Goal: Task Accomplishment & Management: Manage account settings

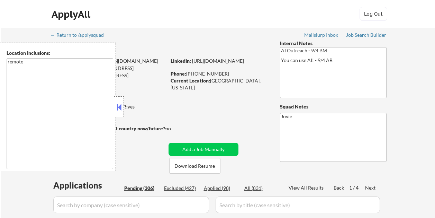
select select ""pending""
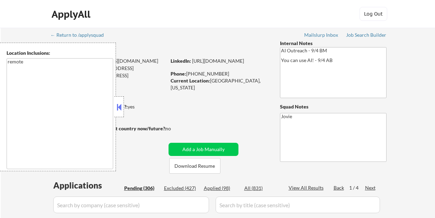
select select ""pending""
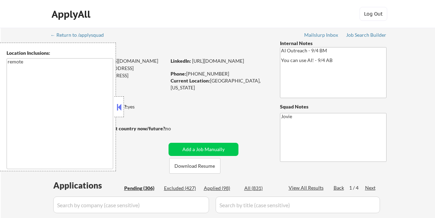
select select ""pending""
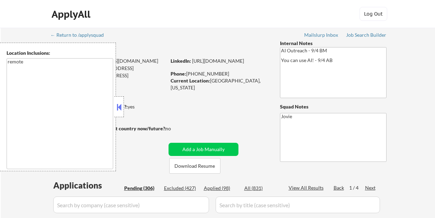
select select ""pending""
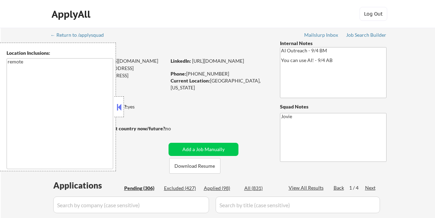
select select ""pending""
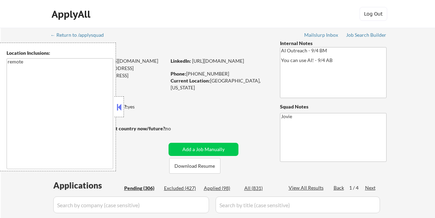
select select ""pending""
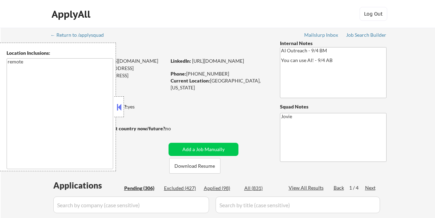
select select ""pending""
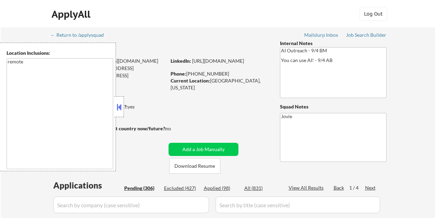
select select ""pending""
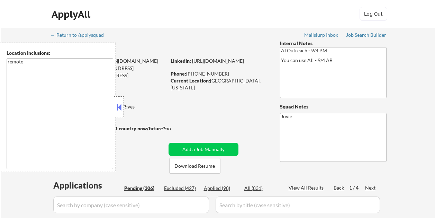
select select ""pending""
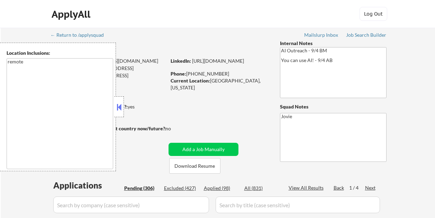
select select ""pending""
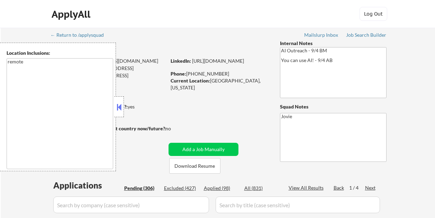
select select ""pending""
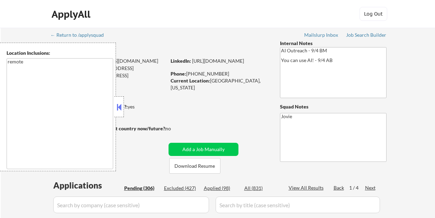
select select ""pending""
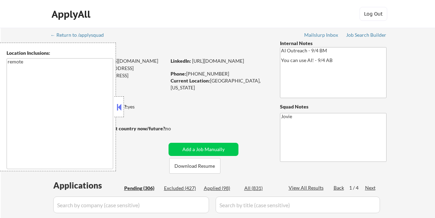
select select ""pending""
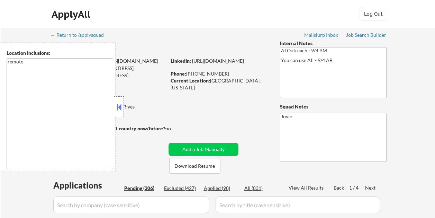
select select ""pending""
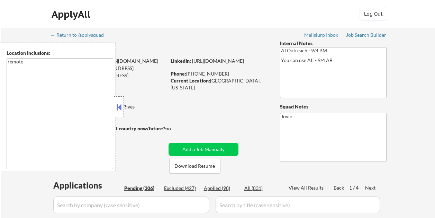
select select ""pending""
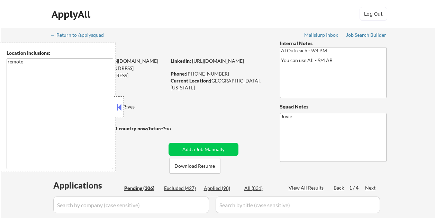
select select ""pending""
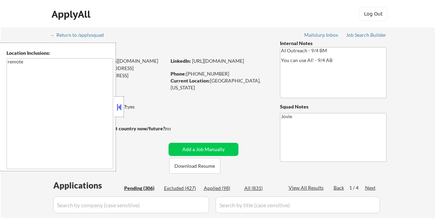
select select ""pending""
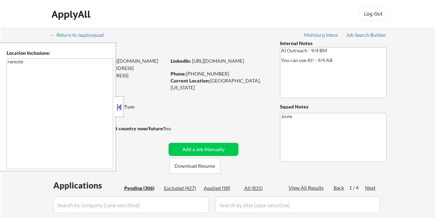
select select ""pending""
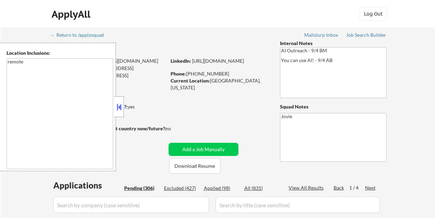
select select ""pending""
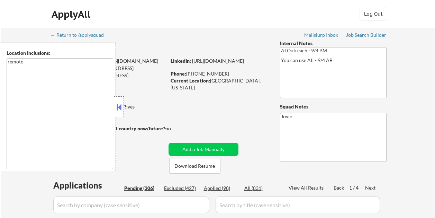
select select ""pending""
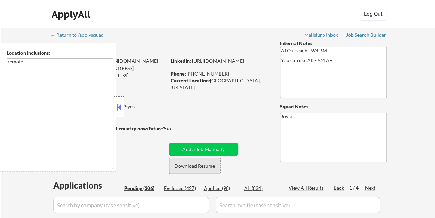
click at [189, 164] on button "Download Resume" at bounding box center [194, 166] width 51 height 16
click at [119, 100] on div at bounding box center [119, 106] width 10 height 21
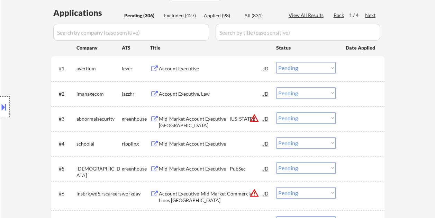
scroll to position [173, 0]
click at [361, 65] on div at bounding box center [361, 67] width 30 height 12
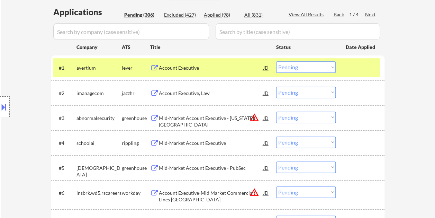
click at [188, 70] on div "Account Executive" at bounding box center [211, 67] width 105 height 7
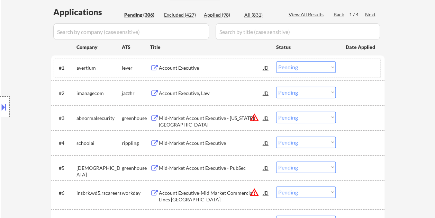
click at [343, 66] on div "#1 avertium lever Account Executive JD Choose an option... Pending Applied Excl…" at bounding box center [216, 67] width 327 height 19
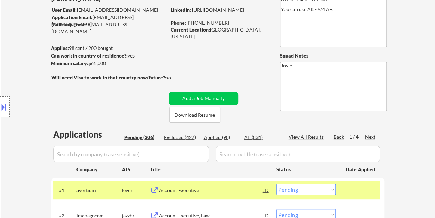
scroll to position [35, 0]
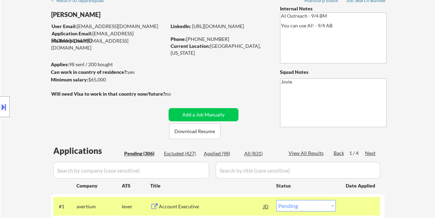
drag, startPoint x: 89, startPoint y: 79, endPoint x: 101, endPoint y: 81, distance: 13.0
click at [102, 81] on div "Location Inclusions: remote" at bounding box center [62, 107] width 124 height 128
drag, startPoint x: 87, startPoint y: 79, endPoint x: 105, endPoint y: 58, distance: 27.5
click at [106, 82] on div "Location Inclusions: remote" at bounding box center [62, 107] width 124 height 128
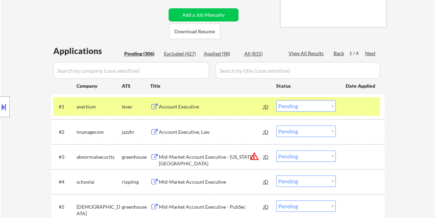
scroll to position [173, 0]
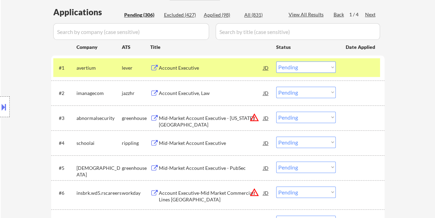
click at [332, 66] on select "Choose an option... Pending Applied Excluded (Questions) Excluded (Expired) Exc…" at bounding box center [306, 66] width 60 height 11
click at [276, 61] on select "Choose an option... Pending Applied Excluded (Questions) Excluded (Expired) Exc…" at bounding box center [306, 66] width 60 height 11
select select ""pending""
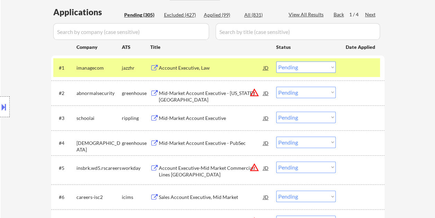
click at [360, 72] on div at bounding box center [361, 67] width 30 height 12
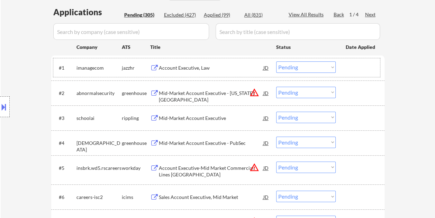
click at [361, 69] on div at bounding box center [361, 67] width 30 height 12
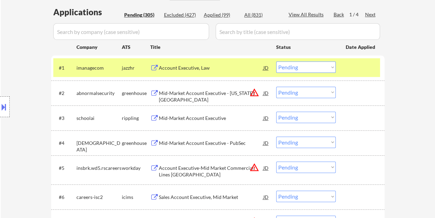
click at [361, 66] on div at bounding box center [361, 67] width 30 height 12
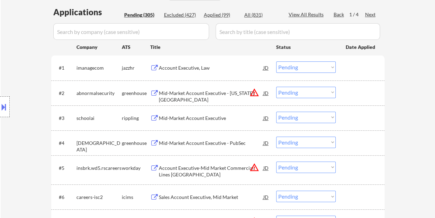
click at [355, 89] on div at bounding box center [361, 93] width 30 height 12
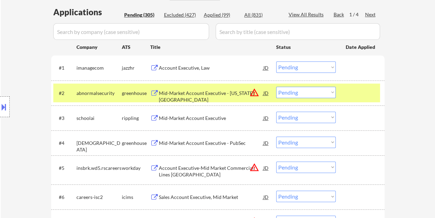
click at [216, 90] on div "Mid-Market Account Executive - [US_STATE][GEOGRAPHIC_DATA]" at bounding box center [211, 97] width 105 height 14
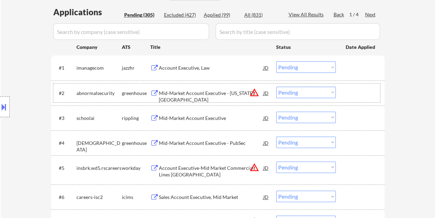
click at [344, 91] on div "#2 abnormalsecurity greenhouse Mid-Market Account Executive - [US_STATE][GEOGRA…" at bounding box center [216, 92] width 327 height 19
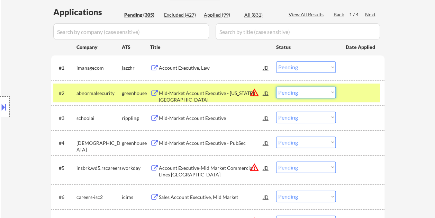
click at [332, 93] on select "Choose an option... Pending Applied Excluded (Questions) Excluded (Expired) Exc…" at bounding box center [306, 92] width 60 height 11
click at [276, 87] on select "Choose an option... Pending Applied Excluded (Questions) Excluded (Expired) Exc…" at bounding box center [306, 92] width 60 height 11
select select ""pending""
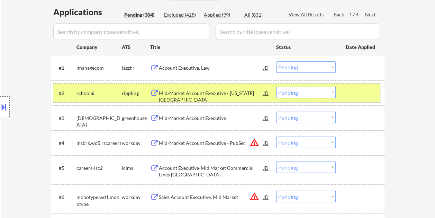
click at [350, 95] on div at bounding box center [361, 93] width 30 height 12
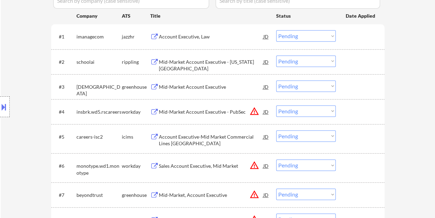
scroll to position [208, 0]
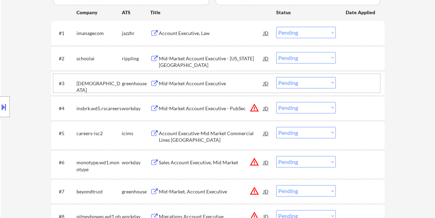
click at [366, 82] on div at bounding box center [361, 83] width 30 height 12
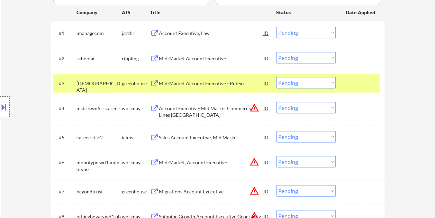
click at [350, 83] on div at bounding box center [361, 83] width 30 height 12
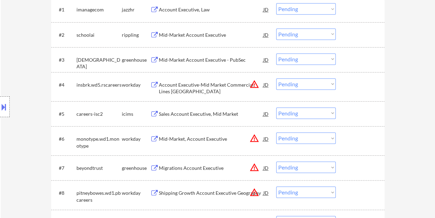
scroll to position [242, 0]
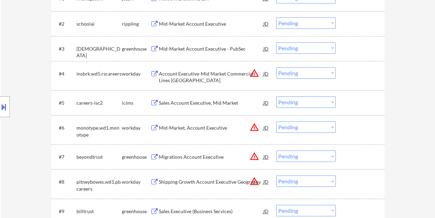
click at [353, 156] on div at bounding box center [361, 156] width 30 height 12
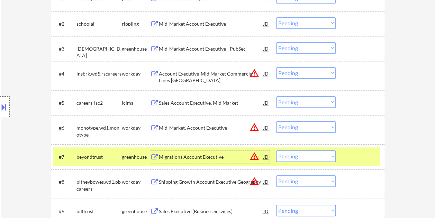
click at [209, 156] on div "Migrations Account Executive" at bounding box center [211, 156] width 105 height 7
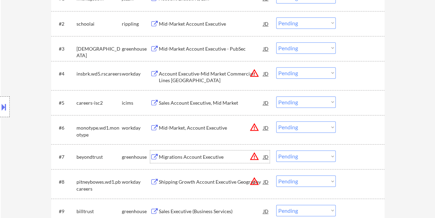
click at [263, 155] on div "JD" at bounding box center [266, 156] width 7 height 12
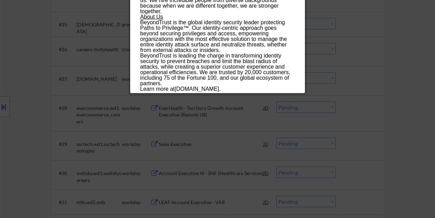
scroll to position [900, 0]
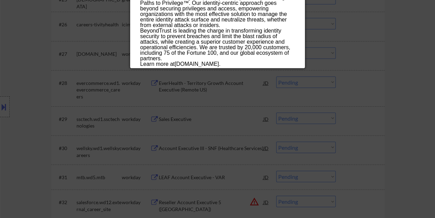
drag, startPoint x: 139, startPoint y: 28, endPoint x: 252, endPoint y: 61, distance: 117.6
copy div "Loremipsum Dolorsi Ametconse adipiscinge Seddoe | Temporincidid, Utl Etdolorem,…"
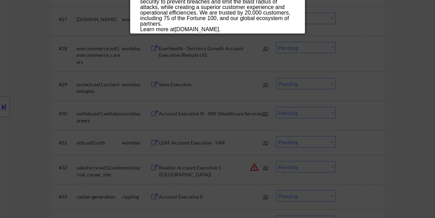
click at [409, 71] on div at bounding box center [217, 109] width 435 height 218
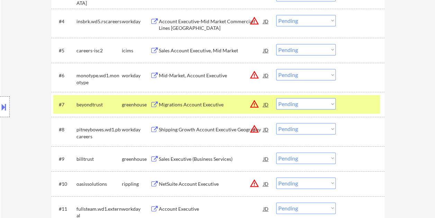
scroll to position [277, 0]
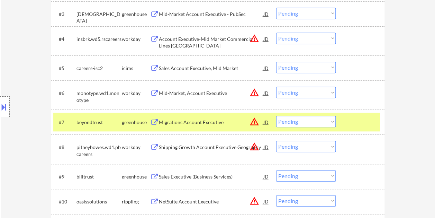
click at [329, 119] on select "Choose an option... Pending Applied Excluded (Questions) Excluded (Expired) Exc…" at bounding box center [306, 121] width 60 height 11
click at [276, 116] on select "Choose an option... Pending Applied Excluded (Questions) Excluded (Expired) Exc…" at bounding box center [306, 121] width 60 height 11
select select ""pending""
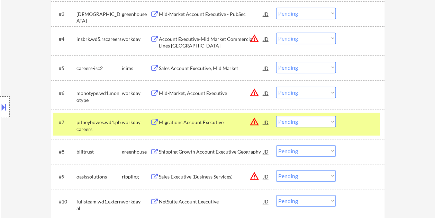
click at [364, 128] on div "#7 pitneybowes.wd1.pbcareers workday Migrations Account Executive JD warning_am…" at bounding box center [216, 124] width 327 height 23
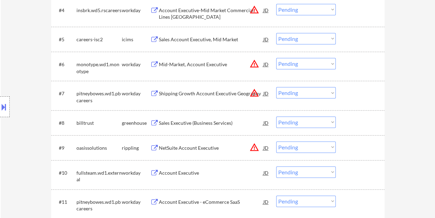
scroll to position [312, 0]
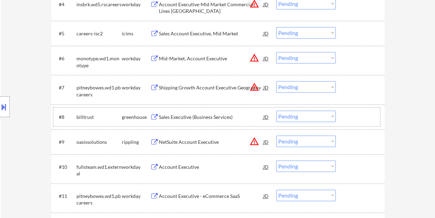
click at [361, 114] on div at bounding box center [361, 116] width 30 height 12
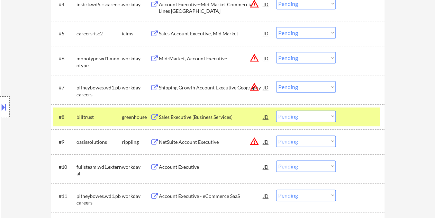
click at [201, 117] on div "Sales Executive (Business Services)" at bounding box center [211, 117] width 105 height 7
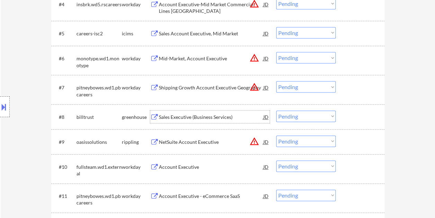
click at [346, 122] on div at bounding box center [361, 116] width 30 height 12
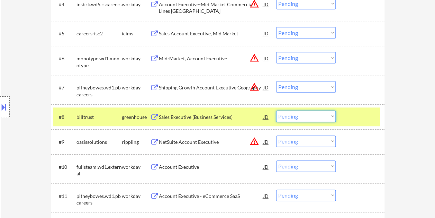
click at [330, 120] on select "Choose an option... Pending Applied Excluded (Questions) Excluded (Expired) Exc…" at bounding box center [306, 115] width 60 height 11
click at [276, 110] on select "Choose an option... Pending Applied Excluded (Questions) Excluded (Expired) Exc…" at bounding box center [306, 115] width 60 height 11
click at [365, 116] on div at bounding box center [361, 116] width 30 height 12
select select ""pending""
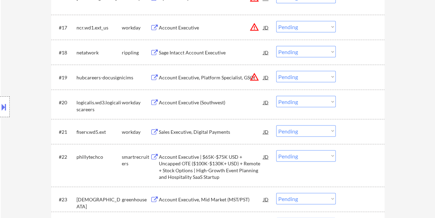
scroll to position [658, 0]
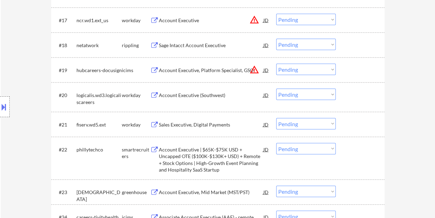
click at [358, 154] on div at bounding box center [361, 149] width 30 height 12
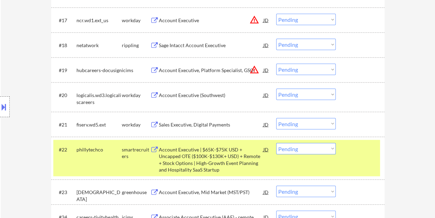
click at [225, 158] on div "Account Executive | $65K-$75K USD + Uncapped OTE ($100K-$130K+ USD) + Remote + …" at bounding box center [211, 159] width 105 height 27
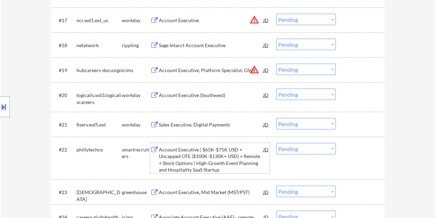
click at [334, 150] on select "Choose an option... Pending Applied Excluded (Questions) Excluded (Expired) Exc…" at bounding box center [306, 148] width 60 height 11
click at [276, 143] on select "Choose an option... Pending Applied Excluded (Questions) Excluded (Expired) Exc…" at bounding box center [306, 148] width 60 height 11
select select ""pending""
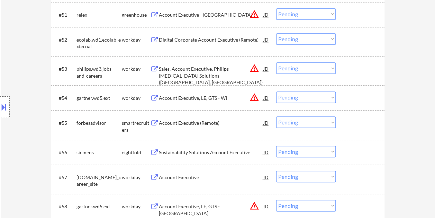
scroll to position [1593, 0]
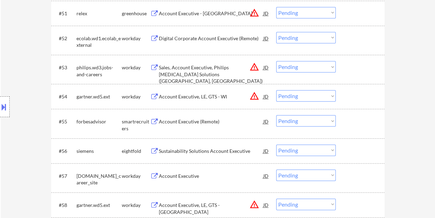
click at [359, 122] on div at bounding box center [361, 121] width 30 height 12
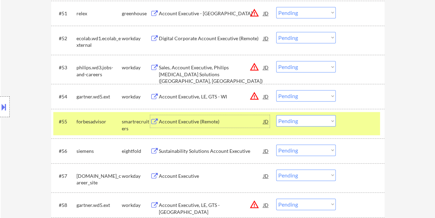
click at [237, 118] on div "Account Executive (Remote)" at bounding box center [211, 121] width 105 height 7
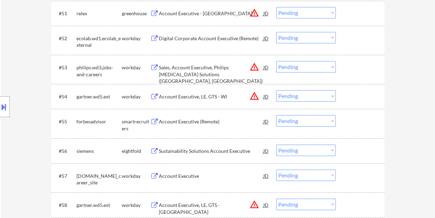
select select ""pending""
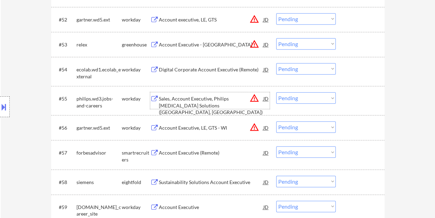
scroll to position [1627, 0]
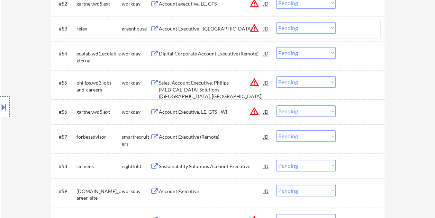
drag, startPoint x: 195, startPoint y: 33, endPoint x: 207, endPoint y: 33, distance: 11.8
click at [199, 33] on div "#53 relex greenhouse Account Executive - [GEOGRAPHIC_DATA] JD warning_amber Cho…" at bounding box center [216, 28] width 327 height 19
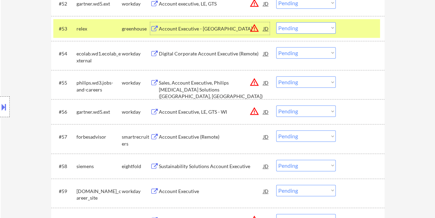
click at [348, 23] on div at bounding box center [361, 28] width 30 height 12
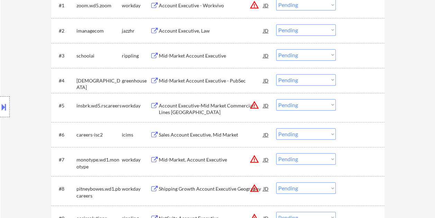
scroll to position [277, 0]
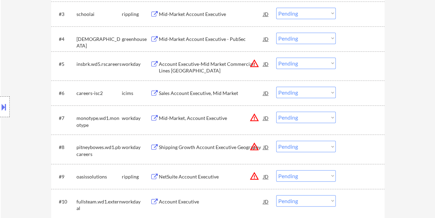
click at [351, 39] on div at bounding box center [361, 39] width 30 height 12
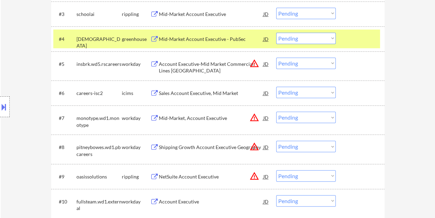
click at [230, 39] on div "Mid-Market Account Executive - PubSec" at bounding box center [211, 39] width 105 height 7
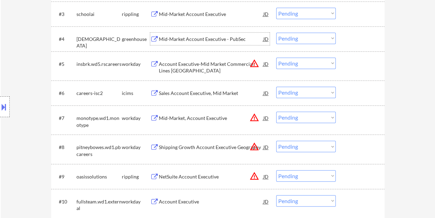
click at [343, 39] on div "#4 samsara greenhouse Mid-Market Account Executive - PubSec JD warning_amber Ch…" at bounding box center [216, 38] width 327 height 19
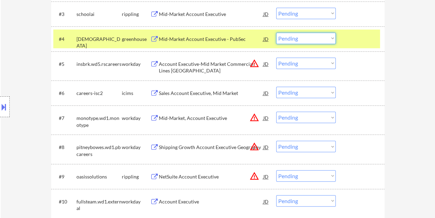
click at [334, 39] on select "Choose an option... Pending Applied Excluded (Questions) Excluded (Expired) Exc…" at bounding box center [306, 38] width 60 height 11
click at [276, 33] on select "Choose an option... Pending Applied Excluded (Questions) Excluded (Expired) Exc…" at bounding box center [306, 38] width 60 height 11
select select ""pending""
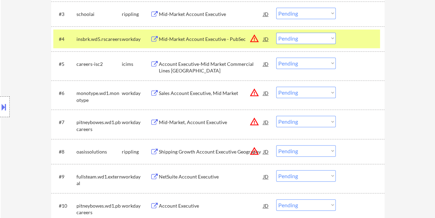
click at [352, 37] on div at bounding box center [361, 39] width 30 height 12
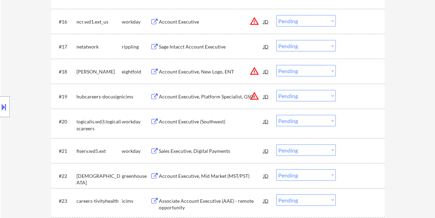
scroll to position [658, 0]
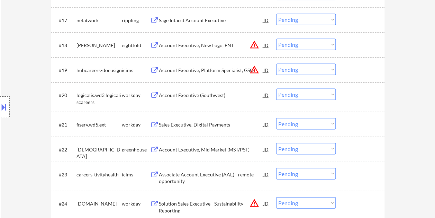
click at [342, 149] on div "#22 [PERSON_NAME] Account Executive, Mid Market (MST/PST) JD warning_amber Choo…" at bounding box center [216, 149] width 327 height 19
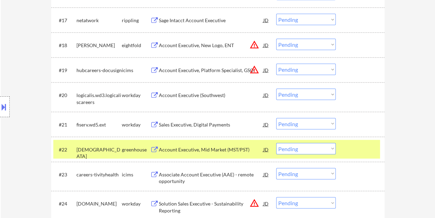
click at [205, 145] on div "Account Executive, Mid Market (MST/PST)" at bounding box center [211, 149] width 105 height 12
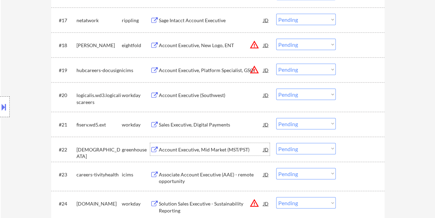
click at [350, 150] on div at bounding box center [361, 149] width 30 height 12
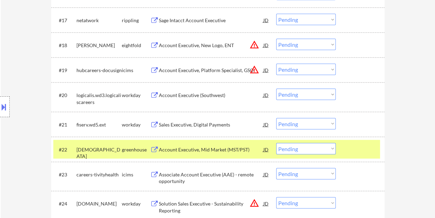
click at [332, 147] on select "Choose an option... Pending Applied Excluded (Questions) Excluded (Expired) Exc…" at bounding box center [306, 148] width 60 height 11
click at [276, 143] on select "Choose an option... Pending Applied Excluded (Questions) Excluded (Expired) Exc…" at bounding box center [306, 148] width 60 height 11
select select ""pending""
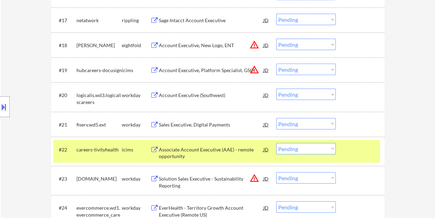
click at [346, 149] on div at bounding box center [361, 149] width 30 height 12
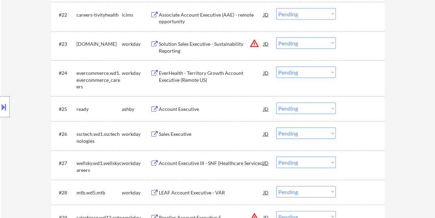
scroll to position [796, 0]
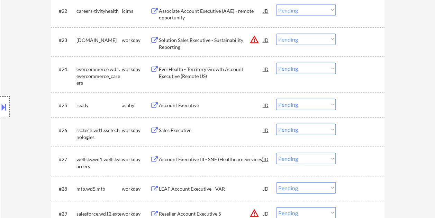
click at [359, 105] on div at bounding box center [361, 105] width 30 height 12
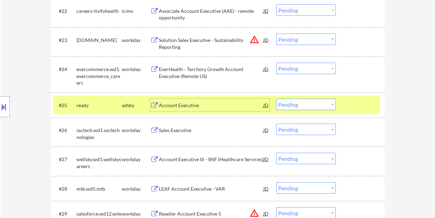
click at [225, 108] on div "Account Executive" at bounding box center [211, 105] width 105 height 12
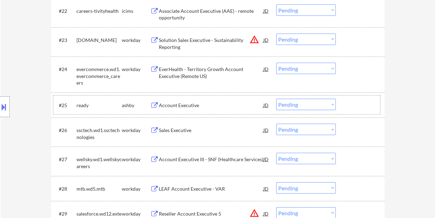
click at [347, 109] on div at bounding box center [361, 105] width 30 height 12
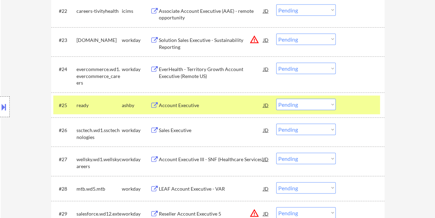
click at [330, 102] on select "Choose an option... Pending Applied Excluded (Questions) Excluded (Expired) Exc…" at bounding box center [306, 104] width 60 height 11
click at [276, 99] on select "Choose an option... Pending Applied Excluded (Questions) Excluded (Expired) Exc…" at bounding box center [306, 104] width 60 height 11
select select ""pending""
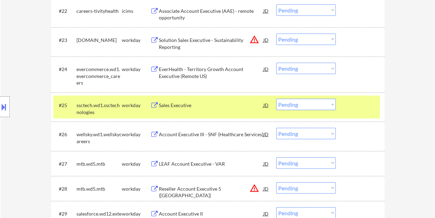
click at [359, 106] on div at bounding box center [361, 105] width 30 height 12
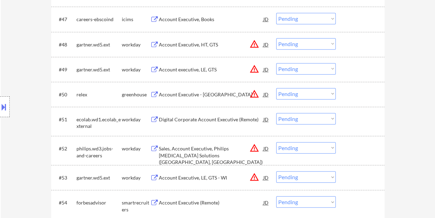
scroll to position [1489, 0]
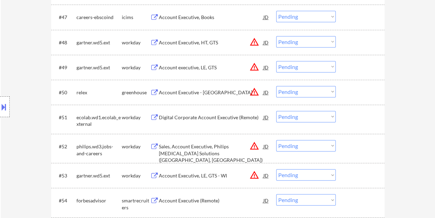
click at [350, 91] on div at bounding box center [361, 92] width 30 height 12
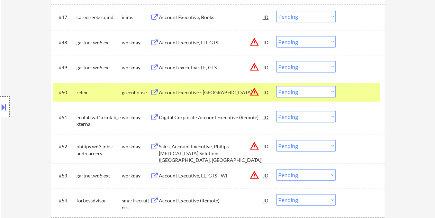
click at [209, 87] on div "Account Executive - [GEOGRAPHIC_DATA]" at bounding box center [211, 92] width 105 height 12
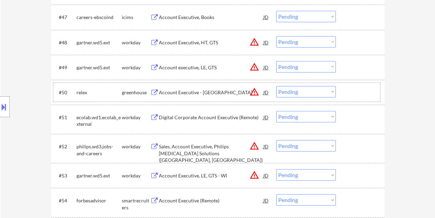
drag, startPoint x: 349, startPoint y: 91, endPoint x: 336, endPoint y: 91, distance: 13.2
click at [349, 91] on div at bounding box center [361, 92] width 30 height 12
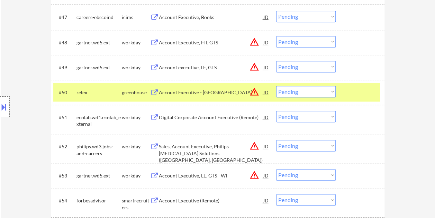
click at [332, 91] on select "Choose an option... Pending Applied Excluded (Questions) Excluded (Expired) Exc…" at bounding box center [306, 91] width 60 height 11
click at [276, 86] on select "Choose an option... Pending Applied Excluded (Questions) Excluded (Expired) Exc…" at bounding box center [306, 91] width 60 height 11
select select ""pending""
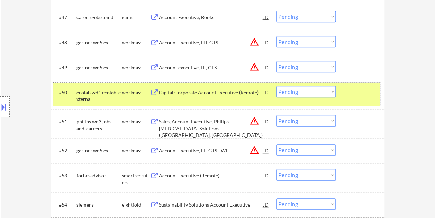
click at [356, 96] on div at bounding box center [361, 92] width 30 height 12
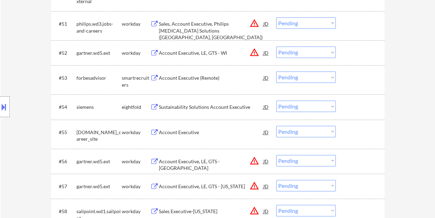
scroll to position [1593, 0]
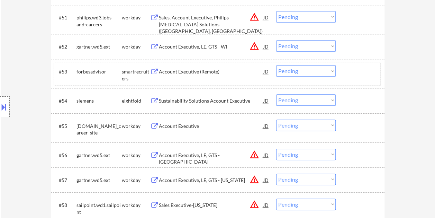
drag, startPoint x: 355, startPoint y: 74, endPoint x: 346, endPoint y: 76, distance: 9.7
click at [355, 74] on div at bounding box center [361, 71] width 30 height 12
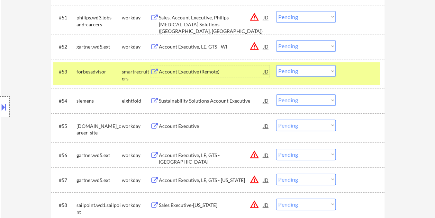
click at [204, 71] on div "Account Executive (Remote)" at bounding box center [211, 71] width 105 height 7
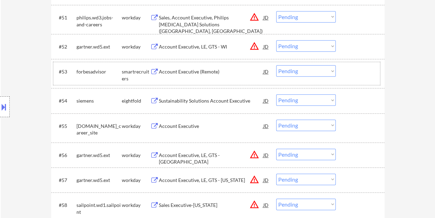
drag, startPoint x: 353, startPoint y: 66, endPoint x: 335, endPoint y: 72, distance: 18.8
click at [352, 69] on div at bounding box center [361, 71] width 30 height 12
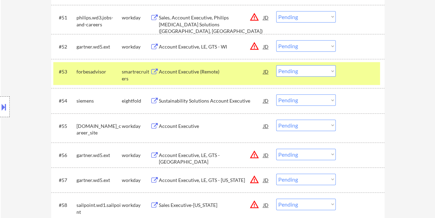
click at [332, 73] on select "Choose an option... Pending Applied Excluded (Questions) Excluded (Expired) Exc…" at bounding box center [306, 70] width 60 height 11
click at [276, 65] on select "Choose an option... Pending Applied Excluded (Questions) Excluded (Expired) Exc…" at bounding box center [306, 70] width 60 height 11
select select ""pending""
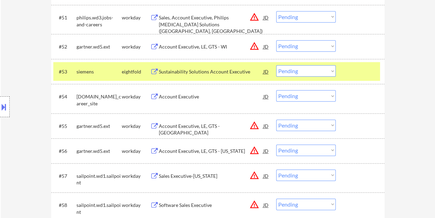
click at [360, 67] on div at bounding box center [361, 71] width 30 height 12
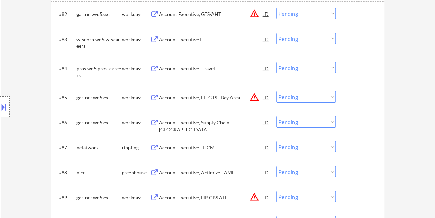
scroll to position [2458, 0]
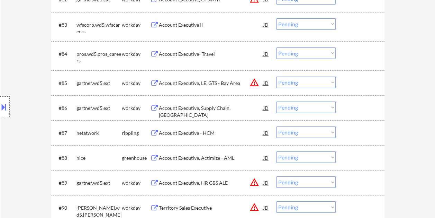
click at [361, 165] on div "#88 nice greenhouse Account Executive, Actimize - AML JD warning_amber Choose a…" at bounding box center [216, 157] width 327 height 19
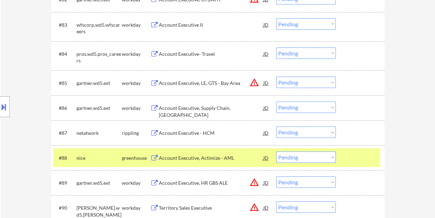
click at [224, 157] on div "Account Executive, Actimize - AML" at bounding box center [211, 157] width 105 height 7
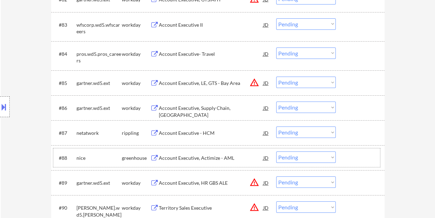
click at [346, 160] on div at bounding box center [361, 157] width 30 height 12
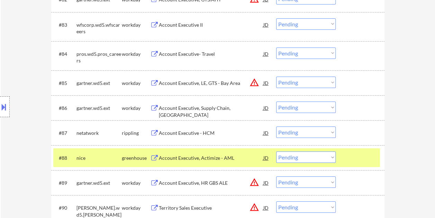
click at [331, 155] on select "Choose an option... Pending Applied Excluded (Questions) Excluded (Expired) Exc…" at bounding box center [306, 156] width 60 height 11
click at [276, 151] on select "Choose an option... Pending Applied Excluded (Questions) Excluded (Expired) Exc…" at bounding box center [306, 156] width 60 height 11
select select ""pending""
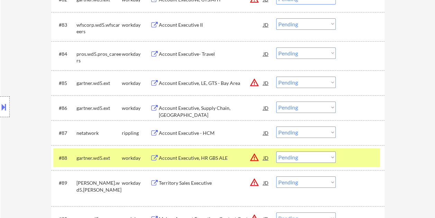
click at [345, 156] on div "#88 gartner.wd5.ext workday Account Executive, HR GBS ALE JD warning_amber Choo…" at bounding box center [216, 157] width 327 height 19
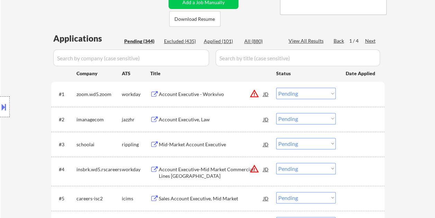
scroll to position [167, 0]
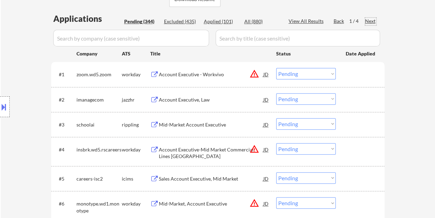
click at [370, 19] on div "Next" at bounding box center [370, 21] width 11 height 7
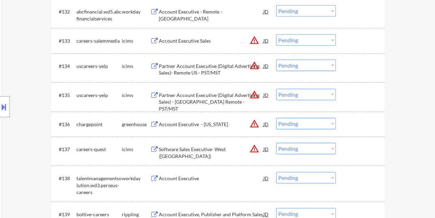
scroll to position [1101, 0]
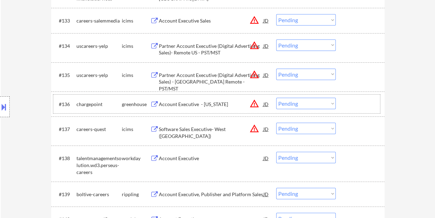
click at [358, 105] on div at bounding box center [361, 104] width 30 height 12
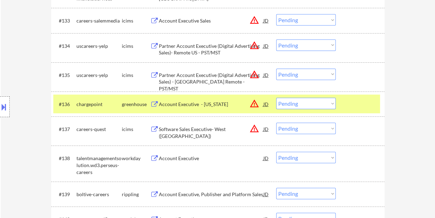
click at [217, 106] on div "Account Executive - [US_STATE]" at bounding box center [211, 104] width 105 height 7
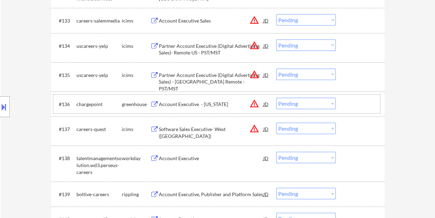
drag, startPoint x: 343, startPoint y: 103, endPoint x: 332, endPoint y: 104, distance: 10.4
click at [343, 102] on div "#136 chargepoint greenhouse Account Executive - [US_STATE] JD warning_amber Cho…" at bounding box center [216, 104] width 327 height 19
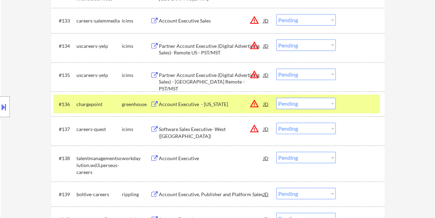
click at [330, 104] on select "Choose an option... Pending Applied Excluded (Questions) Excluded (Expired) Exc…" at bounding box center [306, 103] width 60 height 11
click at [276, 98] on select "Choose an option... Pending Applied Excluded (Questions) Excluded (Expired) Exc…" at bounding box center [306, 103] width 60 height 11
select select ""pending""
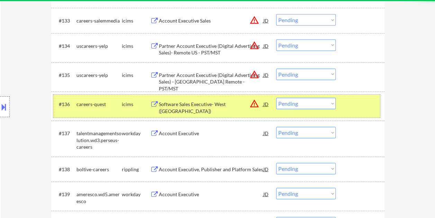
click at [350, 107] on div at bounding box center [361, 104] width 30 height 12
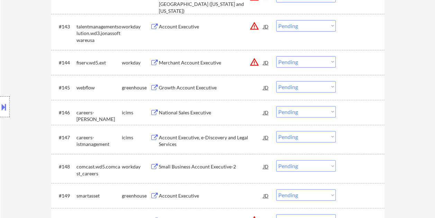
scroll to position [1378, 0]
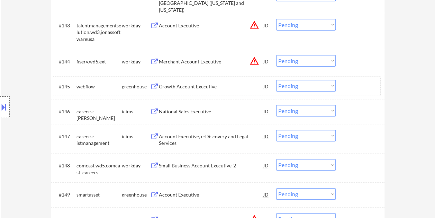
drag, startPoint x: 355, startPoint y: 84, endPoint x: 309, endPoint y: 91, distance: 47.0
click at [354, 84] on div at bounding box center [361, 86] width 30 height 12
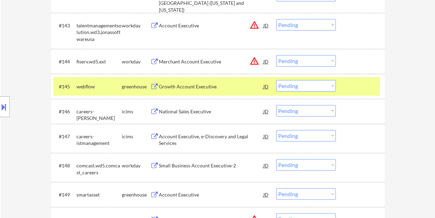
click at [224, 84] on div "Growth Account Executive" at bounding box center [211, 86] width 105 height 7
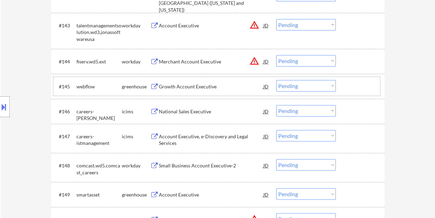
click at [355, 86] on div at bounding box center [361, 86] width 30 height 12
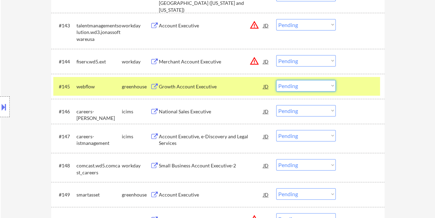
click at [330, 86] on select "Choose an option... Pending Applied Excluded (Questions) Excluded (Expired) Exc…" at bounding box center [306, 85] width 60 height 11
click at [276, 80] on select "Choose an option... Pending Applied Excluded (Questions) Excluded (Expired) Exc…" at bounding box center [306, 85] width 60 height 11
select select ""pending""
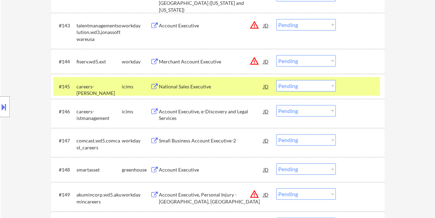
click at [357, 88] on div at bounding box center [361, 86] width 30 height 12
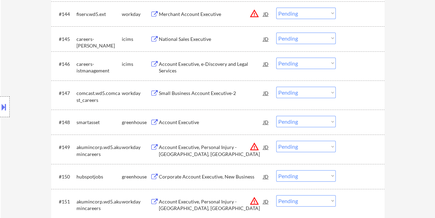
scroll to position [1448, 0]
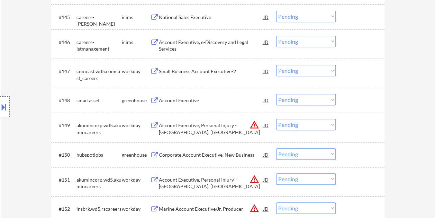
drag, startPoint x: 363, startPoint y: 90, endPoint x: 339, endPoint y: 96, distance: 24.5
click at [362, 91] on div "#148 smartasset greenhouse Account Executive JD warning_amber Choose an option.…" at bounding box center [216, 100] width 327 height 19
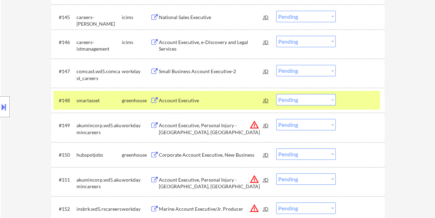
click at [208, 95] on div "Account Executive" at bounding box center [211, 100] width 105 height 12
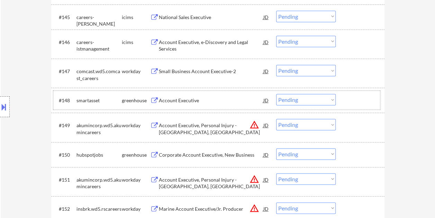
drag, startPoint x: 348, startPoint y: 96, endPoint x: 332, endPoint y: 102, distance: 17.7
click at [348, 96] on div at bounding box center [361, 100] width 30 height 12
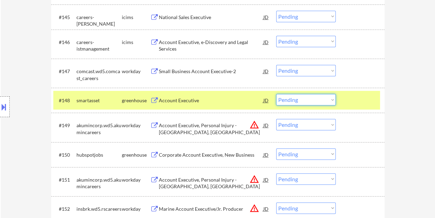
click at [328, 103] on select "Choose an option... Pending Applied Excluded (Questions) Excluded (Expired) Exc…" at bounding box center [306, 99] width 60 height 11
click at [276, 94] on select "Choose an option... Pending Applied Excluded (Questions) Excluded (Expired) Exc…" at bounding box center [306, 99] width 60 height 11
select select ""pending""
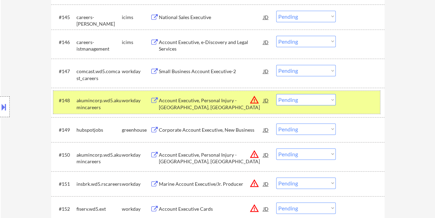
click at [343, 100] on div "#148 akumincorp.wd5.akumincareers workday Account Executive, Personal Injury - …" at bounding box center [216, 102] width 327 height 23
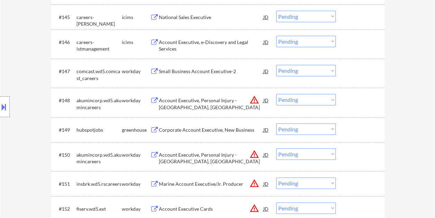
scroll to position [1482, 0]
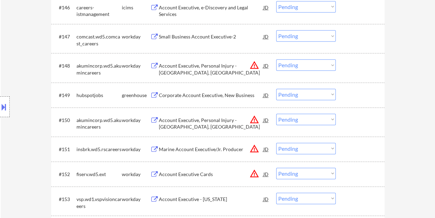
click at [350, 91] on div at bounding box center [361, 95] width 30 height 12
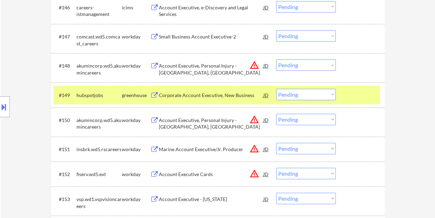
click at [183, 95] on div "Corporate Account Executive, New Business" at bounding box center [211, 95] width 105 height 7
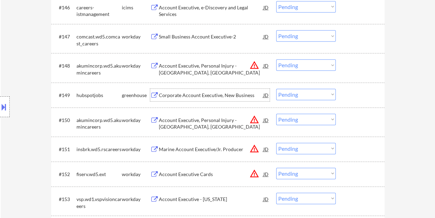
drag, startPoint x: 352, startPoint y: 89, endPoint x: 336, endPoint y: 93, distance: 16.0
click at [351, 91] on div at bounding box center [361, 95] width 30 height 12
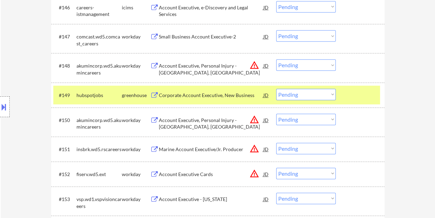
click at [332, 94] on select "Choose an option... Pending Applied Excluded (Questions) Excluded (Expired) Exc…" at bounding box center [306, 94] width 60 height 11
click at [276, 89] on select "Choose an option... Pending Applied Excluded (Questions) Excluded (Expired) Exc…" at bounding box center [306, 94] width 60 height 11
select select ""pending""
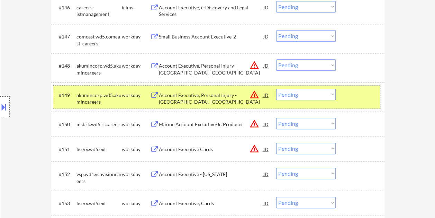
click at [364, 92] on div at bounding box center [361, 95] width 30 height 12
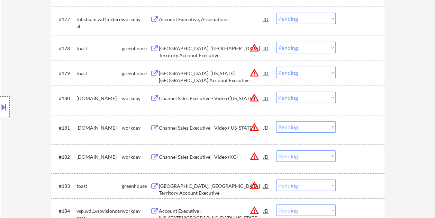
scroll to position [2326, 0]
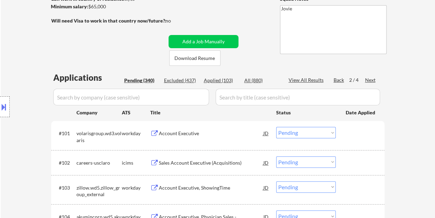
scroll to position [138, 0]
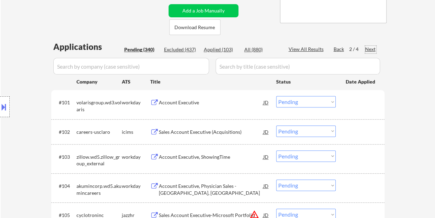
click at [368, 51] on div "Next" at bounding box center [370, 49] width 11 height 7
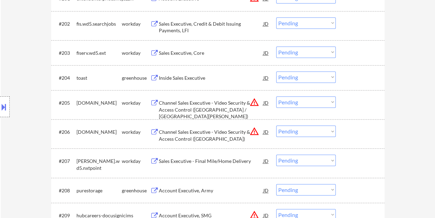
scroll to position [312, 0]
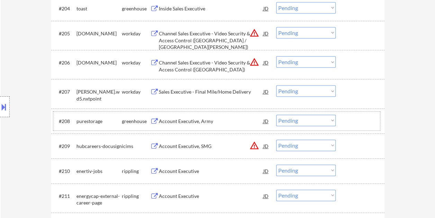
click at [353, 121] on div at bounding box center [361, 121] width 30 height 12
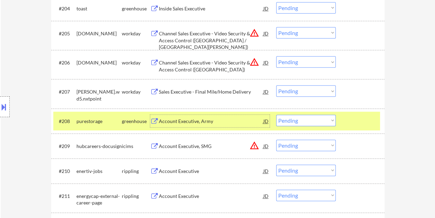
click at [220, 118] on div "Account Executive, Army" at bounding box center [211, 121] width 105 height 7
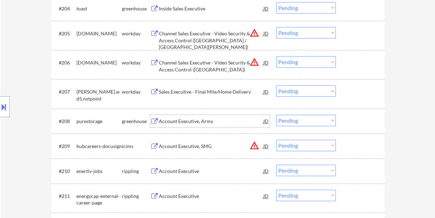
click at [348, 121] on div at bounding box center [361, 121] width 30 height 12
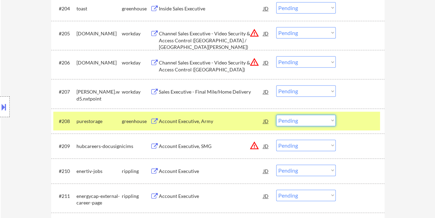
click at [329, 122] on select "Choose an option... Pending Applied Excluded (Questions) Excluded (Expired) Exc…" at bounding box center [306, 120] width 60 height 11
click at [276, 115] on select "Choose an option... Pending Applied Excluded (Questions) Excluded (Expired) Exc…" at bounding box center [306, 120] width 60 height 11
select select ""pending""
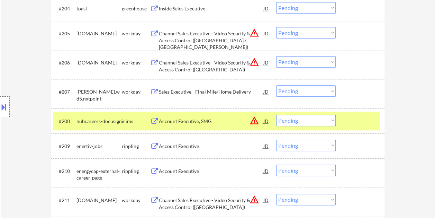
click at [365, 125] on div at bounding box center [361, 121] width 30 height 12
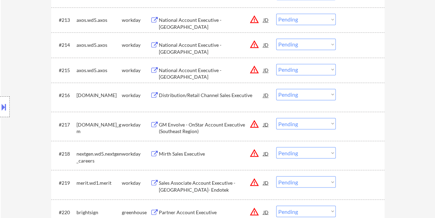
scroll to position [658, 0]
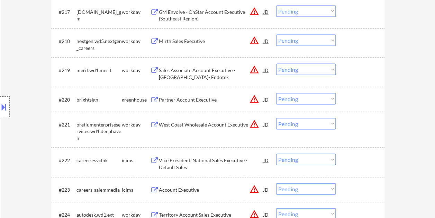
drag, startPoint x: 366, startPoint y: 100, endPoint x: 355, endPoint y: 102, distance: 11.6
click at [365, 100] on div at bounding box center [361, 99] width 30 height 12
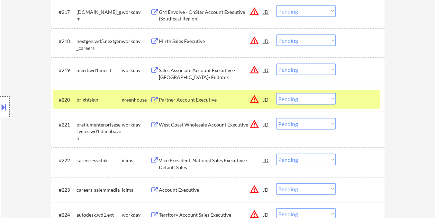
click at [222, 97] on div "Partner Account Executive" at bounding box center [211, 99] width 105 height 7
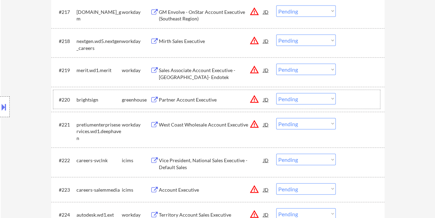
click at [348, 100] on div at bounding box center [361, 99] width 30 height 12
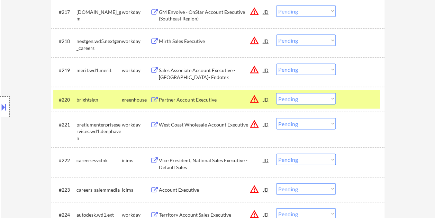
click at [328, 99] on select "Choose an option... Pending Applied Excluded (Questions) Excluded (Expired) Exc…" at bounding box center [306, 98] width 60 height 11
click at [276, 93] on select "Choose an option... Pending Applied Excluded (Questions) Excluded (Expired) Exc…" at bounding box center [306, 98] width 60 height 11
select select ""pending""
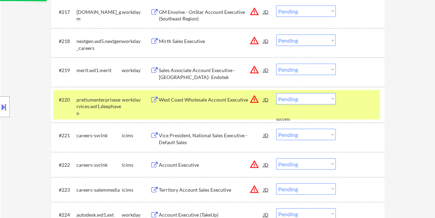
click at [359, 99] on div at bounding box center [361, 99] width 30 height 12
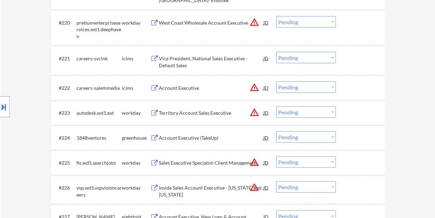
scroll to position [796, 0]
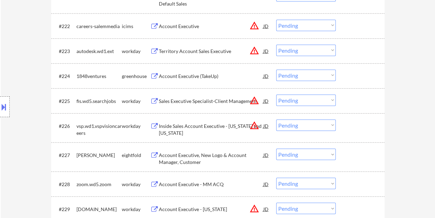
drag, startPoint x: 348, startPoint y: 73, endPoint x: 342, endPoint y: 73, distance: 5.2
click at [348, 73] on div at bounding box center [361, 76] width 30 height 12
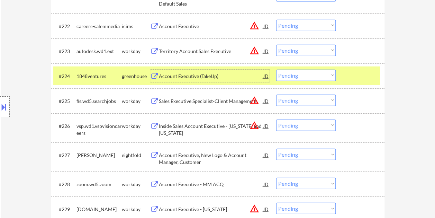
click at [227, 73] on div "Account Executive (TakeUp)" at bounding box center [211, 76] width 105 height 12
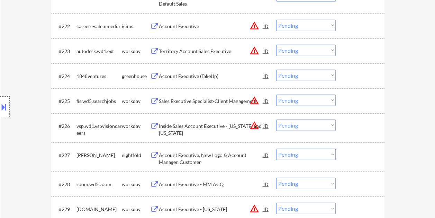
select select ""pending""
select select ""PLACEHOLDER_1427118222253""
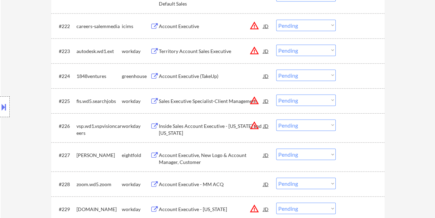
select select ""PLACEHOLDER_1427118222253""
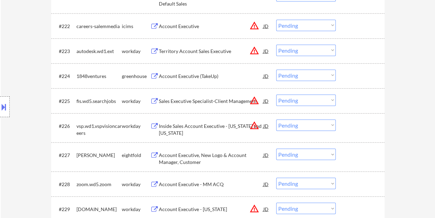
select select ""PLACEHOLDER_1427118222253""
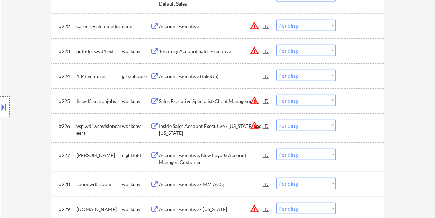
select select ""PLACEHOLDER_1427118222253""
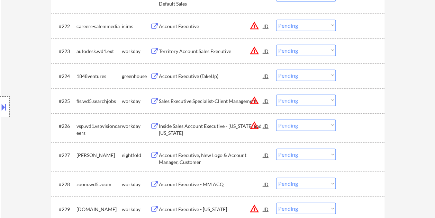
select select ""PLACEHOLDER_1427118222253""
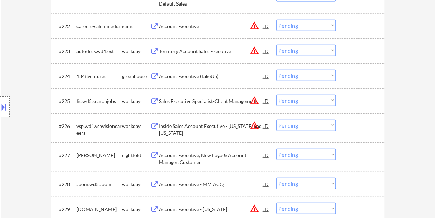
select select ""PLACEHOLDER_1427118222253""
select select ""pending""
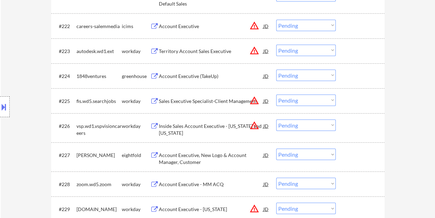
select select ""pending""
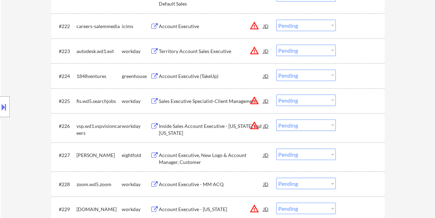
select select ""pending""
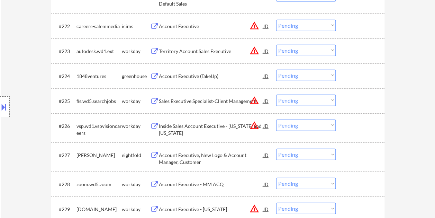
select select ""pending""
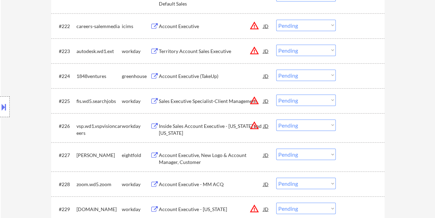
select select ""pending""
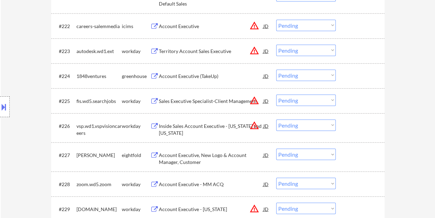
select select ""pending""
click at [350, 75] on div at bounding box center [361, 76] width 30 height 12
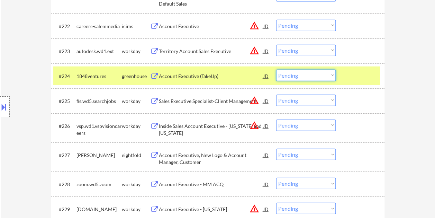
drag, startPoint x: 332, startPoint y: 74, endPoint x: 329, endPoint y: 77, distance: 3.9
click at [331, 75] on select "Choose an option... Pending Applied Excluded (Questions) Excluded (Expired) Exc…" at bounding box center [306, 75] width 60 height 11
click at [276, 70] on select "Choose an option... Pending Applied Excluded (Questions) Excluded (Expired) Exc…" at bounding box center [306, 75] width 60 height 11
select select ""pending""
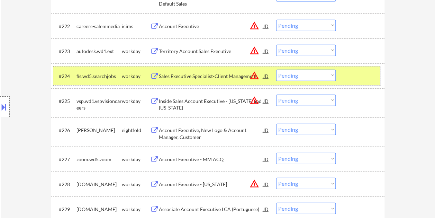
click at [346, 73] on div at bounding box center [361, 76] width 30 height 12
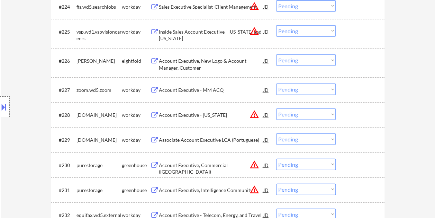
scroll to position [900, 0]
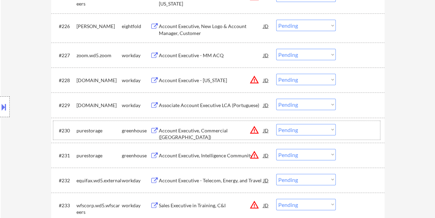
click at [348, 124] on div at bounding box center [361, 130] width 30 height 12
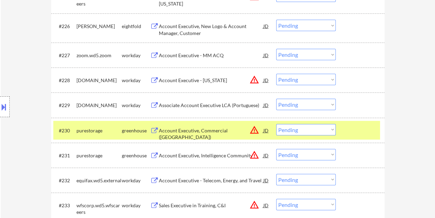
click at [352, 125] on div at bounding box center [361, 130] width 30 height 12
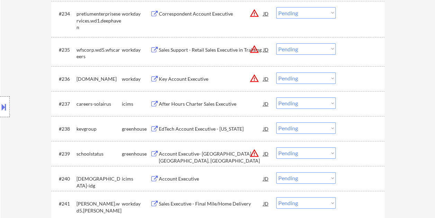
scroll to position [1177, 0]
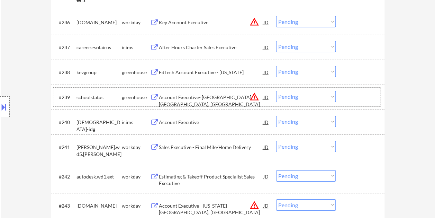
drag, startPoint x: 356, startPoint y: 93, endPoint x: 289, endPoint y: 99, distance: 67.0
click at [356, 93] on div at bounding box center [361, 97] width 30 height 12
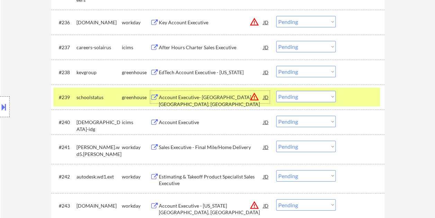
click at [218, 95] on div "Account Executive- [GEOGRAPHIC_DATA], [GEOGRAPHIC_DATA], [GEOGRAPHIC_DATA]" at bounding box center [211, 101] width 105 height 14
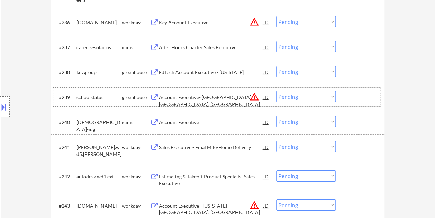
drag, startPoint x: 349, startPoint y: 94, endPoint x: 332, endPoint y: 95, distance: 16.7
click at [349, 93] on div at bounding box center [361, 97] width 30 height 12
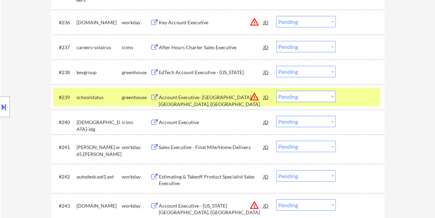
click at [330, 96] on select "Choose an option... Pending Applied Excluded (Questions) Excluded (Expired) Exc…" at bounding box center [306, 96] width 60 height 11
click at [276, 91] on select "Choose an option... Pending Applied Excluded (Questions) Excluded (Expired) Exc…" at bounding box center [306, 96] width 60 height 11
select select ""pending""
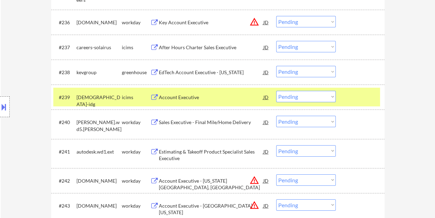
click at [353, 98] on div at bounding box center [361, 97] width 30 height 12
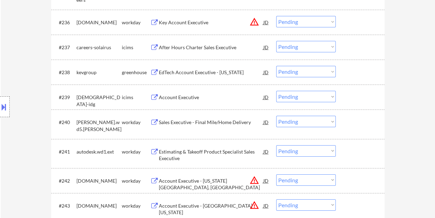
click at [351, 70] on div at bounding box center [361, 72] width 30 height 12
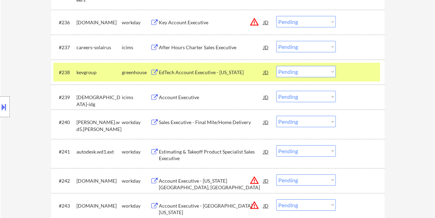
click at [226, 67] on div "EdTech Account Executive - [US_STATE]" at bounding box center [211, 72] width 105 height 12
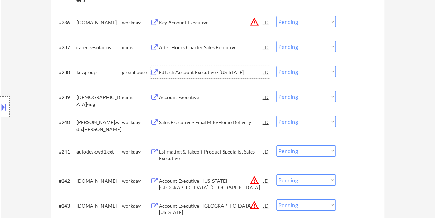
click at [345, 70] on div "#238 kevgroup greenhouse EdTech Account Executive - [US_STATE] JD warning_amber…" at bounding box center [216, 72] width 327 height 19
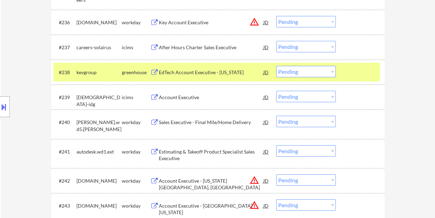
drag, startPoint x: 331, startPoint y: 71, endPoint x: 330, endPoint y: 75, distance: 4.2
click at [331, 71] on select "Choose an option... Pending Applied Excluded (Questions) Excluded (Expired) Exc…" at bounding box center [306, 71] width 60 height 11
click at [276, 66] on select "Choose an option... Pending Applied Excluded (Questions) Excluded (Expired) Exc…" at bounding box center [306, 71] width 60 height 11
select select ""pending""
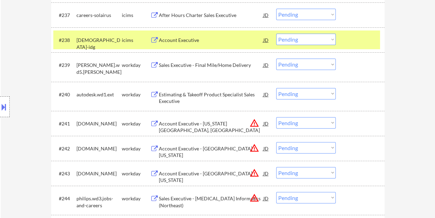
scroll to position [1212, 0]
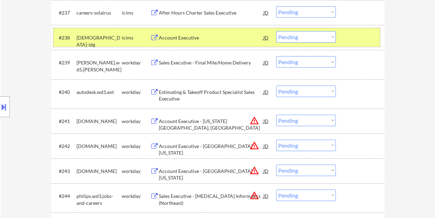
click at [352, 42] on div at bounding box center [361, 37] width 30 height 12
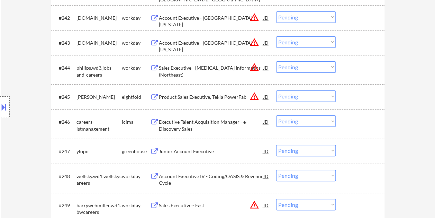
scroll to position [1350, 0]
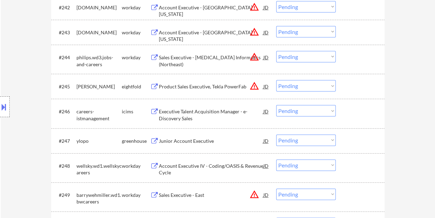
drag, startPoint x: 359, startPoint y: 136, endPoint x: 349, endPoint y: 140, distance: 10.7
click at [358, 137] on div at bounding box center [361, 140] width 30 height 12
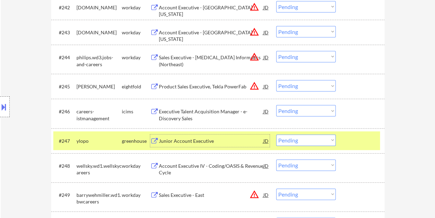
click at [244, 138] on div "Junior Account Executive" at bounding box center [211, 140] width 105 height 7
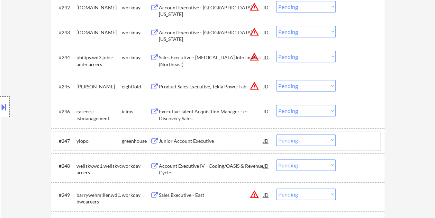
drag, startPoint x: 350, startPoint y: 143, endPoint x: 330, endPoint y: 139, distance: 20.5
click at [350, 143] on div at bounding box center [361, 140] width 30 height 12
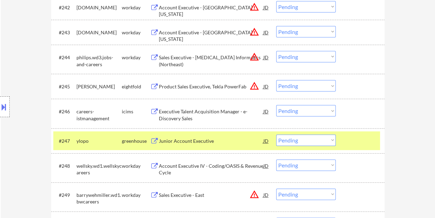
click at [328, 138] on select "Choose an option... Pending Applied Excluded (Questions) Excluded (Expired) Exc…" at bounding box center [306, 139] width 60 height 11
click at [276, 134] on select "Choose an option... Pending Applied Excluded (Questions) Excluded (Expired) Exc…" at bounding box center [306, 139] width 60 height 11
select select ""pending""
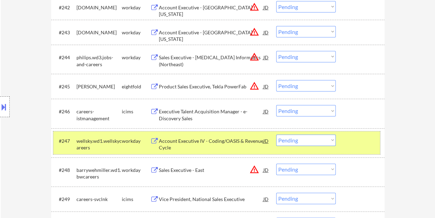
click at [350, 143] on div at bounding box center [361, 140] width 30 height 12
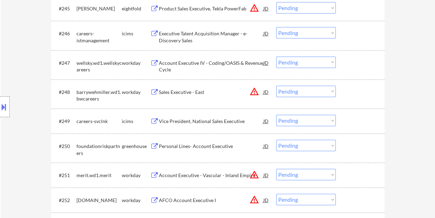
scroll to position [1454, 0]
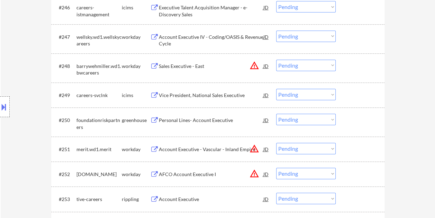
click at [347, 125] on div at bounding box center [361, 120] width 30 height 12
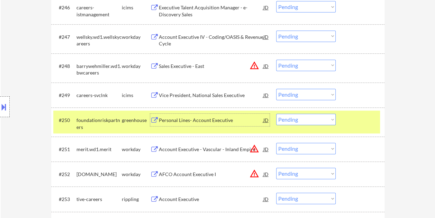
click at [233, 118] on div "Personal Lines- Account Executive" at bounding box center [211, 120] width 105 height 7
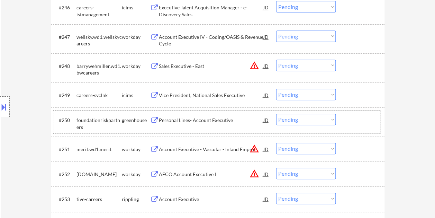
click at [343, 119] on div "#250 foundationriskpartners greenhouse Personal Lines- Account Executive JD war…" at bounding box center [216, 121] width 327 height 23
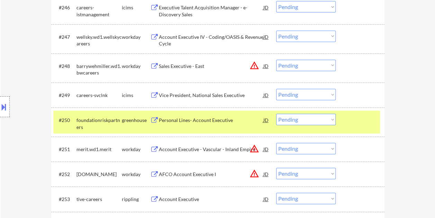
click at [332, 119] on select "Choose an option... Pending Applied Excluded (Questions) Excluded (Expired) Exc…" at bounding box center [306, 119] width 60 height 11
click at [276, 114] on select "Choose an option... Pending Applied Excluded (Questions) Excluded (Expired) Exc…" at bounding box center [306, 119] width 60 height 11
select select ""pending""
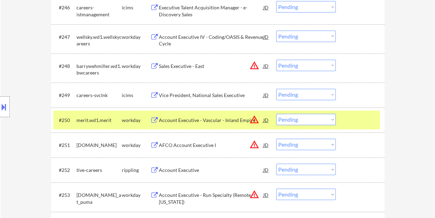
click at [346, 118] on div at bounding box center [361, 120] width 30 height 12
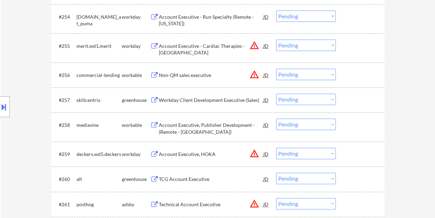
scroll to position [1662, 0]
click at [352, 78] on div at bounding box center [361, 74] width 30 height 12
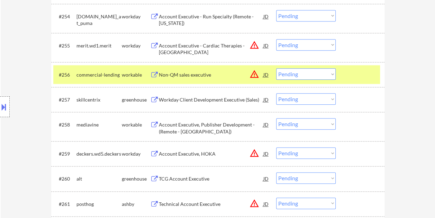
click at [201, 75] on div "Non-QM sales executive" at bounding box center [211, 74] width 105 height 7
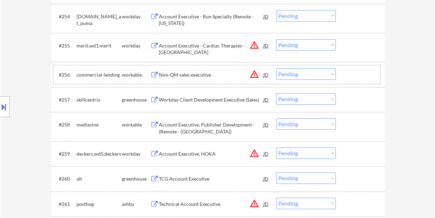
click at [351, 75] on div at bounding box center [361, 74] width 30 height 12
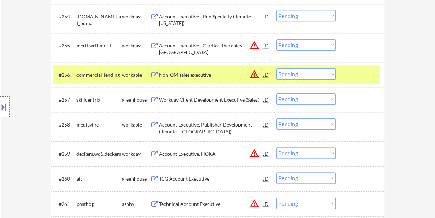
click at [331, 73] on select "Choose an option... Pending Applied Excluded (Questions) Excluded (Expired) Exc…" at bounding box center [306, 73] width 60 height 11
click at [276, 68] on select "Choose an option... Pending Applied Excluded (Questions) Excluded (Expired) Exc…" at bounding box center [306, 73] width 60 height 11
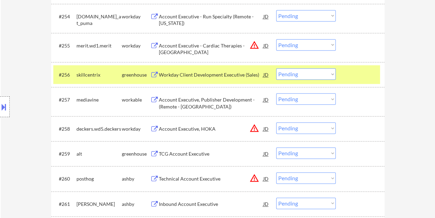
click at [360, 73] on div at bounding box center [361, 74] width 30 height 12
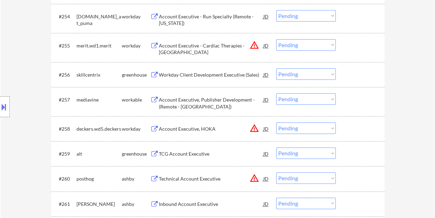
click at [358, 75] on div at bounding box center [361, 74] width 30 height 12
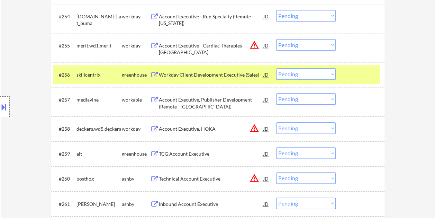
click at [231, 74] on div "Workday Client Development Executive (Sales)" at bounding box center [211, 74] width 105 height 7
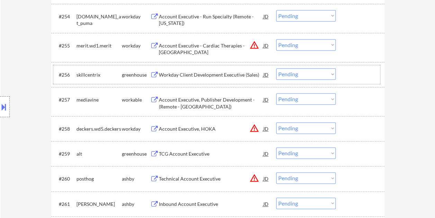
click at [347, 73] on div at bounding box center [361, 74] width 30 height 12
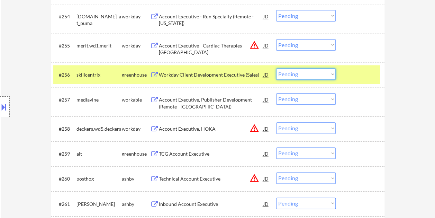
click at [330, 73] on select "Choose an option... Pending Applied Excluded (Questions) Excluded (Expired) Exc…" at bounding box center [306, 73] width 60 height 11
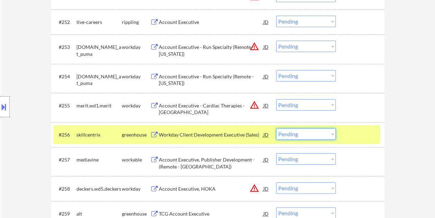
scroll to position [1593, 0]
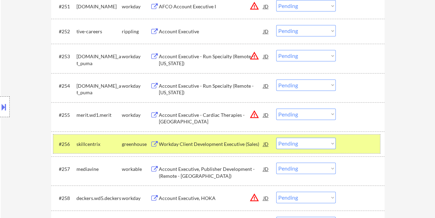
click at [351, 136] on div "#256 skillcentrix greenhouse Workday Client Development Executive (Sales) JD wa…" at bounding box center [216, 143] width 327 height 19
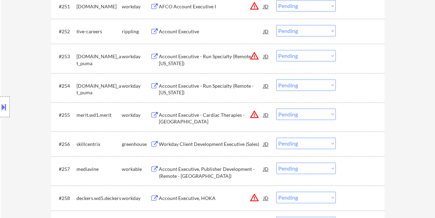
drag, startPoint x: 356, startPoint y: 143, endPoint x: 231, endPoint y: 134, distance: 125.6
click at [353, 143] on div at bounding box center [361, 143] width 30 height 12
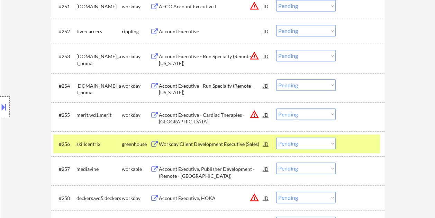
click at [230, 140] on div "Workday Client Development Executive (Sales)" at bounding box center [211, 143] width 105 height 12
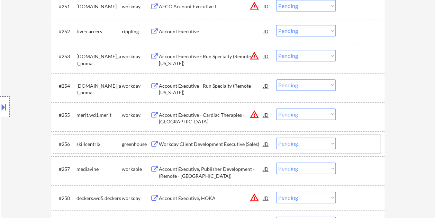
click at [361, 139] on div at bounding box center [361, 143] width 30 height 12
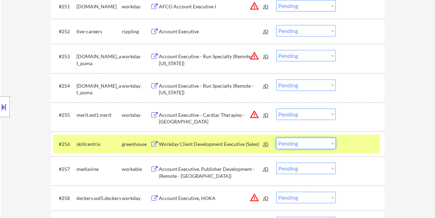
click at [331, 144] on select "Choose an option... Pending Applied Excluded (Questions) Excluded (Expired) Exc…" at bounding box center [306, 142] width 60 height 11
click at [276, 137] on select "Choose an option... Pending Applied Excluded (Questions) Excluded (Expired) Exc…" at bounding box center [306, 142] width 60 height 11
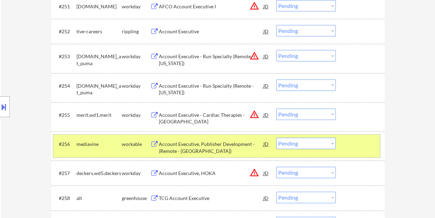
click at [354, 140] on div at bounding box center [361, 143] width 30 height 12
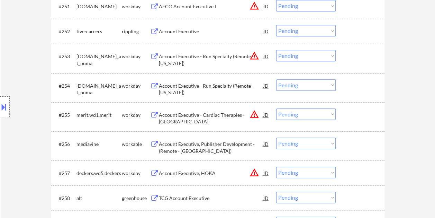
click at [357, 143] on div at bounding box center [361, 143] width 30 height 12
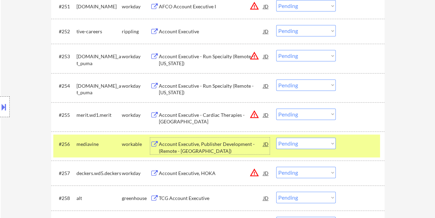
click at [227, 147] on div "Account Executive, Publisher Development - (Remote - [GEOGRAPHIC_DATA])" at bounding box center [211, 148] width 105 height 14
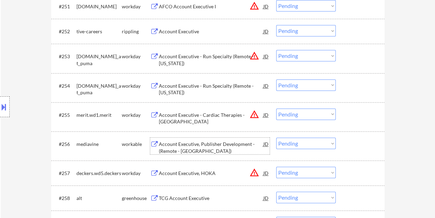
click at [355, 147] on div at bounding box center [361, 143] width 30 height 12
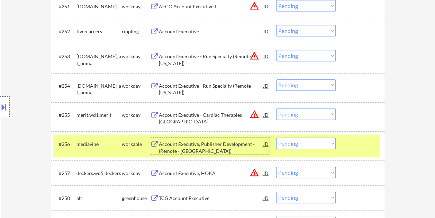
click at [229, 138] on div "Account Executive, Publisher Development - (Remote - [GEOGRAPHIC_DATA])" at bounding box center [211, 145] width 105 height 17
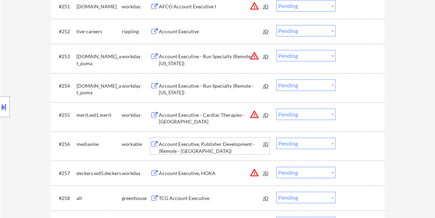
click at [347, 149] on div at bounding box center [361, 143] width 30 height 12
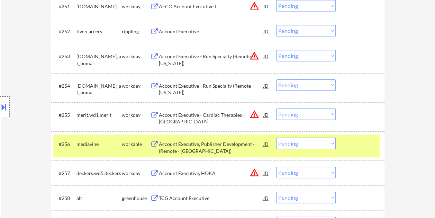
click at [332, 144] on select "Choose an option... Pending Applied Excluded (Questions) Excluded (Expired) Exc…" at bounding box center [306, 142] width 60 height 11
click at [276, 137] on select "Choose an option... Pending Applied Excluded (Questions) Excluded (Expired) Exc…" at bounding box center [306, 142] width 60 height 11
select select ""pending""
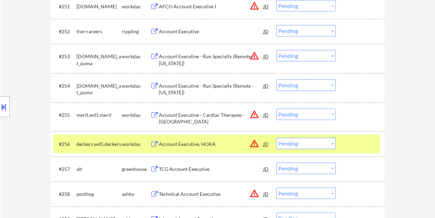
click at [344, 144] on div "#256 deckers.wd5.deckers workday Account Executive, HOKA JD warning_amber Choos…" at bounding box center [216, 143] width 327 height 19
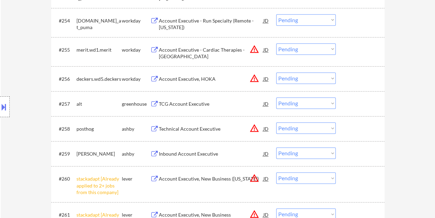
scroll to position [1662, 0]
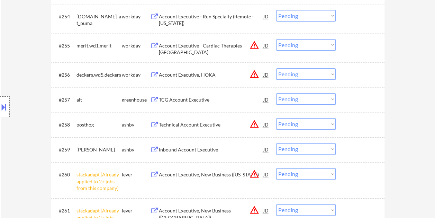
click at [346, 100] on div at bounding box center [361, 99] width 30 height 12
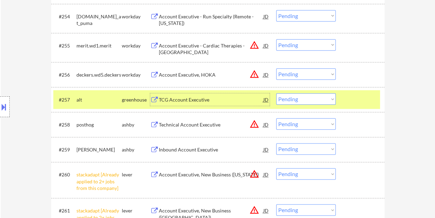
click at [238, 103] on div "TCG Account Executive" at bounding box center [211, 99] width 105 height 7
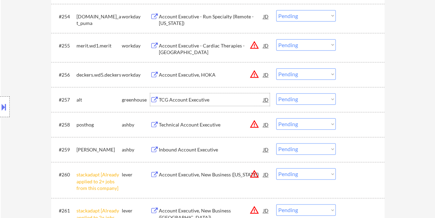
click at [351, 97] on div at bounding box center [361, 99] width 30 height 12
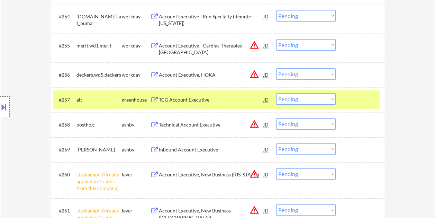
click at [329, 101] on select "Choose an option... Pending Applied Excluded (Questions) Excluded (Expired) Exc…" at bounding box center [306, 98] width 60 height 11
click at [276, 93] on select "Choose an option... Pending Applied Excluded (Questions) Excluded (Expired) Exc…" at bounding box center [306, 98] width 60 height 11
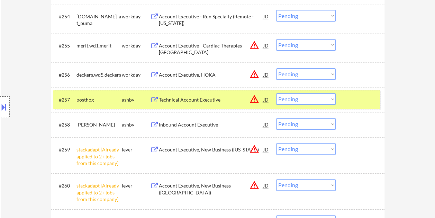
click at [355, 93] on div at bounding box center [361, 99] width 30 height 12
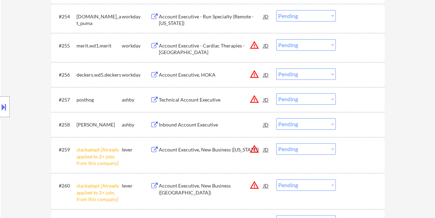
click at [364, 93] on div at bounding box center [361, 99] width 30 height 12
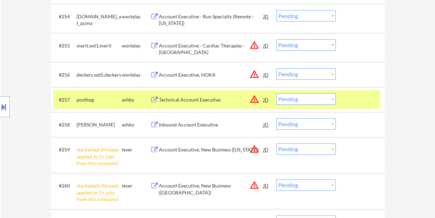
click at [212, 101] on div "Technical Account Executive" at bounding box center [211, 99] width 105 height 7
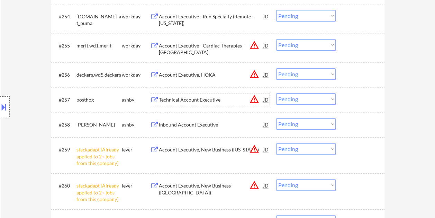
click at [352, 97] on div at bounding box center [361, 99] width 30 height 12
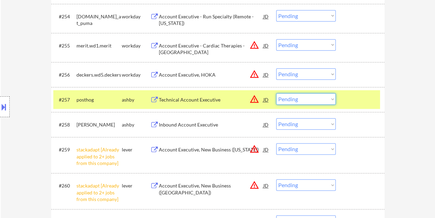
click at [333, 98] on select "Choose an option... Pending Applied Excluded (Questions) Excluded (Expired) Exc…" at bounding box center [306, 98] width 60 height 11
click at [355, 102] on div at bounding box center [361, 99] width 30 height 12
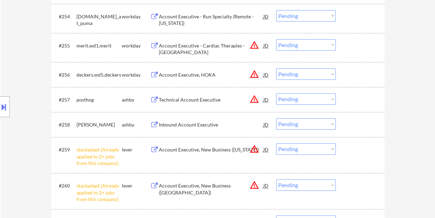
click at [361, 97] on div at bounding box center [361, 99] width 30 height 12
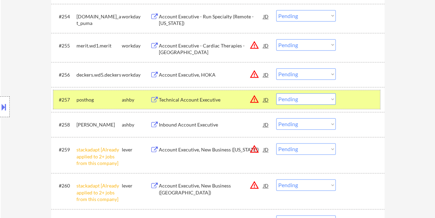
click at [332, 98] on select "Choose an option... Pending Applied Excluded (Questions) Excluded (Expired) Exc…" at bounding box center [306, 98] width 60 height 11
click at [276, 93] on select "Choose an option... Pending Applied Excluded (Questions) Excluded (Expired) Exc…" at bounding box center [306, 98] width 60 height 11
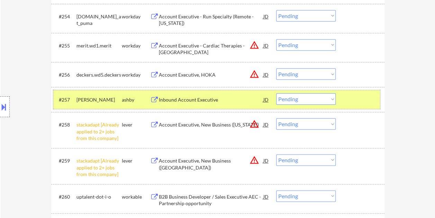
click at [359, 101] on div at bounding box center [361, 99] width 30 height 12
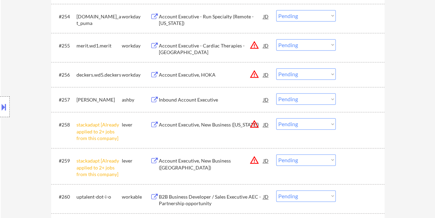
click at [350, 100] on div at bounding box center [361, 99] width 30 height 12
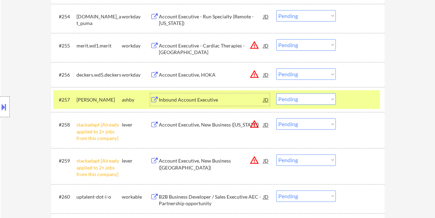
click at [228, 95] on div "Inbound Account Executive" at bounding box center [211, 99] width 105 height 12
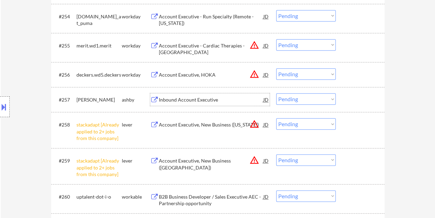
click at [351, 100] on div at bounding box center [361, 99] width 30 height 12
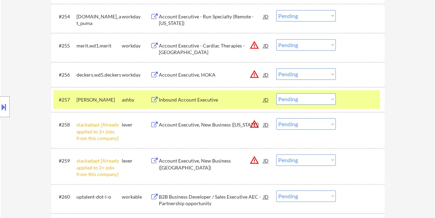
click at [333, 98] on select "Choose an option... Pending Applied Excluded (Questions) Excluded (Expired) Exc…" at bounding box center [306, 98] width 60 height 11
click at [276, 93] on select "Choose an option... Pending Applied Excluded (Questions) Excluded (Expired) Exc…" at bounding box center [306, 98] width 60 height 11
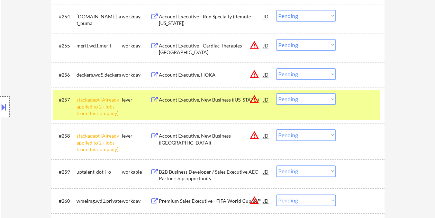
click at [355, 108] on div "#257 stackadapt [Already applied to 2+ jobs from this company] lever Account Ex…" at bounding box center [216, 105] width 327 height 30
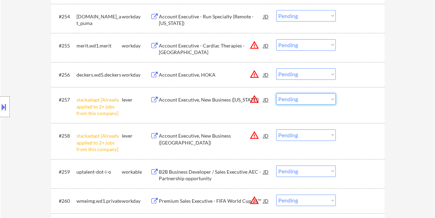
click at [332, 100] on select "Choose an option... Pending Applied Excluded (Questions) Excluded (Expired) Exc…" at bounding box center [306, 98] width 60 height 11
click at [276, 93] on select "Choose an option... Pending Applied Excluded (Questions) Excluded (Expired) Exc…" at bounding box center [306, 98] width 60 height 11
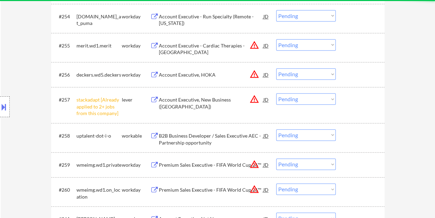
click at [330, 99] on select "Choose an option... Pending Applied Excluded (Questions) Excluded (Expired) Exc…" at bounding box center [306, 98] width 60 height 11
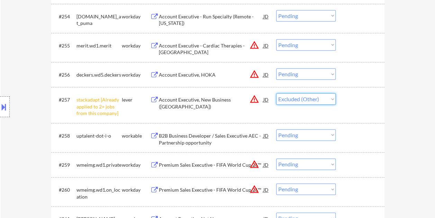
click at [276, 93] on select "Choose an option... Pending Applied Excluded (Questions) Excluded (Expired) Exc…" at bounding box center [306, 98] width 60 height 11
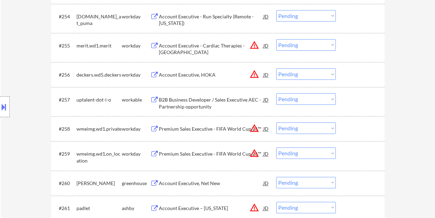
drag, startPoint x: 350, startPoint y: 97, endPoint x: 293, endPoint y: 104, distance: 57.6
click at [350, 98] on div at bounding box center [361, 99] width 30 height 12
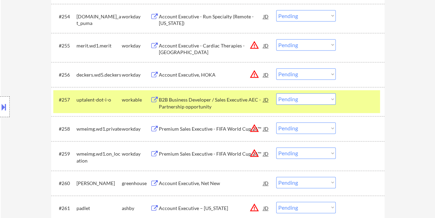
click at [220, 96] on div "B2B Business Developer / Sales Executive AEC - Partnership opportunity" at bounding box center [211, 101] width 105 height 17
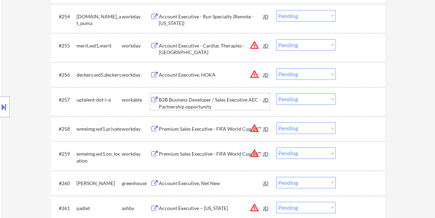
click at [355, 98] on div at bounding box center [361, 99] width 30 height 12
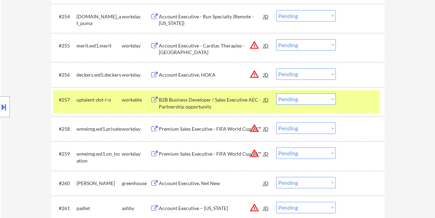
click at [330, 100] on select "Choose an option... Pending Applied Excluded (Questions) Excluded (Expired) Exc…" at bounding box center [306, 98] width 60 height 11
click at [276, 93] on select "Choose an option... Pending Applied Excluded (Questions) Excluded (Expired) Exc…" at bounding box center [306, 98] width 60 height 11
select select ""pending""
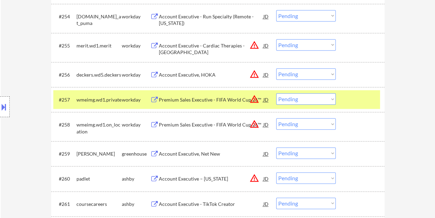
click at [364, 100] on div at bounding box center [361, 99] width 30 height 12
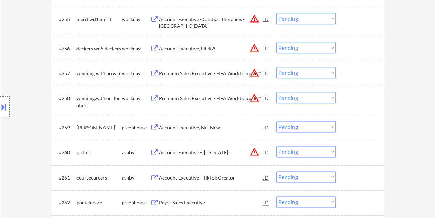
scroll to position [1731, 0]
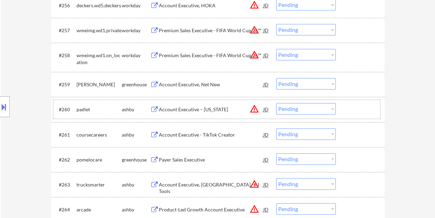
click at [365, 108] on div at bounding box center [361, 109] width 30 height 12
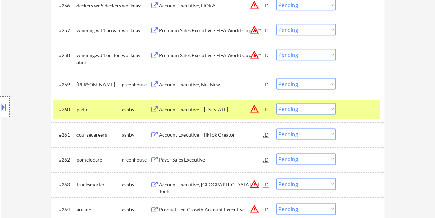
click at [220, 107] on div "Account Executive – [US_STATE]" at bounding box center [211, 109] width 105 height 7
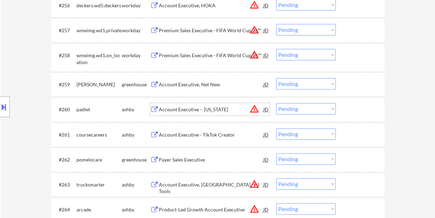
click at [350, 112] on div at bounding box center [361, 109] width 30 height 12
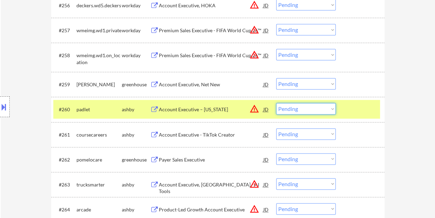
click at [331, 105] on select "Choose an option... Pending Applied Excluded (Questions) Excluded (Expired) Exc…" at bounding box center [306, 108] width 60 height 11
click at [276, 103] on select "Choose an option... Pending Applied Excluded (Questions) Excluded (Expired) Exc…" at bounding box center [306, 108] width 60 height 11
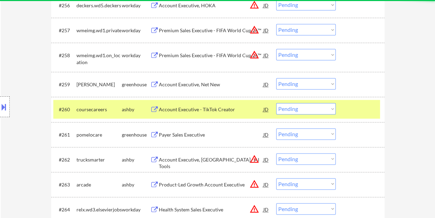
click at [346, 108] on div at bounding box center [361, 109] width 30 height 12
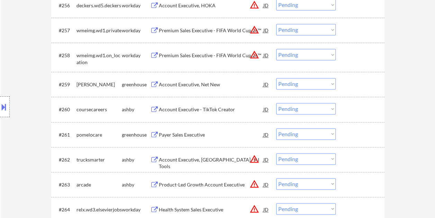
click at [352, 111] on div at bounding box center [361, 109] width 30 height 12
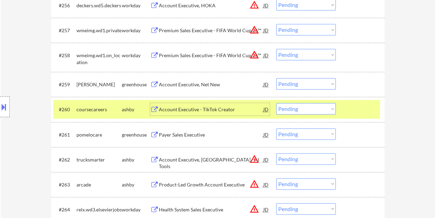
click at [222, 109] on div "Account Executive - TikTok Creator" at bounding box center [211, 109] width 105 height 7
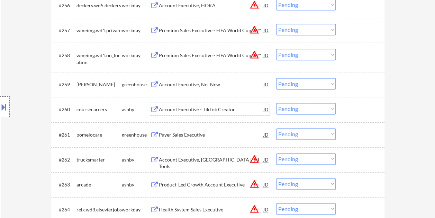
drag, startPoint x: 346, startPoint y: 109, endPoint x: 332, endPoint y: 109, distance: 13.2
click at [345, 110] on div "#260 coursecareers [PERSON_NAME] Account Executive - TikTok Creator JD warning_…" at bounding box center [216, 109] width 327 height 19
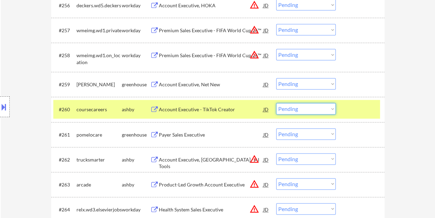
click at [330, 108] on select "Choose an option... Pending Applied Excluded (Questions) Excluded (Expired) Exc…" at bounding box center [306, 108] width 60 height 11
click at [276, 103] on select "Choose an option... Pending Applied Excluded (Questions) Excluded (Expired) Exc…" at bounding box center [306, 108] width 60 height 11
select select ""pending""
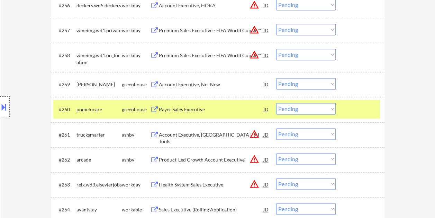
click at [354, 111] on div at bounding box center [361, 109] width 30 height 12
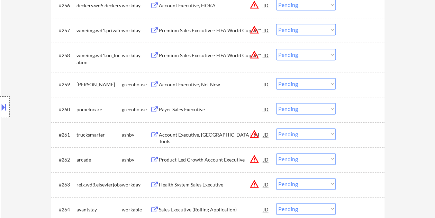
click at [359, 109] on div at bounding box center [361, 109] width 30 height 12
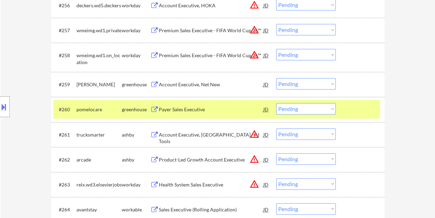
click at [355, 108] on div at bounding box center [361, 109] width 30 height 12
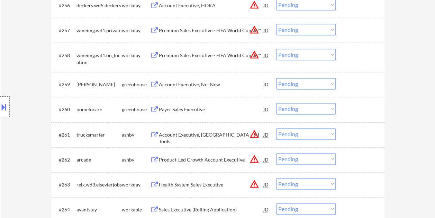
click at [351, 132] on div at bounding box center [361, 134] width 30 height 12
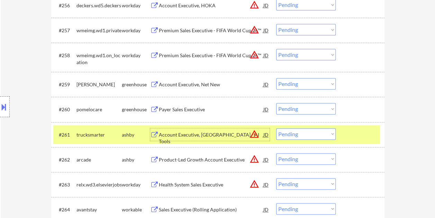
click at [193, 132] on div "Account Executive, [GEOGRAPHIC_DATA] - AI Tools" at bounding box center [211, 138] width 105 height 14
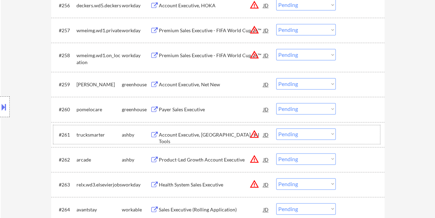
click at [355, 140] on div at bounding box center [361, 134] width 30 height 12
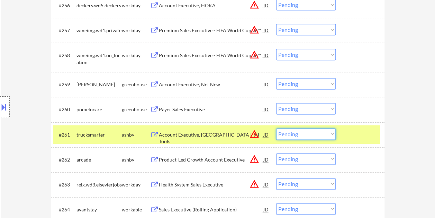
click at [331, 132] on select "Choose an option... Pending Applied Excluded (Questions) Excluded (Expired) Exc…" at bounding box center [306, 133] width 60 height 11
click at [276, 128] on select "Choose an option... Pending Applied Excluded (Questions) Excluded (Expired) Exc…" at bounding box center [306, 133] width 60 height 11
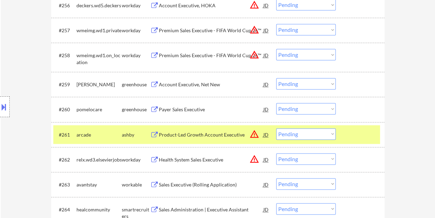
click at [356, 129] on div at bounding box center [361, 134] width 30 height 12
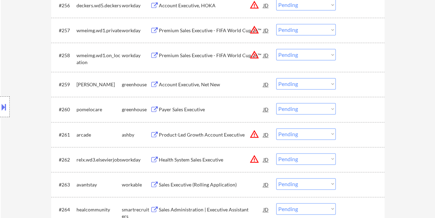
click at [347, 134] on div at bounding box center [361, 134] width 30 height 12
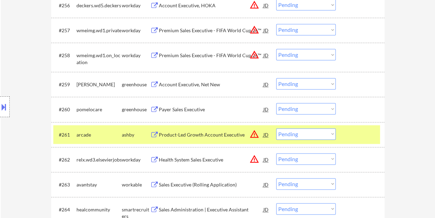
click at [224, 130] on div "Product-Led Growth Account Executive" at bounding box center [211, 134] width 105 height 12
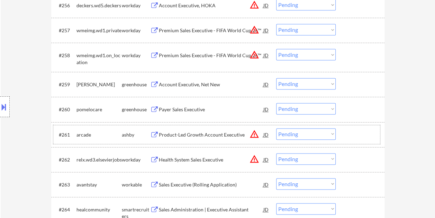
drag, startPoint x: 349, startPoint y: 134, endPoint x: 336, endPoint y: 129, distance: 14.0
click at [349, 134] on div at bounding box center [361, 134] width 30 height 12
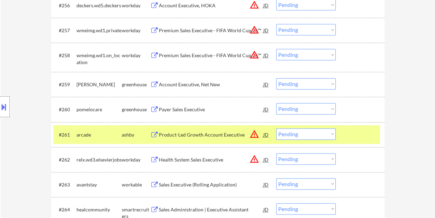
click at [332, 130] on select "Choose an option... Pending Applied Excluded (Questions) Excluded (Expired) Exc…" at bounding box center [306, 133] width 60 height 11
click at [276, 128] on select "Choose an option... Pending Applied Excluded (Questions) Excluded (Expired) Exc…" at bounding box center [306, 133] width 60 height 11
select select ""pending""
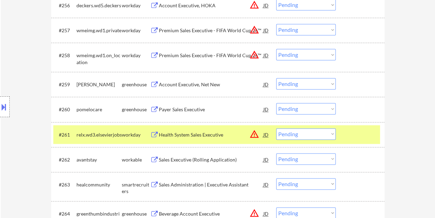
click at [345, 134] on div "#261 relx.wd3.elsevierjobs workday Health System Sales Executive JD warning_amb…" at bounding box center [216, 134] width 327 height 19
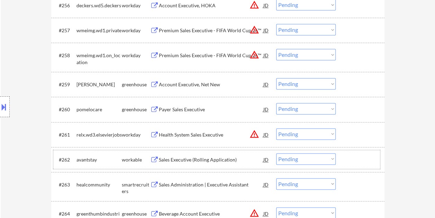
click at [348, 157] on div at bounding box center [361, 159] width 30 height 12
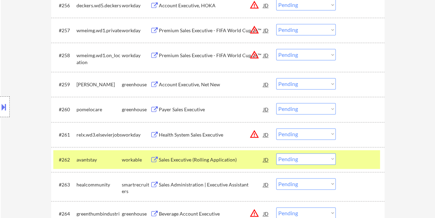
click at [238, 159] on div "Sales Executive (Rolling Application)" at bounding box center [211, 159] width 105 height 7
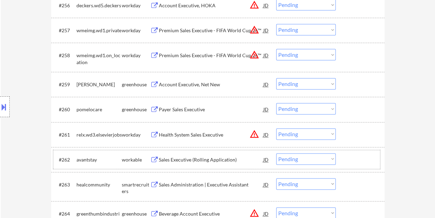
drag, startPoint x: 350, startPoint y: 160, endPoint x: 335, endPoint y: 159, distance: 14.6
click at [350, 160] on div at bounding box center [361, 159] width 30 height 12
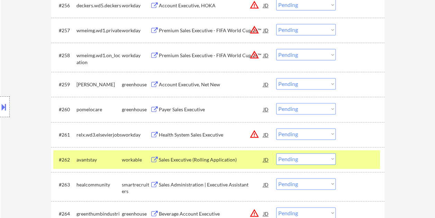
click at [329, 160] on select "Choose an option... Pending Applied Excluded (Questions) Excluded (Expired) Exc…" at bounding box center [306, 158] width 60 height 11
click at [276, 153] on select "Choose an option... Pending Applied Excluded (Questions) Excluded (Expired) Exc…" at bounding box center [306, 158] width 60 height 11
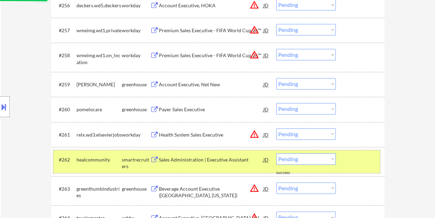
click at [348, 162] on div at bounding box center [361, 159] width 30 height 12
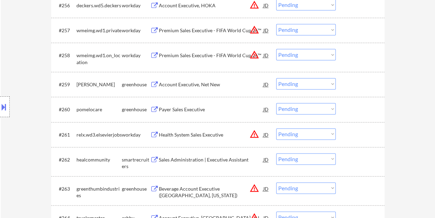
click at [364, 164] on div at bounding box center [361, 159] width 30 height 12
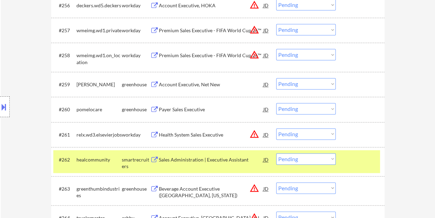
click at [201, 159] on div "Sales Administration | Executive Assistant" at bounding box center [211, 159] width 105 height 7
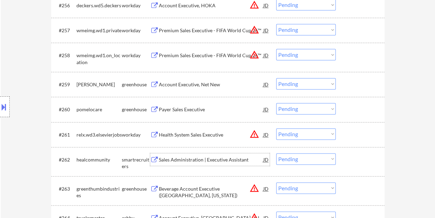
click at [351, 161] on div at bounding box center [361, 159] width 30 height 12
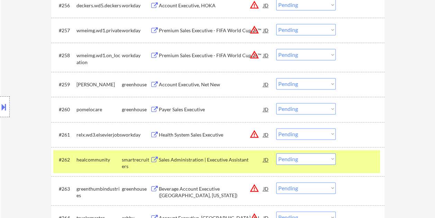
click at [333, 159] on select "Choose an option... Pending Applied Excluded (Questions) Excluded (Expired) Exc…" at bounding box center [306, 158] width 60 height 11
click at [276, 153] on select "Choose an option... Pending Applied Excluded (Questions) Excluded (Expired) Exc…" at bounding box center [306, 158] width 60 height 11
select select ""pending""
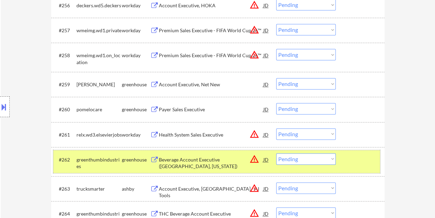
click at [356, 160] on div at bounding box center [361, 159] width 30 height 12
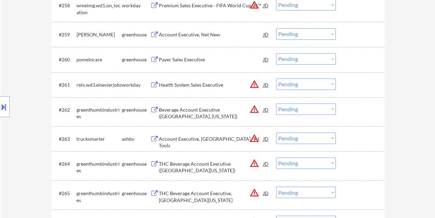
scroll to position [1800, 0]
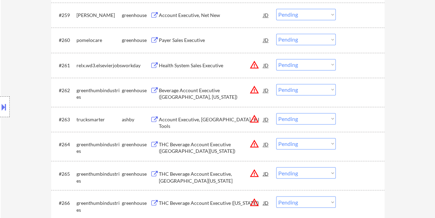
click at [359, 124] on div at bounding box center [361, 119] width 30 height 12
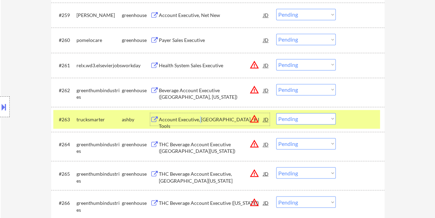
click at [199, 118] on div "Account Executive, [GEOGRAPHIC_DATA] - AI Tools" at bounding box center [211, 123] width 105 height 14
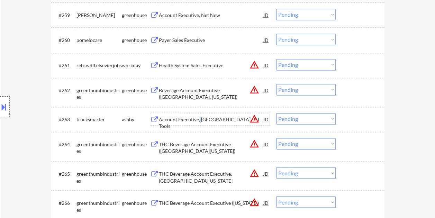
click at [347, 123] on div at bounding box center [361, 119] width 30 height 12
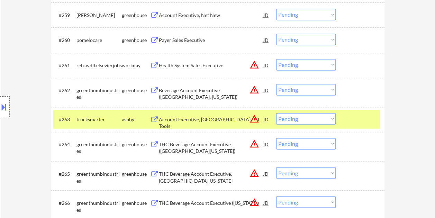
click at [332, 118] on select "Choose an option... Pending Applied Excluded (Questions) Excluded (Expired) Exc…" at bounding box center [306, 118] width 60 height 11
click at [276, 113] on select "Choose an option... Pending Applied Excluded (Questions) Excluded (Expired) Exc…" at bounding box center [306, 118] width 60 height 11
select select ""pending""
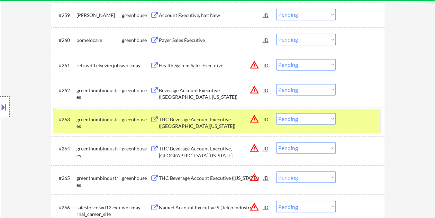
click at [354, 125] on div at bounding box center [361, 119] width 30 height 12
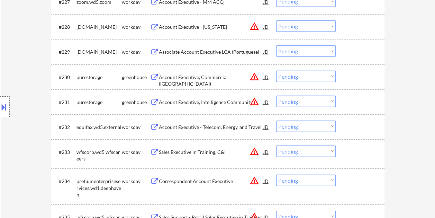
scroll to position [985, 0]
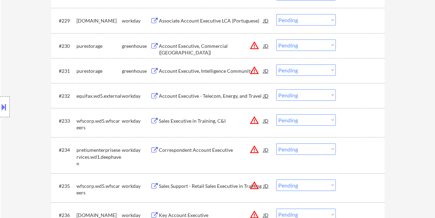
drag, startPoint x: 369, startPoint y: 41, endPoint x: 325, endPoint y: 39, distance: 44.3
click at [369, 41] on div at bounding box center [361, 45] width 30 height 12
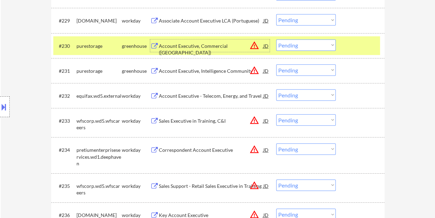
click at [214, 48] on div "Account Executive, Commercial ([GEOGRAPHIC_DATA])" at bounding box center [211, 50] width 105 height 14
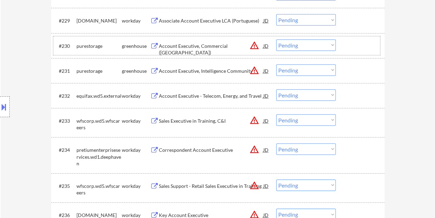
click at [346, 44] on div at bounding box center [361, 45] width 30 height 12
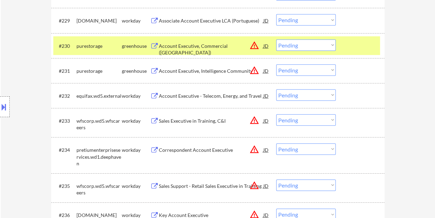
click at [332, 44] on select "Choose an option... Pending Applied Excluded (Questions) Excluded (Expired) Exc…" at bounding box center [306, 44] width 60 height 11
click at [276, 39] on select "Choose an option... Pending Applied Excluded (Questions) Excluded (Expired) Exc…" at bounding box center [306, 44] width 60 height 11
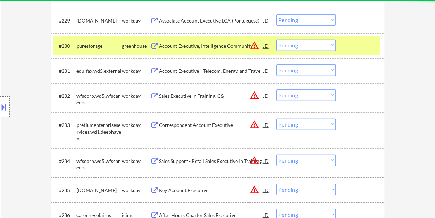
click at [349, 45] on div at bounding box center [361, 45] width 30 height 12
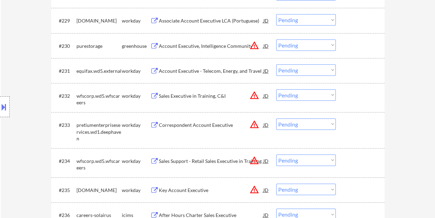
click at [359, 42] on div at bounding box center [361, 45] width 30 height 12
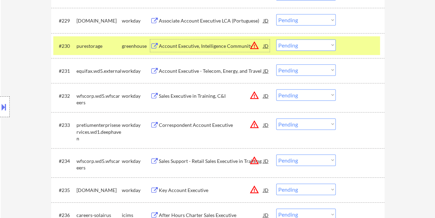
click at [213, 47] on div "Account Executive, Intelligence Community" at bounding box center [211, 46] width 105 height 7
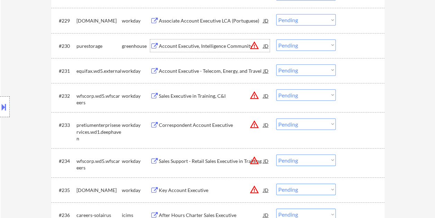
click at [347, 44] on div at bounding box center [361, 45] width 30 height 12
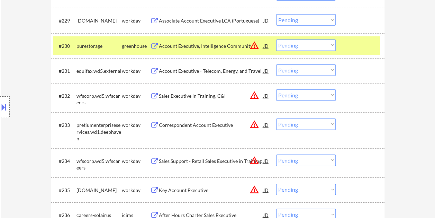
click at [331, 45] on select "Choose an option... Pending Applied Excluded (Questions) Excluded (Expired) Exc…" at bounding box center [306, 44] width 60 height 11
click at [276, 39] on select "Choose an option... Pending Applied Excluded (Questions) Excluded (Expired) Exc…" at bounding box center [306, 44] width 60 height 11
select select ""pending""
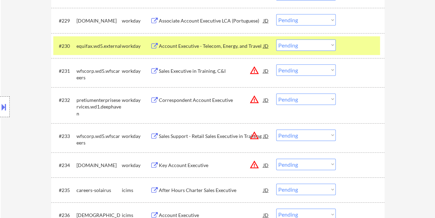
click at [350, 47] on div at bounding box center [361, 45] width 30 height 12
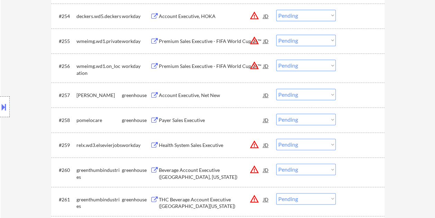
scroll to position [1677, 0]
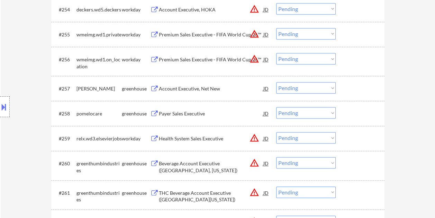
click at [347, 91] on div at bounding box center [361, 88] width 30 height 12
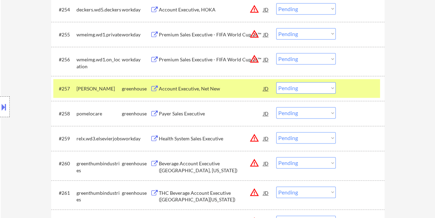
click at [224, 90] on div "Account Executive, Net New" at bounding box center [211, 88] width 105 height 7
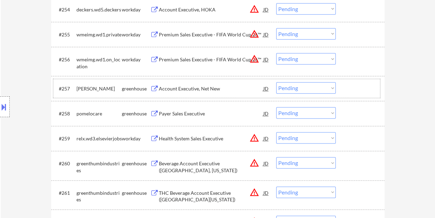
drag, startPoint x: 351, startPoint y: 84, endPoint x: 344, endPoint y: 89, distance: 8.7
click at [350, 85] on div at bounding box center [361, 88] width 30 height 12
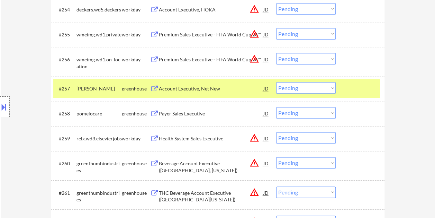
click at [331, 88] on select "Choose an option... Pending Applied Excluded (Questions) Excluded (Expired) Exc…" at bounding box center [306, 87] width 60 height 11
click at [276, 82] on select "Choose an option... Pending Applied Excluded (Questions) Excluded (Expired) Exc…" at bounding box center [306, 87] width 60 height 11
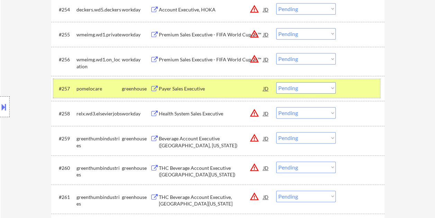
click at [357, 83] on div at bounding box center [361, 88] width 30 height 12
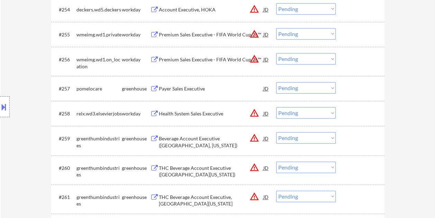
click at [360, 93] on div at bounding box center [361, 88] width 30 height 12
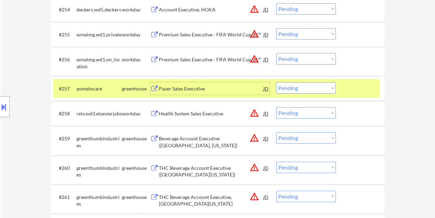
click at [235, 85] on div "Payer Sales Executive" at bounding box center [211, 88] width 105 height 7
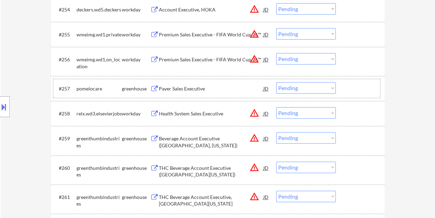
click at [345, 86] on div "#257 pomelocare greenhouse Payer Sales Executive JD warning_amber Choose an opt…" at bounding box center [216, 88] width 327 height 19
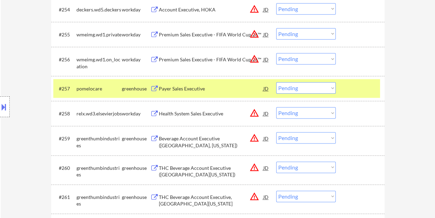
click at [330, 87] on select "Choose an option... Pending Applied Excluded (Questions) Excluded (Expired) Exc…" at bounding box center [306, 87] width 60 height 11
click at [276, 82] on select "Choose an option... Pending Applied Excluded (Questions) Excluded (Expired) Exc…" at bounding box center [306, 87] width 60 height 11
select select ""pending""
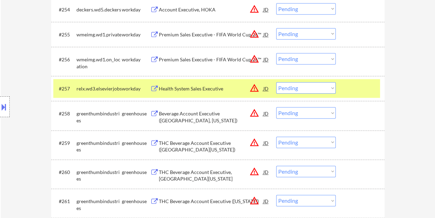
click at [348, 83] on div at bounding box center [361, 88] width 30 height 12
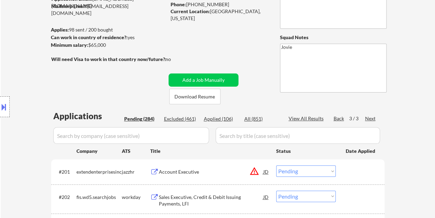
scroll to position [104, 0]
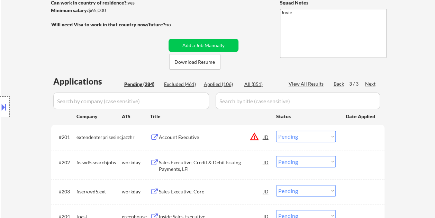
click at [341, 84] on div "Back" at bounding box center [339, 83] width 11 height 7
select select ""pending""
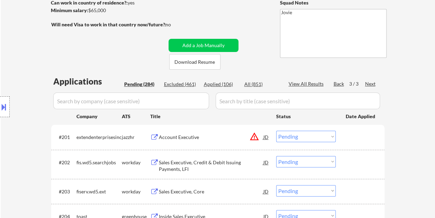
select select ""pending""
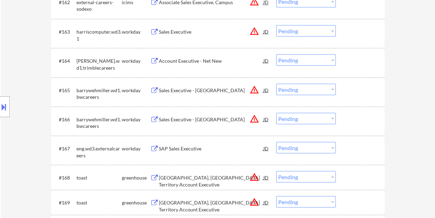
scroll to position [1973, 0]
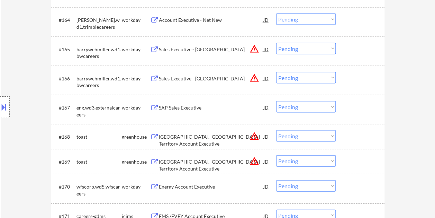
click at [348, 131] on div at bounding box center [361, 136] width 30 height 12
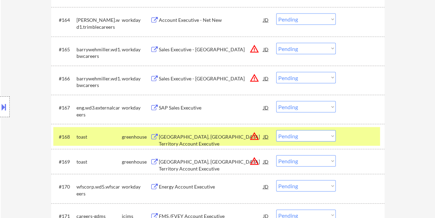
click at [222, 132] on div "[GEOGRAPHIC_DATA], [GEOGRAPHIC_DATA] Territory Account Executive" at bounding box center [211, 136] width 105 height 12
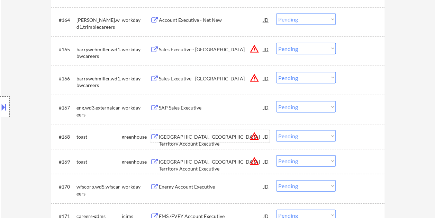
click at [349, 138] on div at bounding box center [361, 136] width 30 height 12
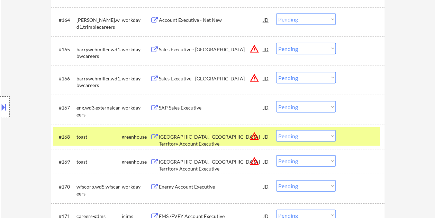
click at [328, 138] on select "Choose an option... Pending Applied Excluded (Questions) Excluded (Expired) Exc…" at bounding box center [306, 135] width 60 height 11
click at [276, 130] on select "Choose an option... Pending Applied Excluded (Questions) Excluded (Expired) Exc…" at bounding box center [306, 135] width 60 height 11
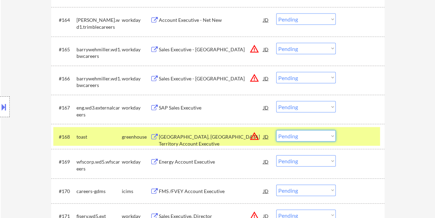
click at [330, 134] on select "Choose an option... Pending Applied Excluded (Questions) Excluded (Expired) Exc…" at bounding box center [306, 135] width 60 height 11
click at [276, 130] on select "Choose an option... Pending Applied Excluded (Questions) Excluded (Expired) Exc…" at bounding box center [306, 135] width 60 height 11
click at [347, 136] on div at bounding box center [361, 136] width 30 height 12
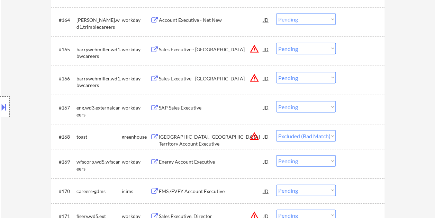
click at [367, 137] on div at bounding box center [361, 136] width 30 height 12
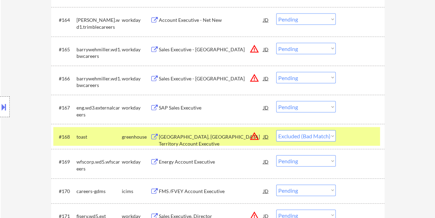
click at [368, 136] on div at bounding box center [361, 136] width 30 height 12
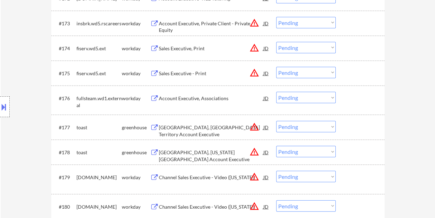
select select ""pending""
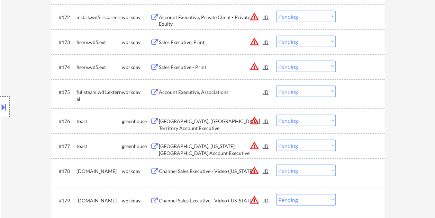
scroll to position [2250, 0]
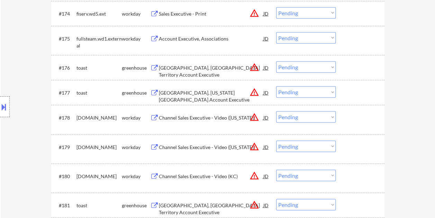
click at [358, 65] on div at bounding box center [361, 67] width 30 height 12
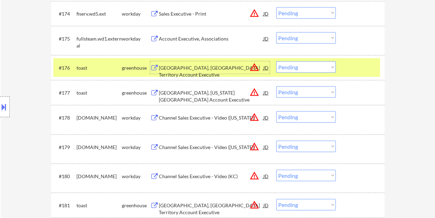
click at [221, 67] on div "[GEOGRAPHIC_DATA], [GEOGRAPHIC_DATA] Territory Account Executive" at bounding box center [211, 71] width 105 height 14
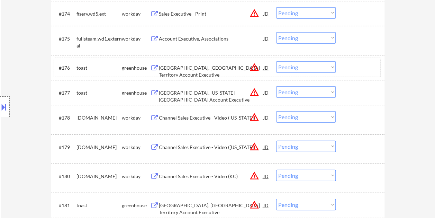
click at [350, 66] on div at bounding box center [361, 67] width 30 height 12
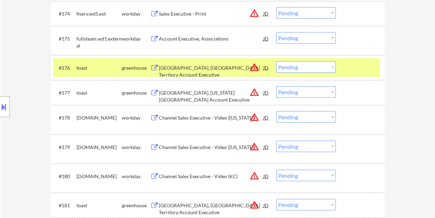
click at [334, 65] on select "Choose an option... Pending Applied Excluded (Questions) Excluded (Expired) Exc…" at bounding box center [306, 66] width 60 height 11
click at [276, 61] on select "Choose an option... Pending Applied Excluded (Questions) Excluded (Expired) Exc…" at bounding box center [306, 66] width 60 height 11
select select ""pending""
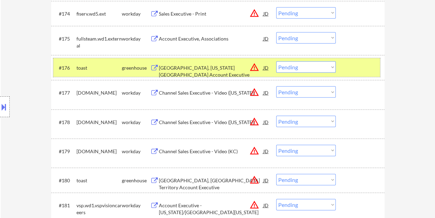
click at [356, 66] on div at bounding box center [361, 67] width 30 height 12
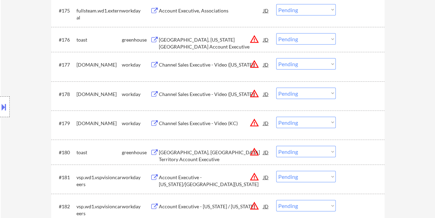
scroll to position [2285, 0]
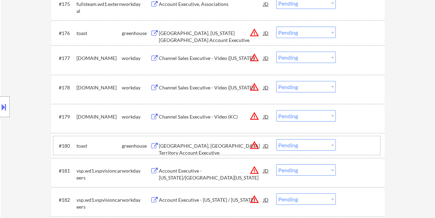
drag, startPoint x: 360, startPoint y: 146, endPoint x: 351, endPoint y: 146, distance: 9.0
click at [360, 146] on div at bounding box center [361, 145] width 30 height 12
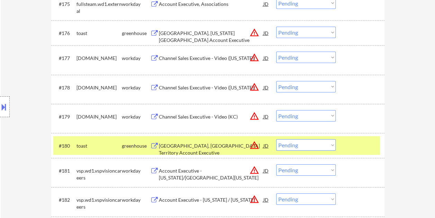
click at [213, 147] on div "[GEOGRAPHIC_DATA], [GEOGRAPHIC_DATA] Territory Account Executive" at bounding box center [211, 149] width 105 height 14
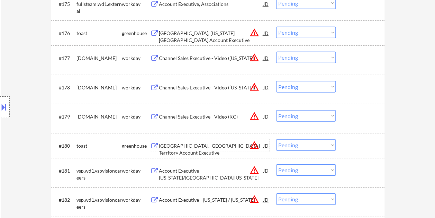
click at [346, 148] on div at bounding box center [361, 145] width 30 height 12
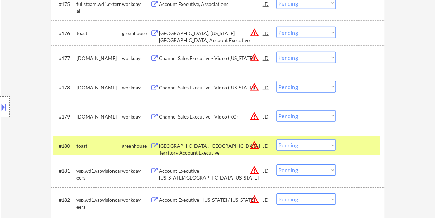
click at [332, 146] on select "Choose an option... Pending Applied Excluded (Questions) Excluded (Expired) Exc…" at bounding box center [306, 144] width 60 height 11
click at [276, 139] on select "Choose an option... Pending Applied Excluded (Questions) Excluded (Expired) Exc…" at bounding box center [306, 144] width 60 height 11
select select ""pending""
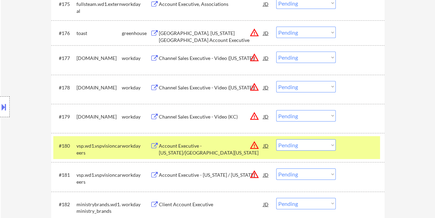
click at [368, 140] on div at bounding box center [361, 145] width 30 height 12
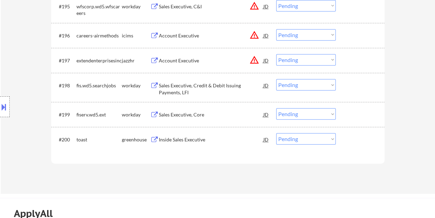
scroll to position [2874, 0]
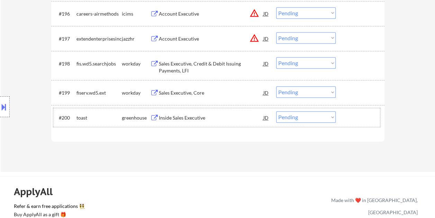
drag, startPoint x: 360, startPoint y: 116, endPoint x: 287, endPoint y: 120, distance: 73.5
click at [360, 116] on div at bounding box center [361, 117] width 30 height 12
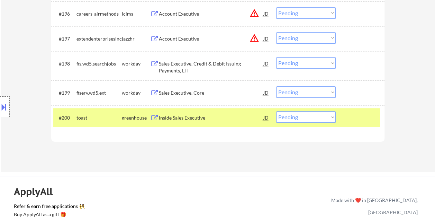
click at [225, 118] on div "Inside Sales Executive" at bounding box center [211, 117] width 105 height 7
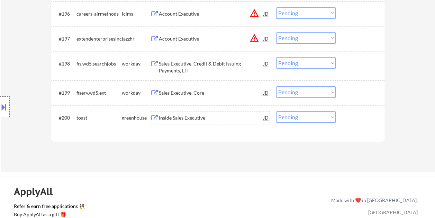
click at [348, 123] on div at bounding box center [361, 117] width 30 height 12
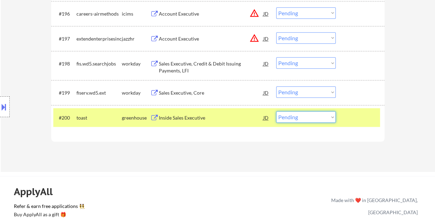
click at [331, 115] on select "Choose an option... Pending Applied Excluded (Questions) Excluded (Expired) Exc…" at bounding box center [306, 116] width 60 height 11
click at [276, 111] on select "Choose an option... Pending Applied Excluded (Questions) Excluded (Expired) Exc…" at bounding box center [306, 116] width 60 height 11
select select ""pending""
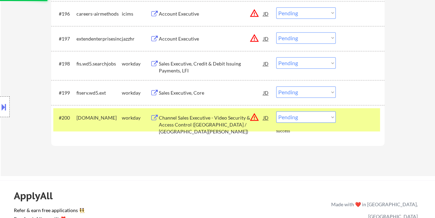
click at [348, 116] on div at bounding box center [361, 117] width 30 height 12
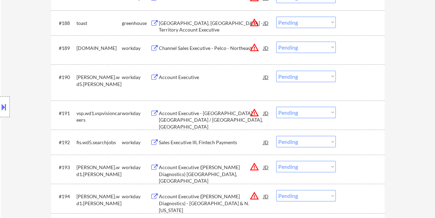
scroll to position [2562, 0]
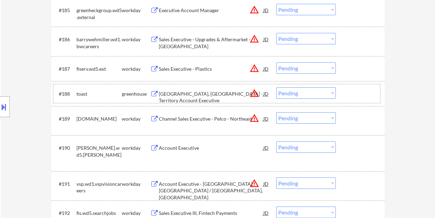
drag, startPoint x: 364, startPoint y: 89, endPoint x: 274, endPoint y: 89, distance: 90.4
click at [361, 91] on div at bounding box center [361, 93] width 30 height 12
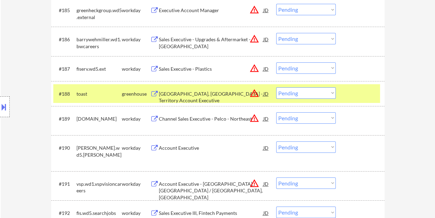
click at [209, 94] on div "[GEOGRAPHIC_DATA], [GEOGRAPHIC_DATA] - Territory Account Executive" at bounding box center [211, 97] width 105 height 14
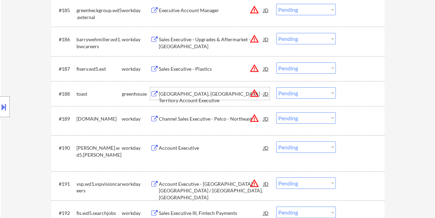
click at [347, 91] on div at bounding box center [361, 93] width 30 height 12
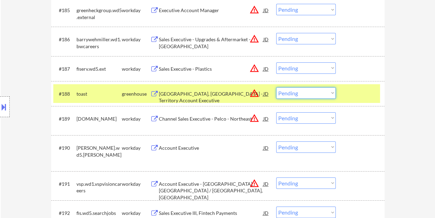
click at [333, 91] on select "Choose an option... Pending Applied Excluded (Questions) Excluded (Expired) Exc…" at bounding box center [306, 92] width 60 height 11
click at [276, 87] on select "Choose an option... Pending Applied Excluded (Questions) Excluded (Expired) Exc…" at bounding box center [306, 92] width 60 height 11
select select ""pending""
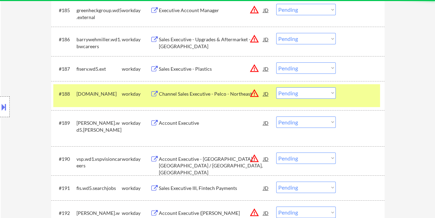
click at [349, 92] on div at bounding box center [361, 93] width 30 height 12
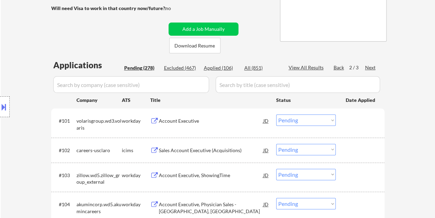
scroll to position [127, 0]
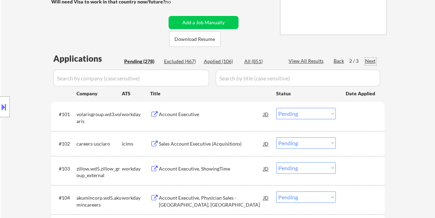
click at [369, 62] on div "Next" at bounding box center [370, 60] width 11 height 7
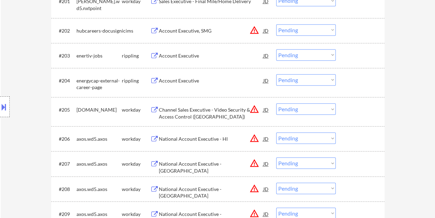
scroll to position [0, 0]
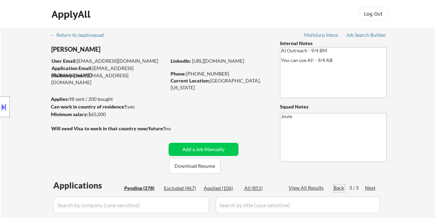
click at [340, 187] on div "Back" at bounding box center [339, 187] width 11 height 7
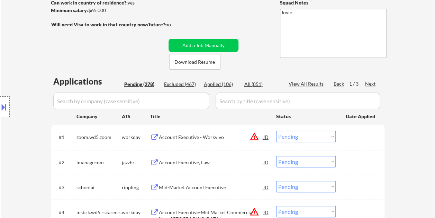
click at [373, 83] on div "Next" at bounding box center [370, 83] width 11 height 7
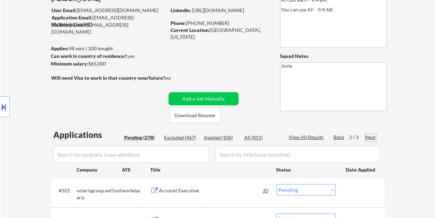
scroll to position [0, 0]
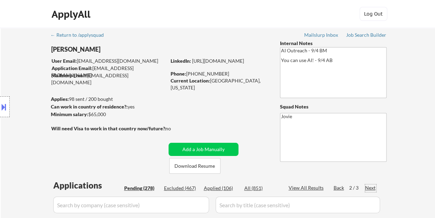
click at [371, 187] on div "Next" at bounding box center [370, 187] width 11 height 7
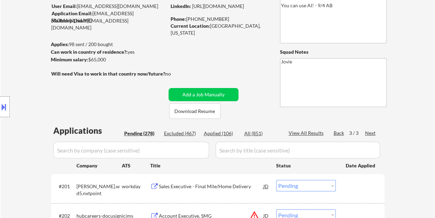
scroll to position [35, 0]
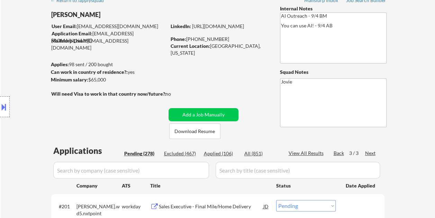
click at [340, 153] on div "Back" at bounding box center [339, 153] width 11 height 7
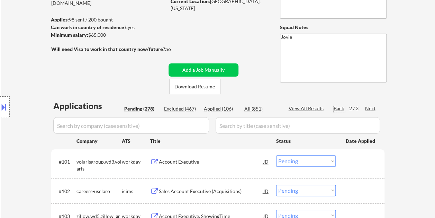
scroll to position [0, 0]
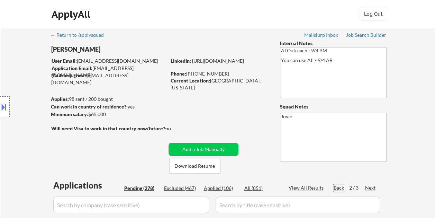
click at [337, 187] on div "Back" at bounding box center [339, 187] width 11 height 7
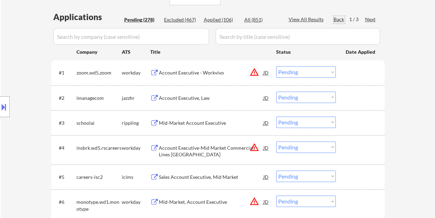
scroll to position [173, 0]
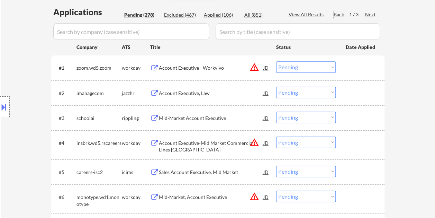
click at [188, 95] on div "Account Executive, Law" at bounding box center [211, 93] width 105 height 7
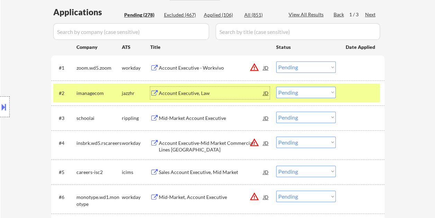
drag, startPoint x: 342, startPoint y: 89, endPoint x: 337, endPoint y: 91, distance: 5.0
click at [342, 89] on div "#2 imanagecom jazzhr Account Executive, Law JD warning_amber Choose an option..…" at bounding box center [216, 92] width 327 height 19
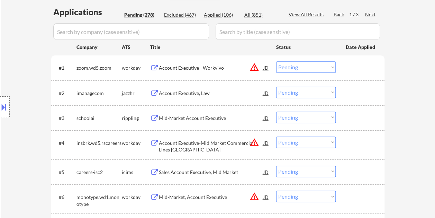
drag, startPoint x: 347, startPoint y: 96, endPoint x: 337, endPoint y: 94, distance: 10.3
click at [346, 96] on div at bounding box center [361, 93] width 30 height 12
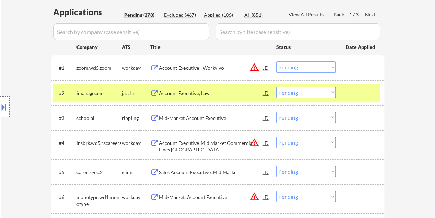
click at [335, 93] on select "Choose an option... Pending Applied Excluded (Questions) Excluded (Expired) Exc…" at bounding box center [306, 92] width 60 height 11
click at [276, 87] on select "Choose an option... Pending Applied Excluded (Questions) Excluded (Expired) Exc…" at bounding box center [306, 92] width 60 height 11
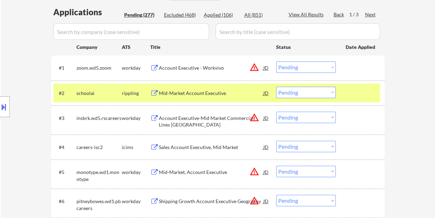
click at [361, 93] on div at bounding box center [361, 93] width 30 height 12
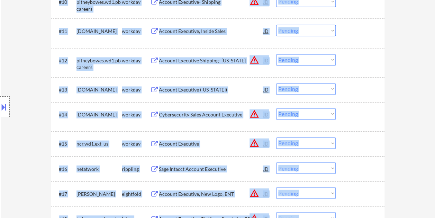
scroll to position [485, 0]
drag, startPoint x: 435, startPoint y: 42, endPoint x: 437, endPoint y: 14, distance: 28.5
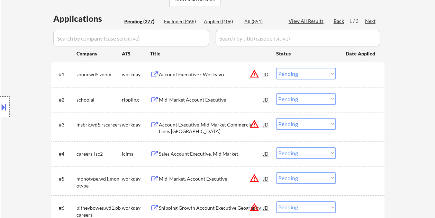
scroll to position [173, 0]
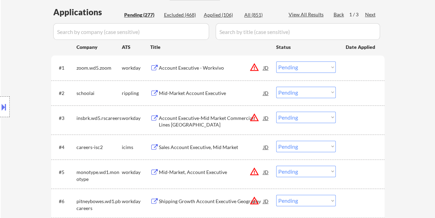
click at [350, 93] on div at bounding box center [361, 93] width 30 height 12
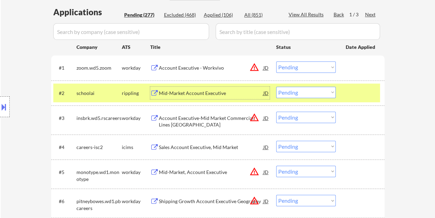
click at [224, 93] on div "Mid-Market Account Executive" at bounding box center [211, 93] width 105 height 7
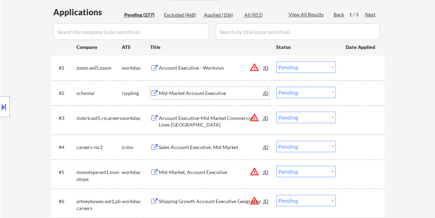
drag, startPoint x: 343, startPoint y: 91, endPoint x: 337, endPoint y: 92, distance: 6.9
click at [344, 92] on div "#2 schoolai rippling Mid-Market Account Executive JD warning_amber Choose an op…" at bounding box center [216, 92] width 327 height 19
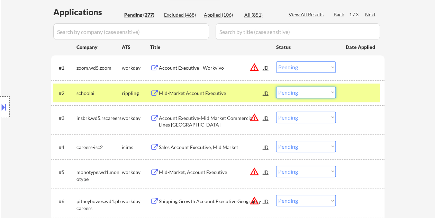
drag, startPoint x: 333, startPoint y: 90, endPoint x: 332, endPoint y: 93, distance: 3.9
click at [332, 90] on select "Choose an option... Pending Applied Excluded (Questions) Excluded (Expired) Exc…" at bounding box center [306, 92] width 60 height 11
click at [276, 87] on select "Choose an option... Pending Applied Excluded (Questions) Excluded (Expired) Exc…" at bounding box center [306, 92] width 60 height 11
select select ""pending""
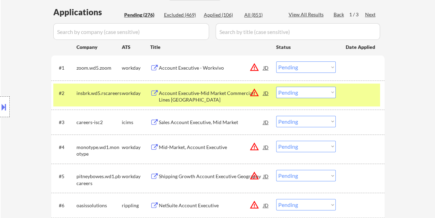
click at [355, 92] on div at bounding box center [361, 93] width 30 height 12
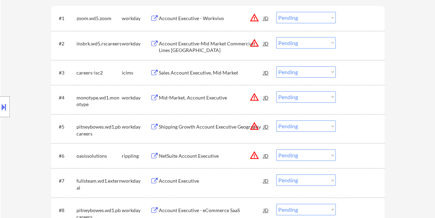
scroll to position [242, 0]
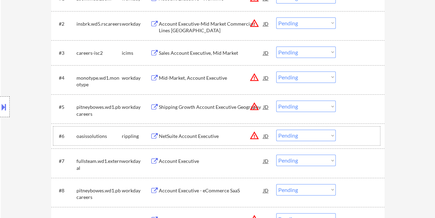
drag, startPoint x: 372, startPoint y: 136, endPoint x: 353, endPoint y: 135, distance: 18.4
click at [369, 137] on div at bounding box center [361, 135] width 30 height 12
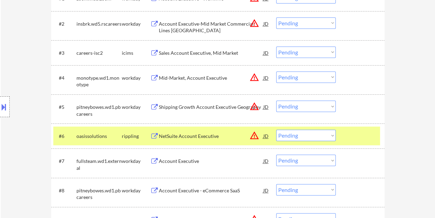
click at [209, 135] on div "NetSuite Account Executive" at bounding box center [211, 136] width 105 height 7
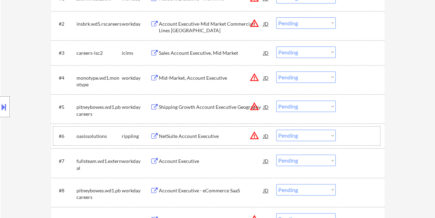
drag, startPoint x: 350, startPoint y: 135, endPoint x: 337, endPoint y: 136, distance: 13.2
click at [350, 136] on div at bounding box center [361, 135] width 30 height 12
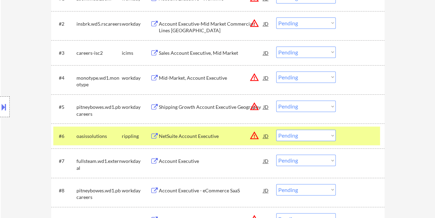
click at [331, 134] on select "Choose an option... Pending Applied Excluded (Questions) Excluded (Expired) Exc…" at bounding box center [306, 134] width 60 height 11
click at [276, 129] on select "Choose an option... Pending Applied Excluded (Questions) Excluded (Expired) Exc…" at bounding box center [306, 134] width 60 height 11
select select ""pending""
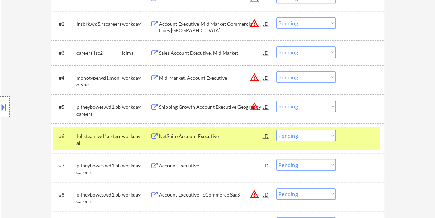
click at [354, 133] on div at bounding box center [361, 135] width 30 height 12
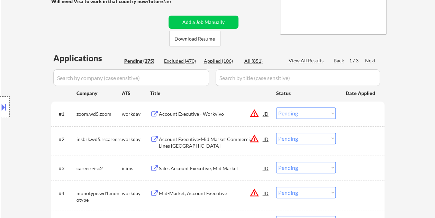
scroll to position [154, 0]
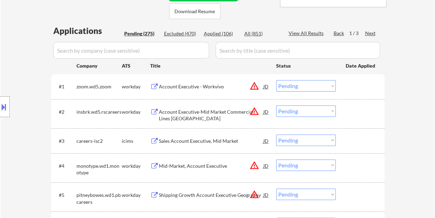
click at [359, 89] on div at bounding box center [361, 86] width 30 height 12
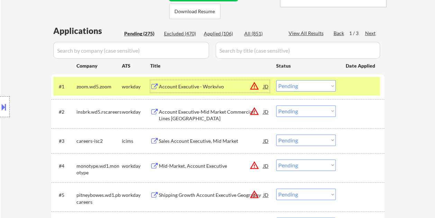
click at [208, 88] on div "Account Executive - Workvivo" at bounding box center [211, 86] width 105 height 7
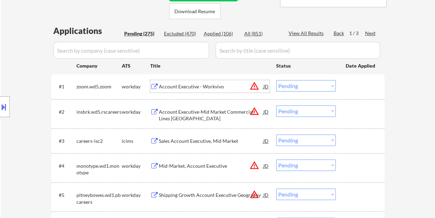
drag, startPoint x: 343, startPoint y: 84, endPoint x: 337, endPoint y: 87, distance: 6.7
click at [344, 84] on div "#1 zoom.wd5.zoom workday Account Executive - Workvivo JD warning_amber Choose a…" at bounding box center [216, 86] width 327 height 19
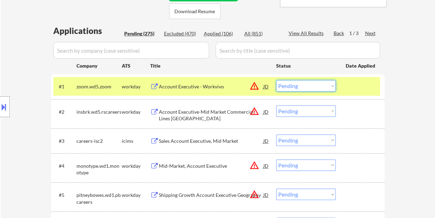
click at [330, 86] on select "Choose an option... Pending Applied Excluded (Questions) Excluded (Expired) Exc…" at bounding box center [306, 85] width 60 height 11
click at [276, 80] on select "Choose an option... Pending Applied Excluded (Questions) Excluded (Expired) Exc…" at bounding box center [306, 85] width 60 height 11
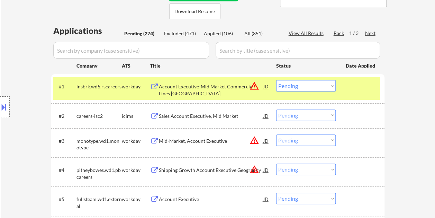
click at [343, 88] on div "#1 insbrk.wd5.rscareers workday Account Executive-Mid Market Commercial Lines […" at bounding box center [216, 88] width 327 height 23
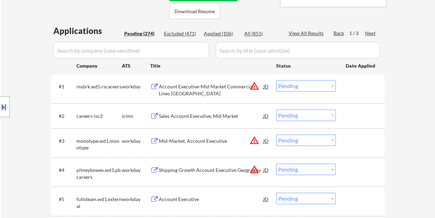
click at [361, 84] on div at bounding box center [361, 86] width 30 height 12
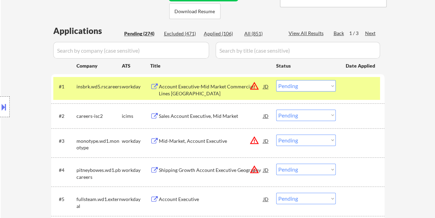
click at [208, 82] on div "Account Executive-Mid Market Commercial Lines [GEOGRAPHIC_DATA]" at bounding box center [211, 88] width 105 height 17
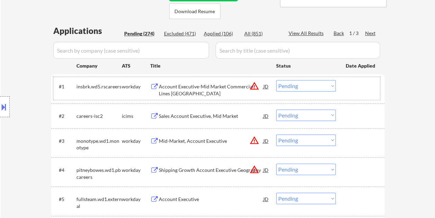
click at [342, 84] on div "#1 insbrk.wd5.rscareers workday Account Executive-Mid Market Commercial Lines […" at bounding box center [216, 88] width 327 height 23
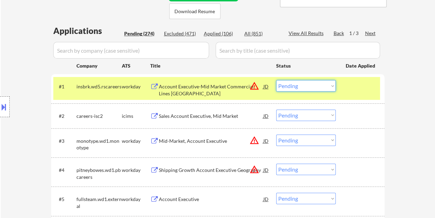
click at [324, 85] on select "Choose an option... Pending Applied Excluded (Questions) Excluded (Expired) Exc…" at bounding box center [306, 85] width 60 height 11
click at [276, 80] on select "Choose an option... Pending Applied Excluded (Questions) Excluded (Expired) Exc…" at bounding box center [306, 85] width 60 height 11
select select ""pending""
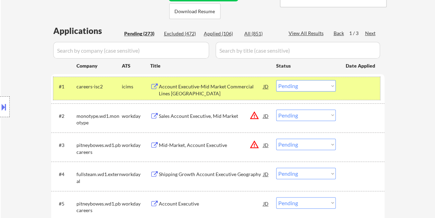
click at [344, 87] on div "#1 careers-isc2 icims Account Executive-Mid Market Commercial Lines [GEOGRAPHIC…" at bounding box center [216, 88] width 327 height 23
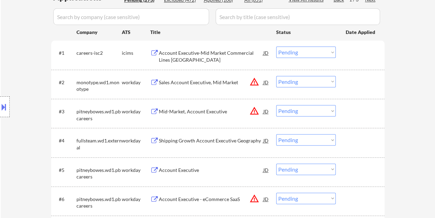
scroll to position [189, 0]
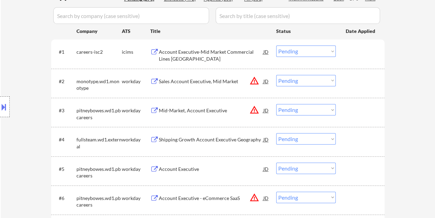
click at [361, 84] on div "#2 monotype.wd1.monotype workday Sales Account Executive, Mid Market JD warning…" at bounding box center [216, 83] width 327 height 23
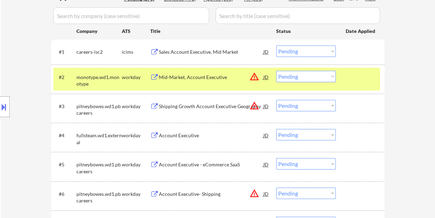
click at [347, 71] on div at bounding box center [361, 77] width 30 height 12
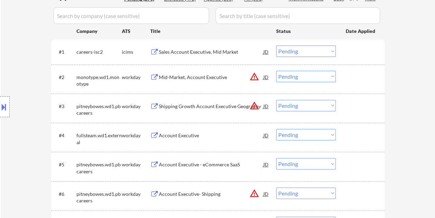
drag, startPoint x: 355, startPoint y: 75, endPoint x: 267, endPoint y: 85, distance: 88.2
click at [355, 75] on div at bounding box center [361, 77] width 30 height 12
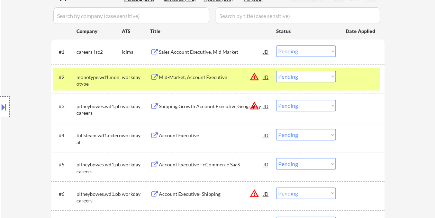
click at [196, 75] on div "Mid-Market, Account Executive" at bounding box center [211, 77] width 105 height 7
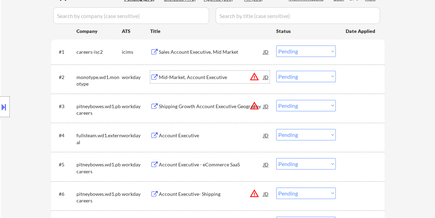
click at [343, 70] on div "#2 monotype.wd1.monotype workday Mid-Market, Account Executive JD warning_amber…" at bounding box center [216, 79] width 327 height 23
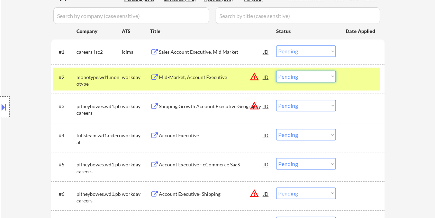
drag, startPoint x: 330, startPoint y: 75, endPoint x: 330, endPoint y: 79, distance: 4.2
click at [330, 75] on select "Choose an option... Pending Applied Excluded (Questions) Excluded (Expired) Exc…" at bounding box center [306, 76] width 60 height 11
click at [276, 71] on select "Choose an option... Pending Applied Excluded (Questions) Excluded (Expired) Exc…" at bounding box center [306, 76] width 60 height 11
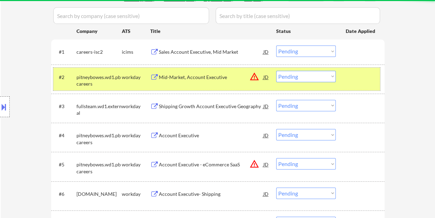
click at [361, 80] on div at bounding box center [361, 77] width 30 height 12
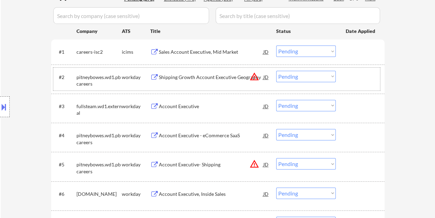
click at [362, 81] on div at bounding box center [361, 77] width 30 height 12
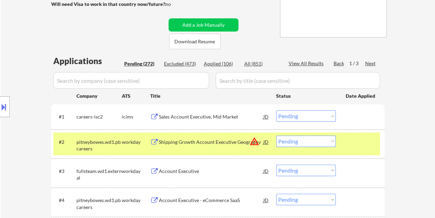
scroll to position [120, 0]
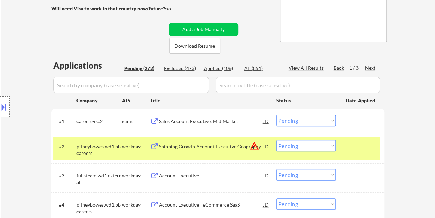
click at [371, 126] on div at bounding box center [361, 121] width 30 height 12
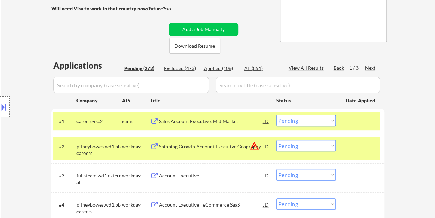
click at [356, 116] on div at bounding box center [361, 121] width 30 height 12
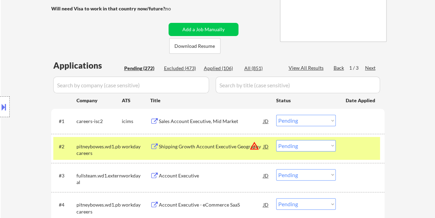
click at [355, 138] on div "#2 pitneybowes.wd1.pbcareers workday Shipping Growth Account Executive Geograph…" at bounding box center [216, 148] width 327 height 23
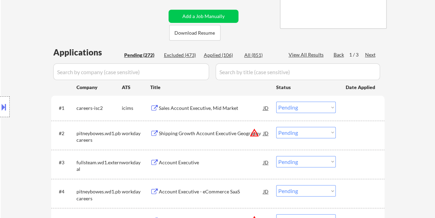
scroll to position [189, 0]
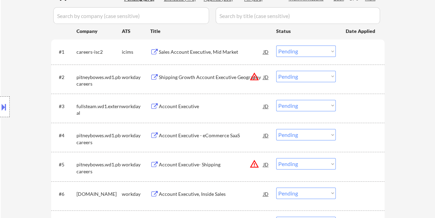
click at [355, 77] on div at bounding box center [361, 77] width 30 height 12
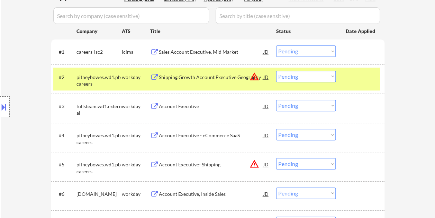
click at [211, 76] on div "Shipping Growth Account Executive Geography" at bounding box center [211, 77] width 105 height 7
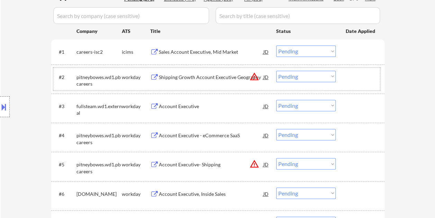
drag, startPoint x: 342, startPoint y: 80, endPoint x: 330, endPoint y: 77, distance: 11.8
click at [342, 80] on div "#2 pitneybowes.wd1.pbcareers workday Shipping Growth Account Executive Geograph…" at bounding box center [216, 79] width 327 height 23
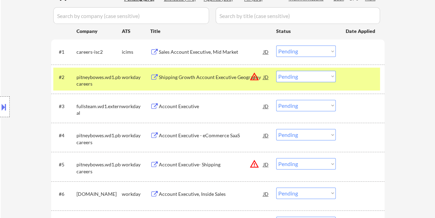
click at [330, 77] on select "Choose an option... Pending Applied Excluded (Questions) Excluded (Expired) Exc…" at bounding box center [306, 76] width 60 height 11
click at [276, 71] on select "Choose an option... Pending Applied Excluded (Questions) Excluded (Expired) Exc…" at bounding box center [306, 76] width 60 height 11
click at [348, 78] on div at bounding box center [361, 77] width 30 height 12
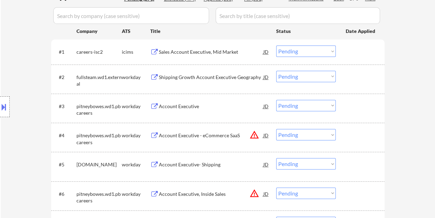
click at [356, 78] on div at bounding box center [361, 77] width 30 height 12
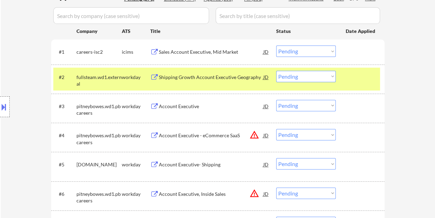
click at [219, 80] on div "Shipping Growth Account Executive Geography" at bounding box center [211, 77] width 105 height 7
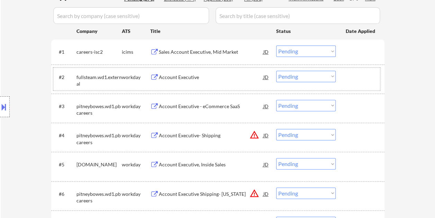
click at [342, 72] on div "#2 fullsteam.wd1.external workday Account Executive JD warning_amber Choose an …" at bounding box center [216, 79] width 327 height 23
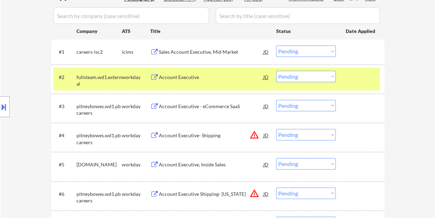
drag, startPoint x: 332, startPoint y: 76, endPoint x: 330, endPoint y: 79, distance: 3.9
click at [331, 77] on select "Choose an option... Pending Applied Excluded (Questions) Excluded (Expired) Exc…" at bounding box center [306, 76] width 60 height 11
click at [276, 71] on select "Choose an option... Pending Applied Excluded (Questions) Excluded (Expired) Exc…" at bounding box center [306, 76] width 60 height 11
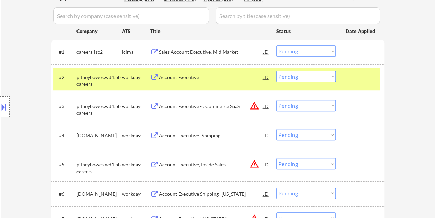
click at [365, 79] on div at bounding box center [361, 77] width 30 height 12
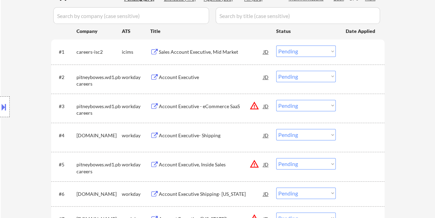
drag, startPoint x: 367, startPoint y: 76, endPoint x: 323, endPoint y: 83, distance: 44.3
click at [367, 76] on div at bounding box center [361, 77] width 30 height 12
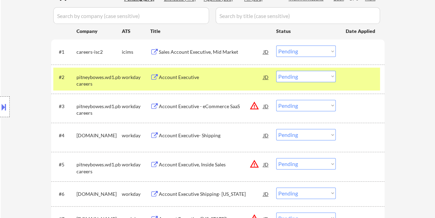
click at [220, 82] on div "Account Executive" at bounding box center [211, 77] width 105 height 12
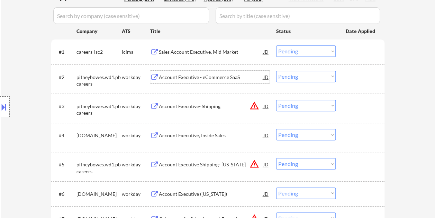
click at [355, 77] on div at bounding box center [361, 77] width 30 height 12
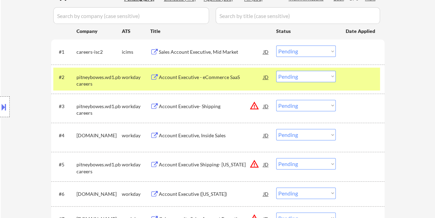
click at [356, 79] on div at bounding box center [361, 77] width 30 height 12
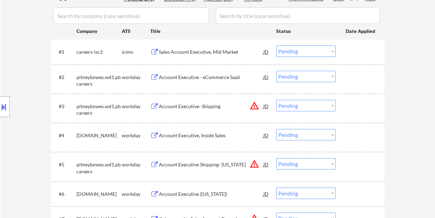
click at [346, 79] on div at bounding box center [361, 77] width 30 height 12
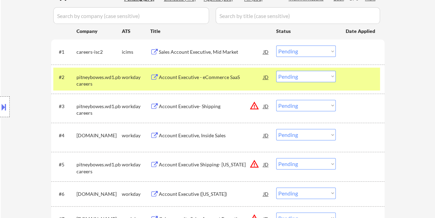
click at [331, 76] on select "Choose an option... Pending Applied Excluded (Questions) Excluded (Expired) Exc…" at bounding box center [306, 76] width 60 height 11
click at [276, 71] on select "Choose an option... Pending Applied Excluded (Questions) Excluded (Expired) Exc…" at bounding box center [306, 76] width 60 height 11
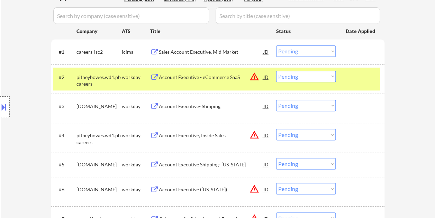
click at [364, 80] on div at bounding box center [361, 77] width 30 height 12
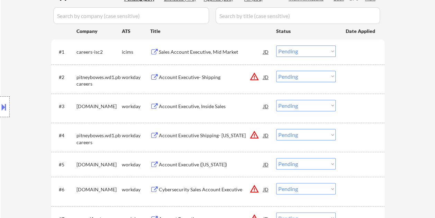
click at [347, 75] on div at bounding box center [361, 77] width 30 height 12
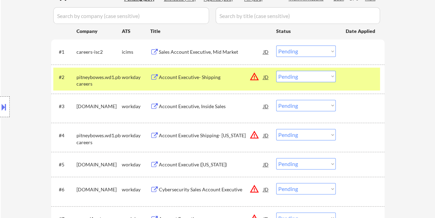
click at [373, 80] on div at bounding box center [361, 77] width 30 height 12
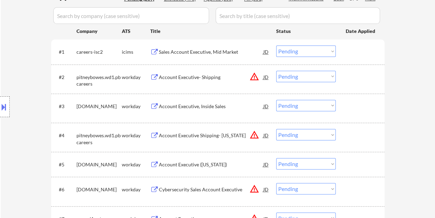
drag, startPoint x: 359, startPoint y: 80, endPoint x: 245, endPoint y: 73, distance: 113.4
click at [359, 79] on div at bounding box center [361, 77] width 30 height 12
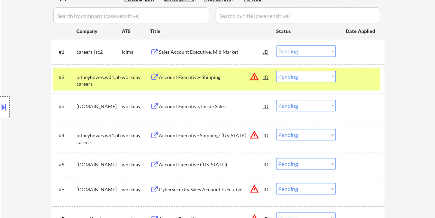
click at [179, 73] on div "Account Executive- Shipping" at bounding box center [211, 77] width 105 height 12
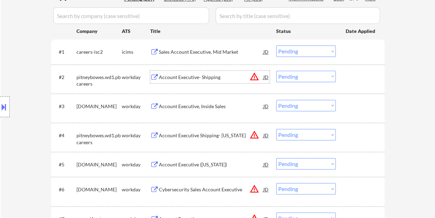
click at [349, 74] on div at bounding box center [361, 77] width 30 height 12
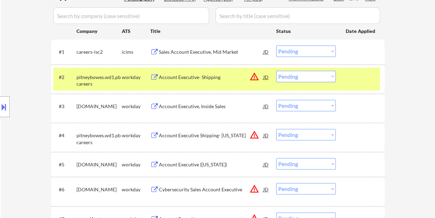
click at [330, 76] on select "Choose an option... Pending Applied Excluded (Questions) Excluded (Expired) Exc…" at bounding box center [306, 76] width 60 height 11
click at [276, 71] on select "Choose an option... Pending Applied Excluded (Questions) Excluded (Expired) Exc…" at bounding box center [306, 76] width 60 height 11
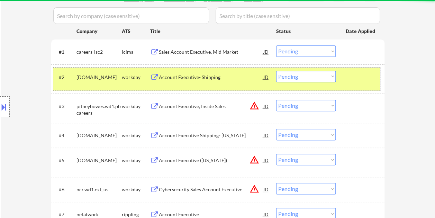
click at [361, 81] on div at bounding box center [361, 77] width 30 height 12
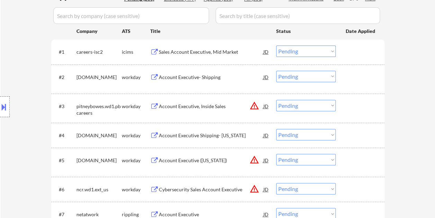
drag, startPoint x: 367, startPoint y: 74, endPoint x: 317, endPoint y: 77, distance: 49.6
click at [367, 74] on div at bounding box center [361, 77] width 30 height 12
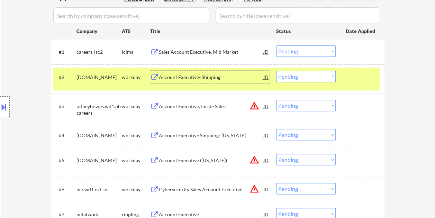
click at [222, 78] on div "Account Executive- Shipping" at bounding box center [211, 77] width 105 height 7
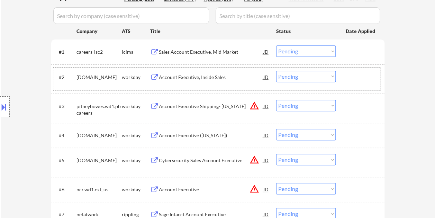
click at [352, 81] on div at bounding box center [361, 77] width 30 height 12
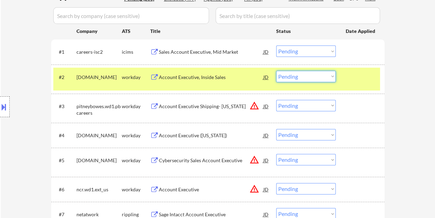
click at [331, 77] on select "Choose an option... Pending Applied Excluded (Questions) Excluded (Expired) Exc…" at bounding box center [306, 76] width 60 height 11
click at [276, 71] on select "Choose an option... Pending Applied Excluded (Questions) Excluded (Expired) Exc…" at bounding box center [306, 76] width 60 height 11
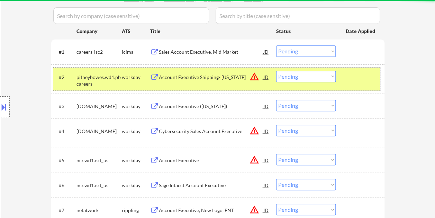
click at [354, 77] on div at bounding box center [361, 77] width 30 height 12
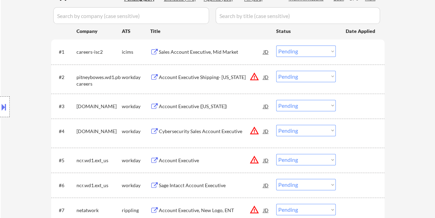
click at [359, 77] on div at bounding box center [361, 77] width 30 height 12
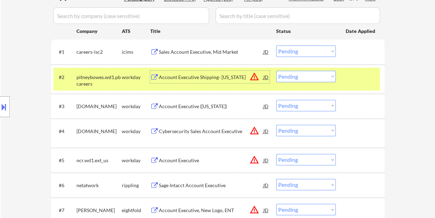
click at [206, 75] on div "Account Executive Shipping- [US_STATE]" at bounding box center [211, 77] width 105 height 7
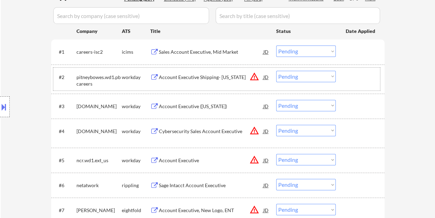
click at [345, 79] on div "#2 pitneybowes.wd1.pbcareers workday Account Executive Shipping- [US_STATE] JD …" at bounding box center [216, 79] width 327 height 23
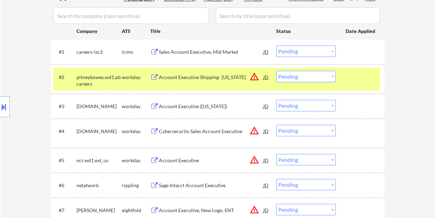
click at [330, 77] on select "Choose an option... Pending Applied Excluded (Questions) Excluded (Expired) Exc…" at bounding box center [306, 76] width 60 height 11
click at [276, 71] on select "Choose an option... Pending Applied Excluded (Questions) Excluded (Expired) Exc…" at bounding box center [306, 76] width 60 height 11
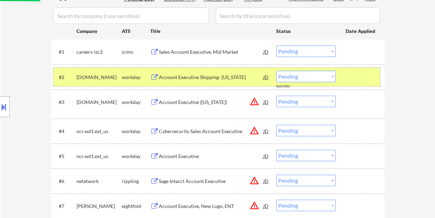
click at [353, 75] on div at bounding box center [361, 77] width 30 height 12
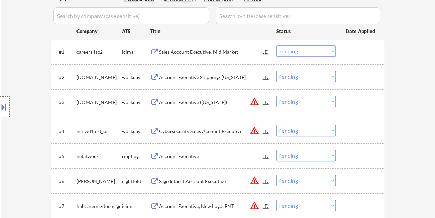
click at [357, 74] on div at bounding box center [361, 77] width 30 height 12
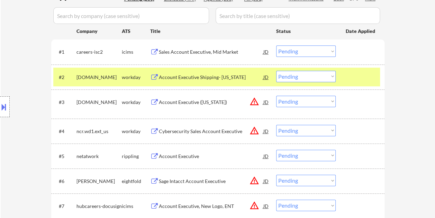
click at [192, 76] on div "Account Executive Shipping- [US_STATE]" at bounding box center [211, 77] width 105 height 7
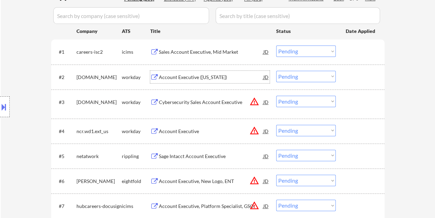
drag, startPoint x: 345, startPoint y: 73, endPoint x: 338, endPoint y: 75, distance: 7.2
click at [345, 73] on div "#2 [DOMAIN_NAME] workday Account Executive ([US_STATE]) JD warning_amber Choose…" at bounding box center [216, 77] width 327 height 19
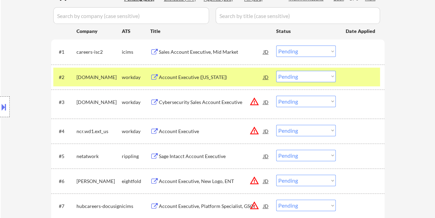
drag, startPoint x: 332, startPoint y: 76, endPoint x: 330, endPoint y: 83, distance: 6.8
click at [332, 77] on select "Choose an option... Pending Applied Excluded (Questions) Excluded (Expired) Exc…" at bounding box center [306, 76] width 60 height 11
select select ""excluded__bad_match_""
click at [276, 71] on select "Choose an option... Pending Applied Excluded (Questions) Excluded (Expired) Exc…" at bounding box center [306, 76] width 60 height 11
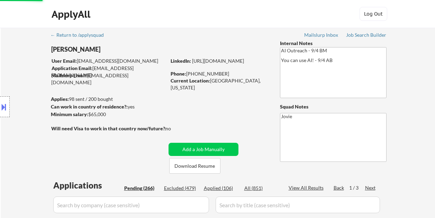
select select ""pending""
select select ""excluded__bad_match_""
select select ""pending""
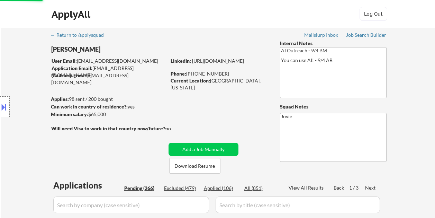
select select ""pending""
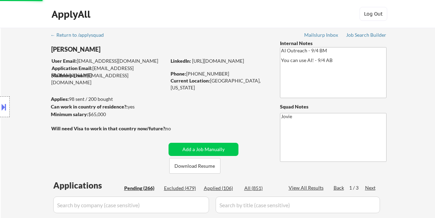
select select ""pending""
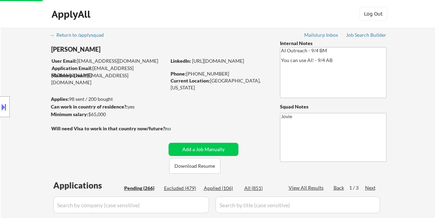
select select ""pending""
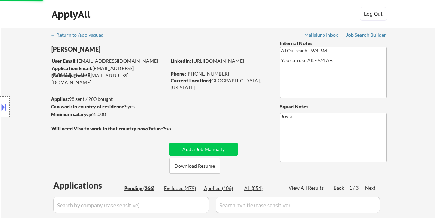
select select ""pending""
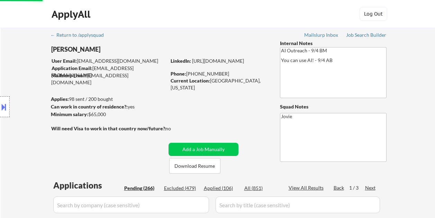
select select ""pending""
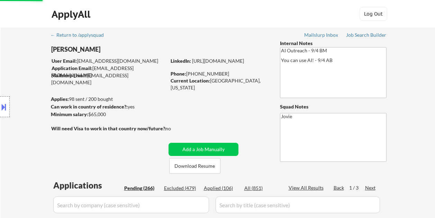
select select ""pending""
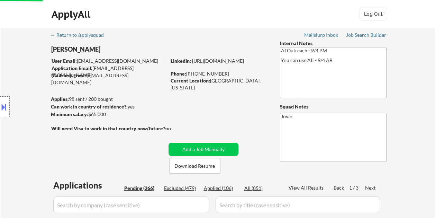
select select ""pending""
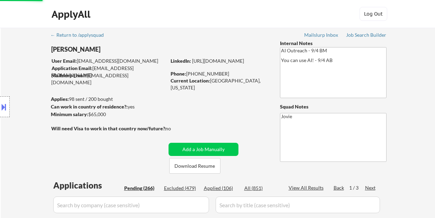
select select ""pending""
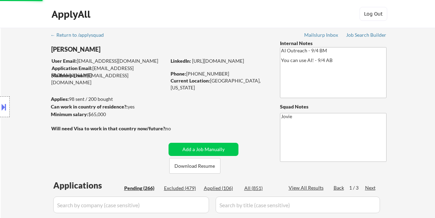
select select ""pending""
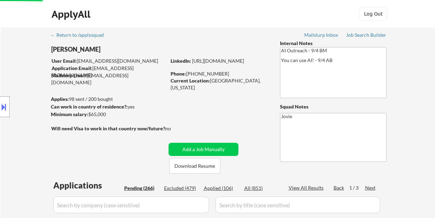
select select ""pending""
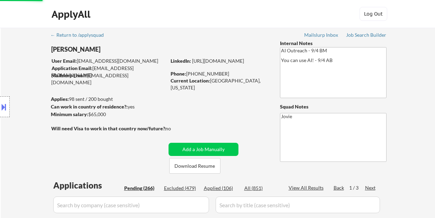
select select ""pending""
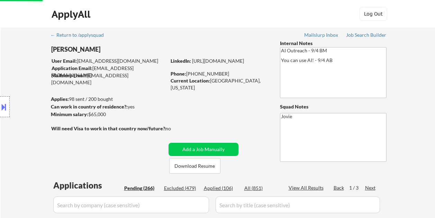
select select ""pending""
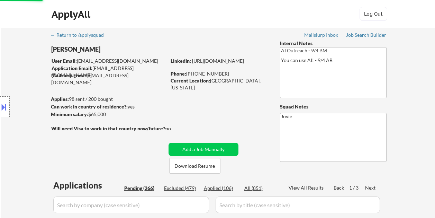
select select ""pending""
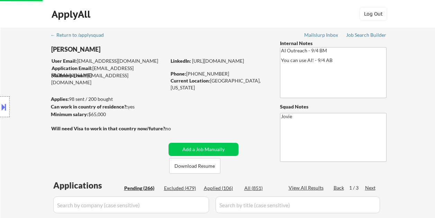
select select ""pending""
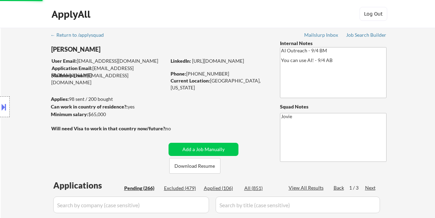
select select ""pending""
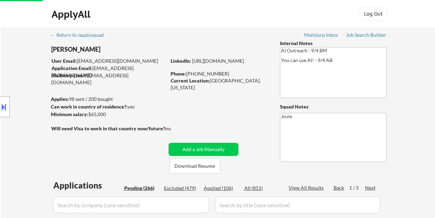
select select ""pending""
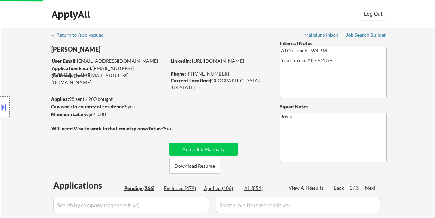
select select ""pending""
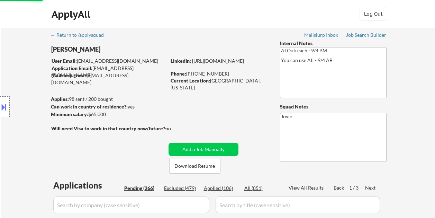
select select ""pending""
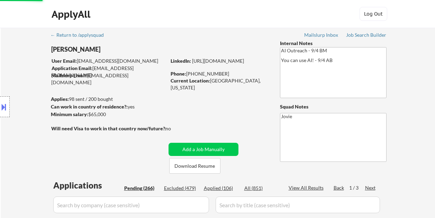
select select ""pending""
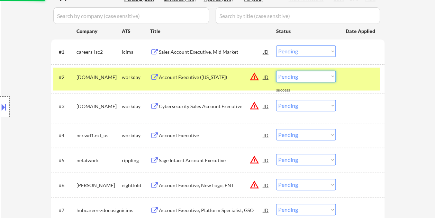
scroll to position [189, 0]
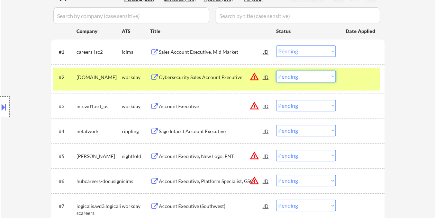
click at [349, 81] on div at bounding box center [361, 77] width 30 height 12
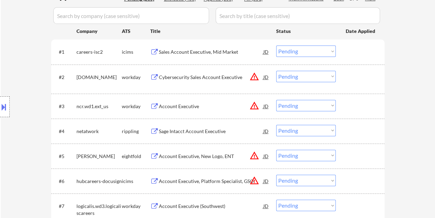
click at [355, 76] on div at bounding box center [361, 77] width 30 height 12
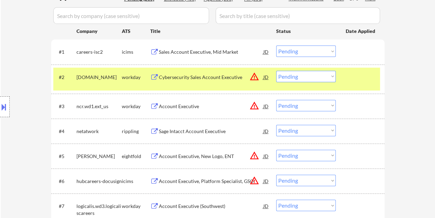
click at [215, 75] on div "Cybersecurity Sales Account Executive" at bounding box center [211, 77] width 105 height 7
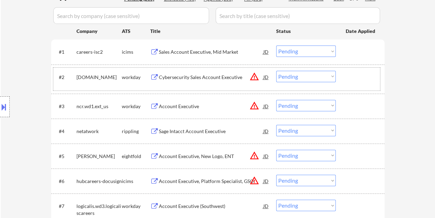
click at [346, 74] on div at bounding box center [361, 77] width 30 height 12
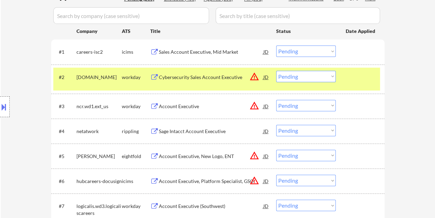
click at [331, 77] on select "Choose an option... Pending Applied Excluded (Questions) Excluded (Expired) Exc…" at bounding box center [306, 76] width 60 height 11
click at [276, 71] on select "Choose an option... Pending Applied Excluded (Questions) Excluded (Expired) Exc…" at bounding box center [306, 76] width 60 height 11
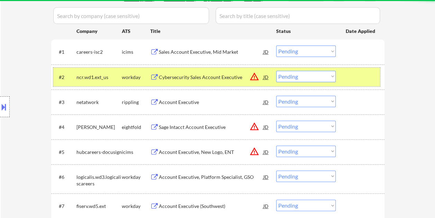
click at [354, 77] on div at bounding box center [361, 77] width 30 height 12
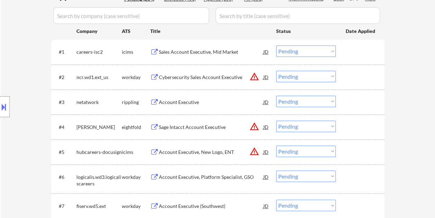
click at [353, 78] on div at bounding box center [361, 77] width 30 height 12
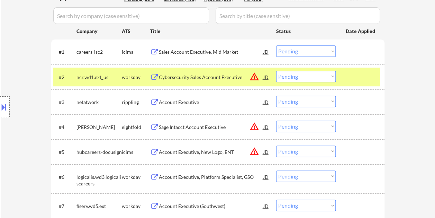
click at [160, 77] on div "Cybersecurity Sales Account Executive" at bounding box center [211, 77] width 105 height 7
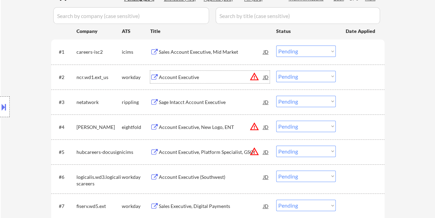
click at [351, 77] on div at bounding box center [361, 77] width 30 height 12
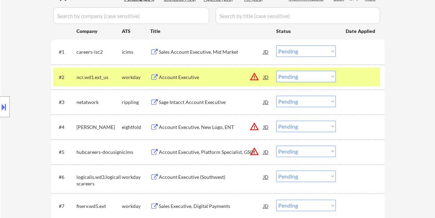
click at [332, 73] on select "Choose an option... Pending Applied Excluded (Questions) Excluded (Expired) Exc…" at bounding box center [306, 76] width 60 height 11
click at [276, 71] on select "Choose an option... Pending Applied Excluded (Questions) Excluded (Expired) Exc…" at bounding box center [306, 76] width 60 height 11
select select ""pending""
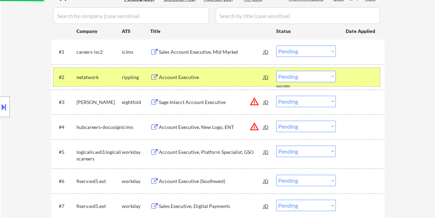
click at [354, 78] on div at bounding box center [361, 77] width 30 height 12
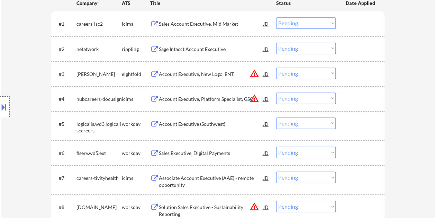
scroll to position [258, 0]
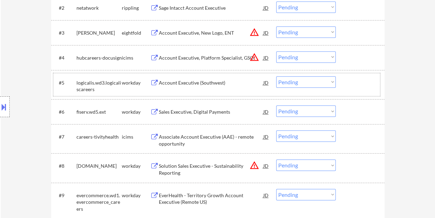
click at [357, 81] on div at bounding box center [361, 82] width 30 height 12
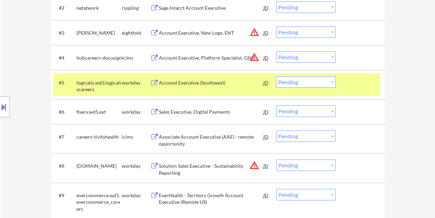
click at [232, 82] on div "Account Executive (Southwest)" at bounding box center [211, 82] width 105 height 7
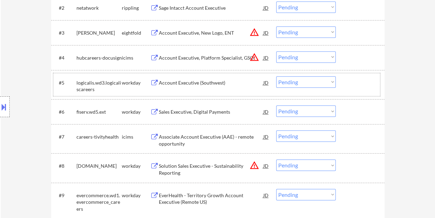
drag, startPoint x: 348, startPoint y: 84, endPoint x: 331, endPoint y: 82, distance: 17.0
click at [348, 84] on div at bounding box center [361, 82] width 30 height 12
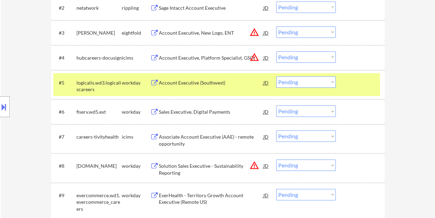
click at [330, 82] on select "Choose an option... Pending Applied Excluded (Questions) Excluded (Expired) Exc…" at bounding box center [306, 81] width 60 height 11
click at [276, 76] on select "Choose an option... Pending Applied Excluded (Questions) Excluded (Expired) Exc…" at bounding box center [306, 81] width 60 height 11
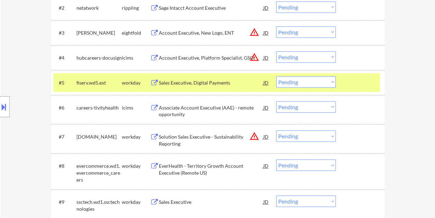
click at [353, 78] on div at bounding box center [361, 82] width 30 height 12
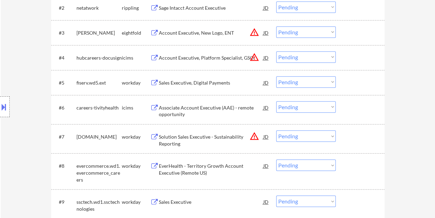
click at [349, 84] on div at bounding box center [361, 82] width 30 height 12
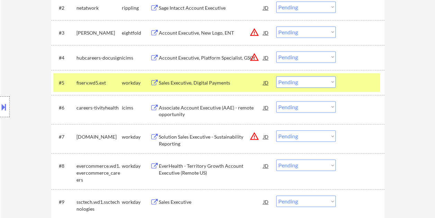
click at [225, 81] on div "Sales Executive, Digital Payments" at bounding box center [211, 82] width 105 height 7
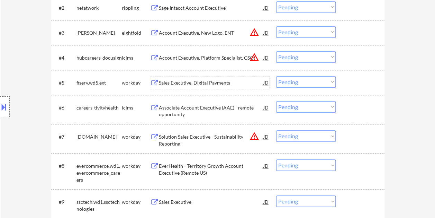
click at [347, 81] on div at bounding box center [361, 82] width 30 height 12
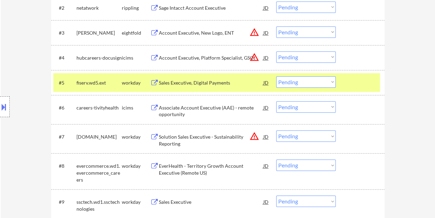
click at [332, 79] on select "Choose an option... Pending Applied Excluded (Questions) Excluded (Expired) Exc…" at bounding box center [306, 81] width 60 height 11
click at [276, 76] on select "Choose an option... Pending Applied Excluded (Questions) Excluded (Expired) Exc…" at bounding box center [306, 81] width 60 height 11
select select ""pending""
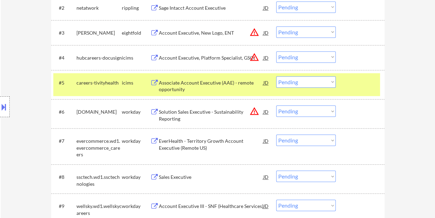
click at [365, 85] on div at bounding box center [361, 82] width 30 height 12
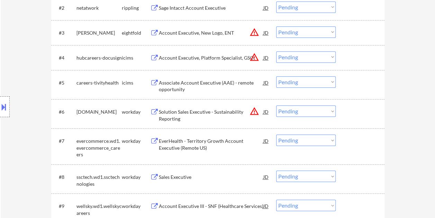
scroll to position [293, 0]
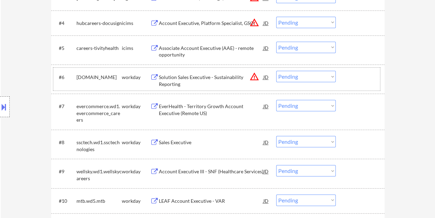
click at [355, 76] on div at bounding box center [361, 77] width 30 height 12
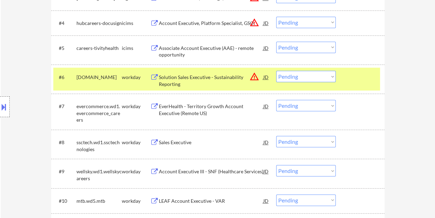
click at [203, 75] on div "Solution Sales Executive - Sustainability Reporting" at bounding box center [211, 81] width 105 height 14
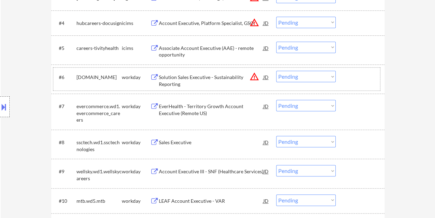
click at [349, 81] on div at bounding box center [361, 77] width 30 height 12
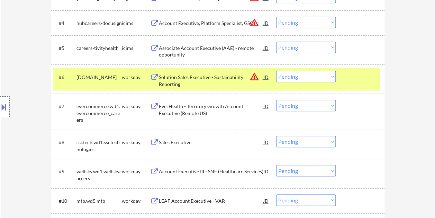
click at [332, 78] on select "Choose an option... Pending Applied Excluded (Questions) Excluded (Expired) Exc…" at bounding box center [306, 76] width 60 height 11
click at [276, 71] on select "Choose an option... Pending Applied Excluded (Questions) Excluded (Expired) Exc…" at bounding box center [306, 76] width 60 height 11
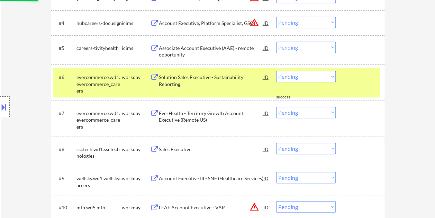
click at [348, 78] on div at bounding box center [361, 77] width 30 height 12
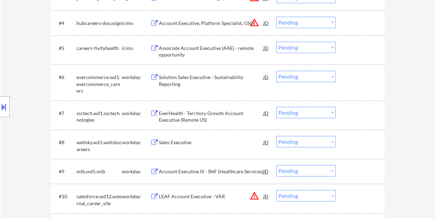
click at [355, 80] on div at bounding box center [361, 77] width 30 height 12
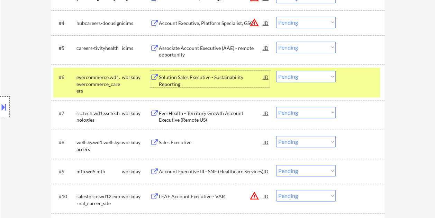
click at [215, 78] on div "Solution Sales Executive - Sustainability Reporting" at bounding box center [211, 81] width 105 height 14
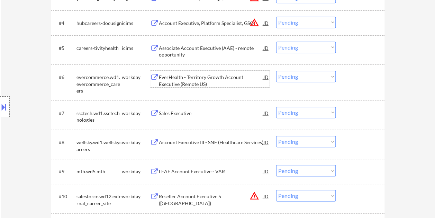
drag, startPoint x: 352, startPoint y: 77, endPoint x: 342, endPoint y: 80, distance: 10.8
click at [351, 77] on div at bounding box center [361, 77] width 30 height 12
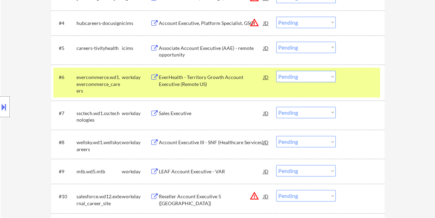
click at [333, 78] on select "Choose an option... Pending Applied Excluded (Questions) Excluded (Expired) Exc…" at bounding box center [306, 76] width 60 height 11
click at [276, 71] on select "Choose an option... Pending Applied Excluded (Questions) Excluded (Expired) Exc…" at bounding box center [306, 76] width 60 height 11
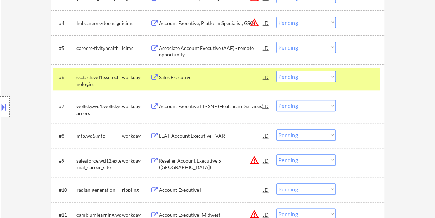
click at [351, 74] on div at bounding box center [361, 77] width 30 height 12
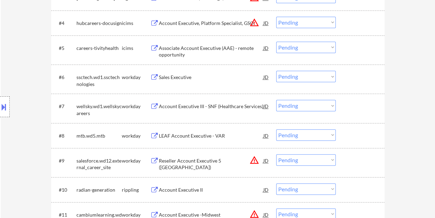
click at [365, 78] on div at bounding box center [361, 77] width 30 height 12
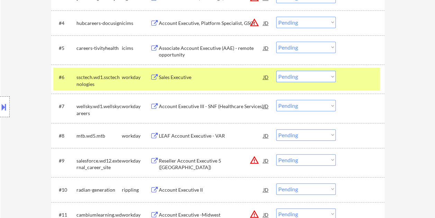
click at [227, 71] on div "Sales Executive" at bounding box center [211, 77] width 105 height 12
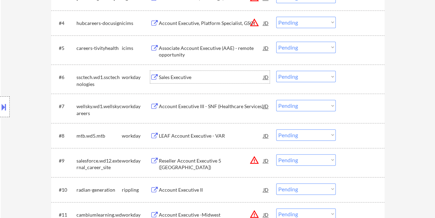
drag, startPoint x: 353, startPoint y: 81, endPoint x: 335, endPoint y: 80, distance: 17.4
click at [350, 82] on div at bounding box center [361, 77] width 30 height 12
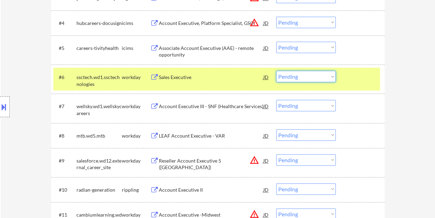
click at [328, 78] on select "Choose an option... Pending Applied Excluded (Questions) Excluded (Expired) Exc…" at bounding box center [306, 76] width 60 height 11
click at [276, 71] on select "Choose an option... Pending Applied Excluded (Questions) Excluded (Expired) Exc…" at bounding box center [306, 76] width 60 height 11
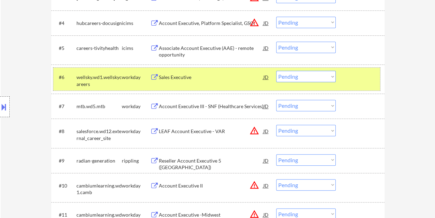
click at [358, 79] on div at bounding box center [361, 77] width 30 height 12
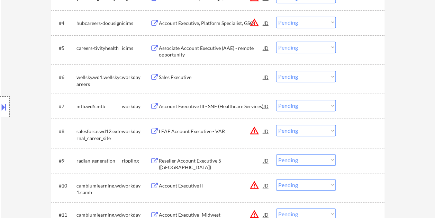
click at [353, 78] on div at bounding box center [361, 77] width 30 height 12
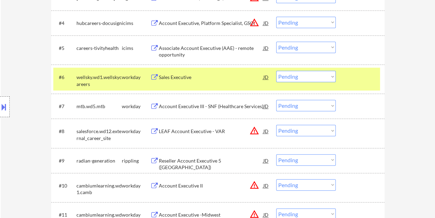
click at [220, 75] on div "Sales Executive" at bounding box center [211, 77] width 105 height 7
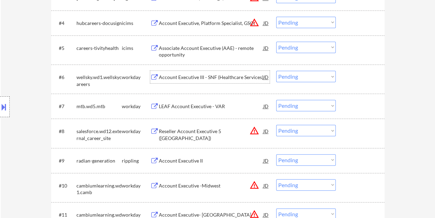
click at [339, 74] on div "#6 wellsky.wd1.wellskycareers workday Account Executive III - SNF (Healthcare S…" at bounding box center [216, 79] width 327 height 23
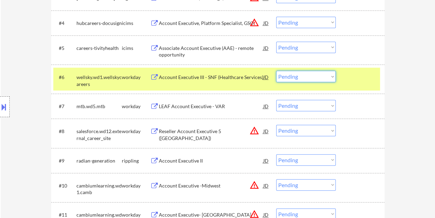
drag, startPoint x: 331, startPoint y: 77, endPoint x: 328, endPoint y: 82, distance: 6.2
click at [330, 77] on select "Choose an option... Pending Applied Excluded (Questions) Excluded (Expired) Exc…" at bounding box center [306, 76] width 60 height 11
click at [276, 71] on select "Choose an option... Pending Applied Excluded (Questions) Excluded (Expired) Exc…" at bounding box center [306, 76] width 60 height 11
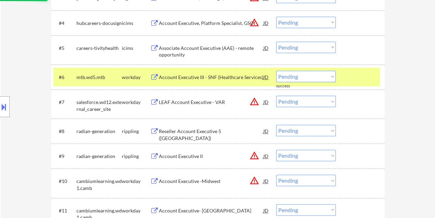
click at [357, 78] on div at bounding box center [361, 77] width 30 height 12
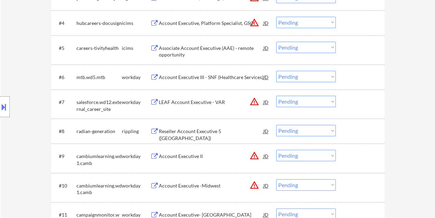
click at [375, 78] on div at bounding box center [361, 77] width 30 height 12
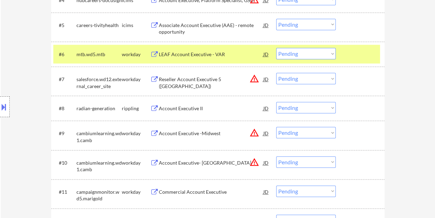
scroll to position [327, 0]
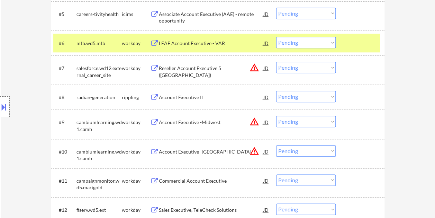
click at [228, 44] on div "LEAF Account Executive - VAR" at bounding box center [211, 43] width 105 height 7
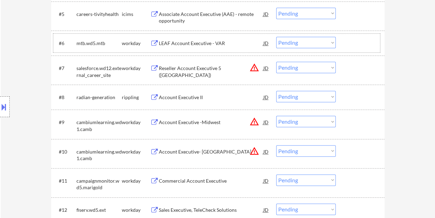
click at [348, 44] on div at bounding box center [361, 43] width 30 height 12
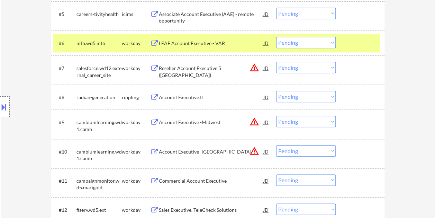
click at [333, 42] on select "Choose an option... Pending Applied Excluded (Questions) Excluded (Expired) Exc…" at bounding box center [306, 42] width 60 height 11
click at [276, 37] on select "Choose an option... Pending Applied Excluded (Questions) Excluded (Expired) Exc…" at bounding box center [306, 42] width 60 height 11
select select ""pending""
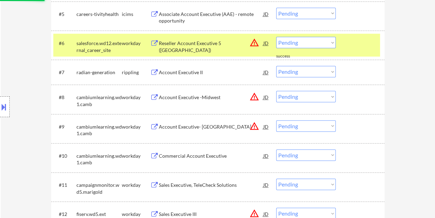
click at [352, 44] on div at bounding box center [361, 43] width 30 height 12
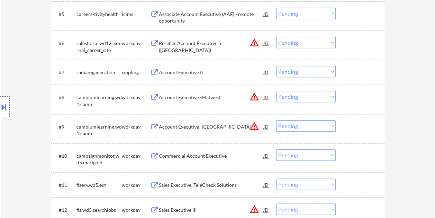
click at [353, 44] on div at bounding box center [361, 43] width 30 height 12
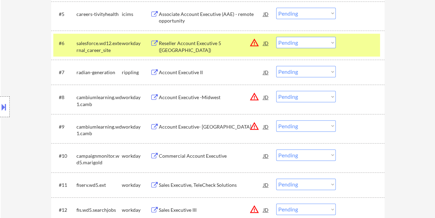
click at [208, 40] on div "Reseller Account Executive 5 ([GEOGRAPHIC_DATA])" at bounding box center [211, 47] width 105 height 14
